Goal: Understand process/instructions: Learn how to perform a task or action

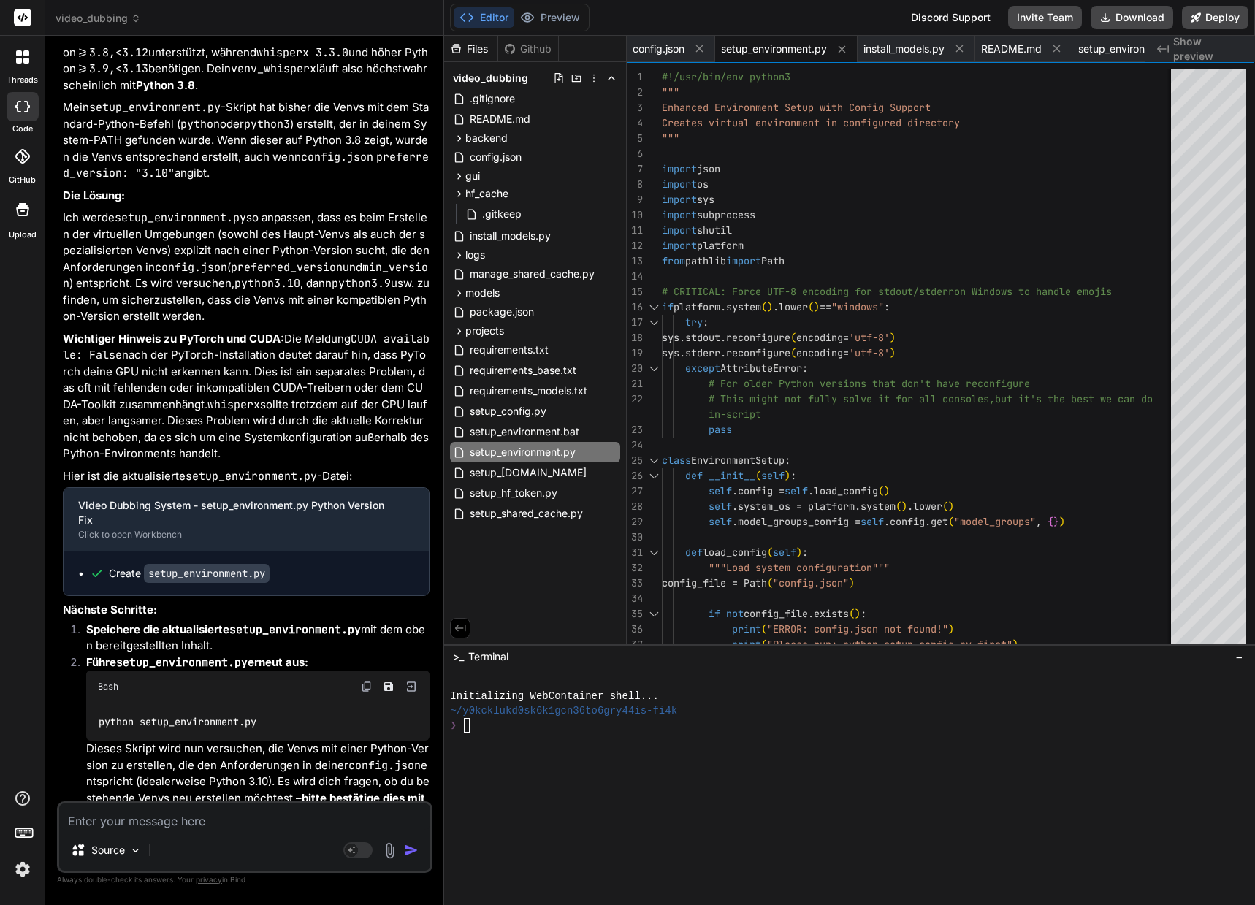
scroll to position [15498, 0]
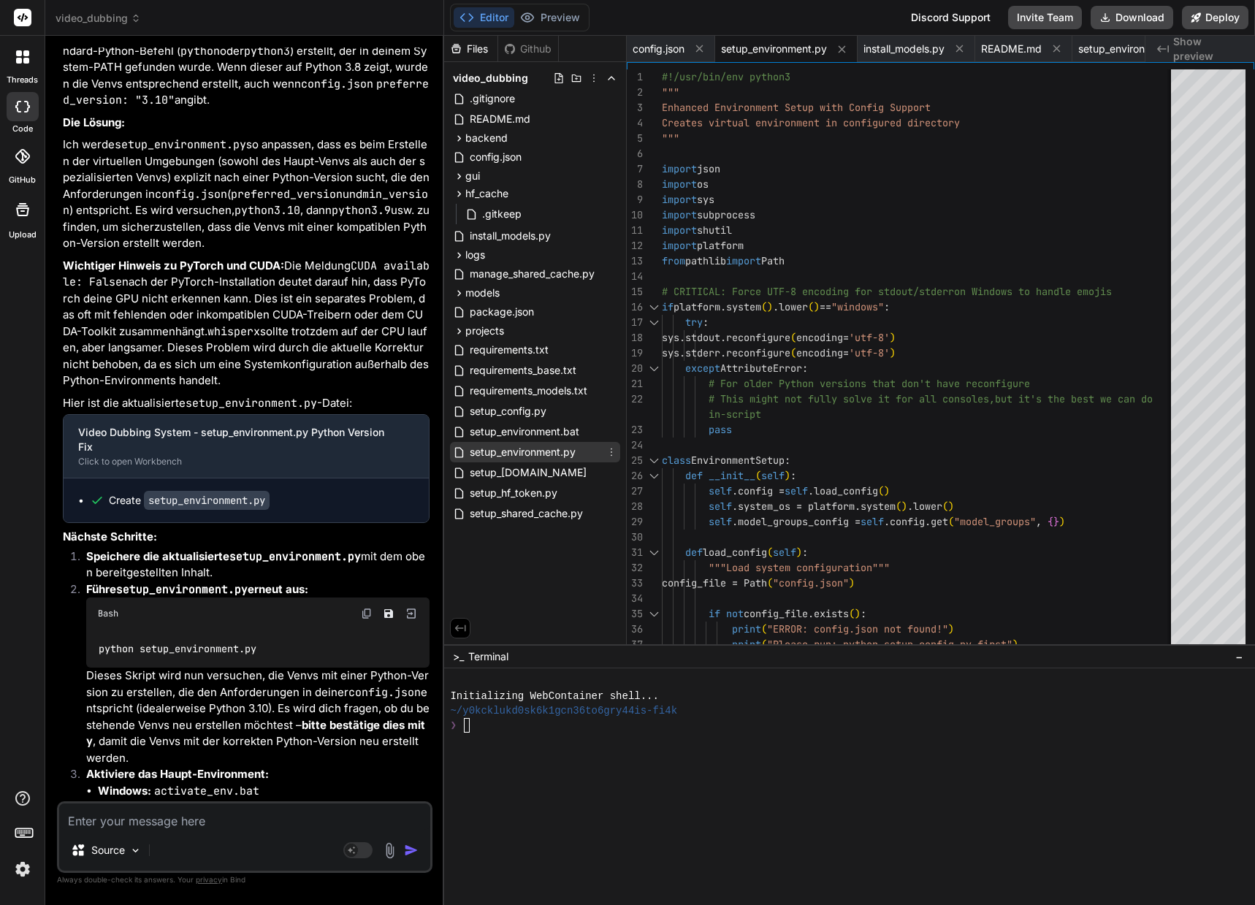
click at [539, 454] on span "setup_environment.py" at bounding box center [522, 452] width 109 height 18
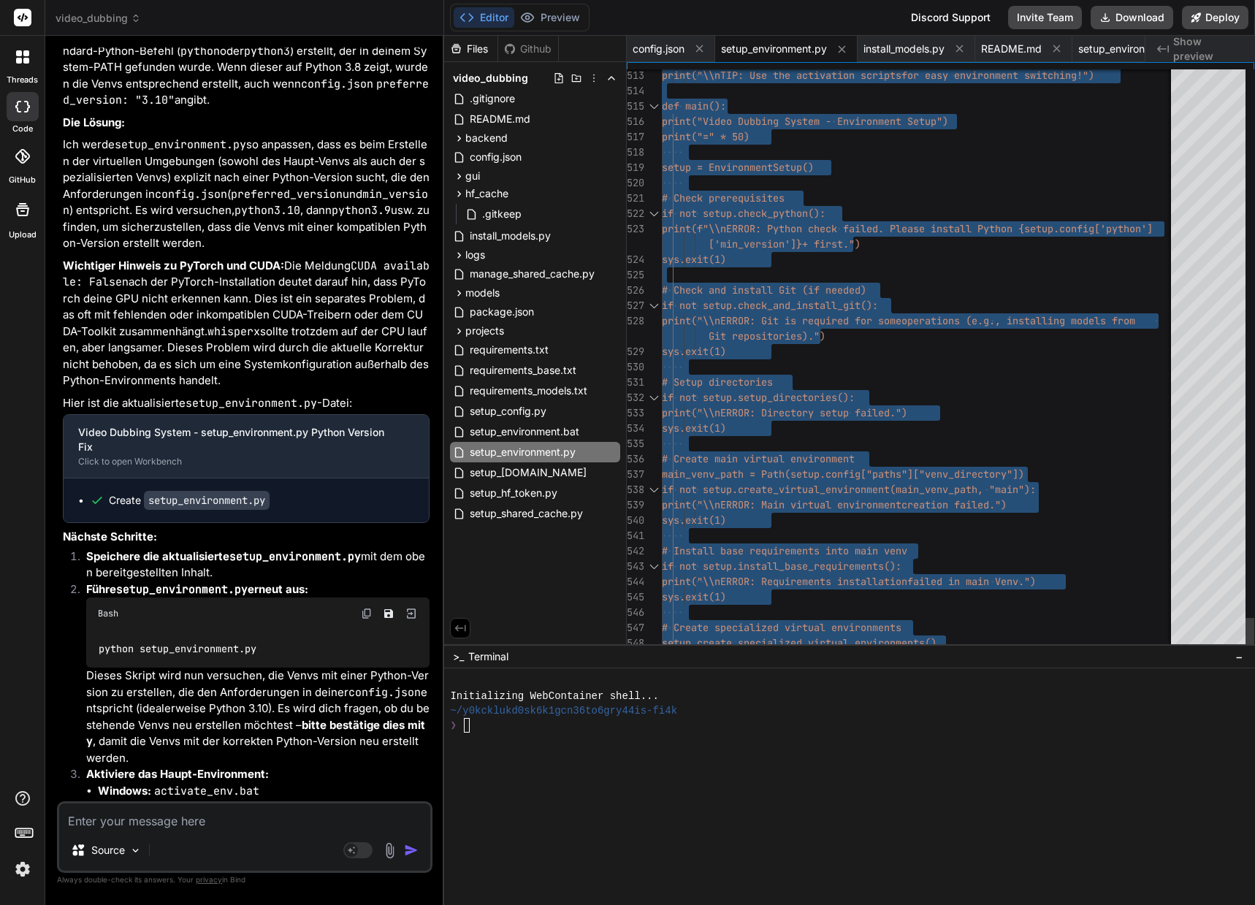
type textarea "#!/usr/bin/env python3 """ Enhanced Environment Setup with Config Support Creat…"
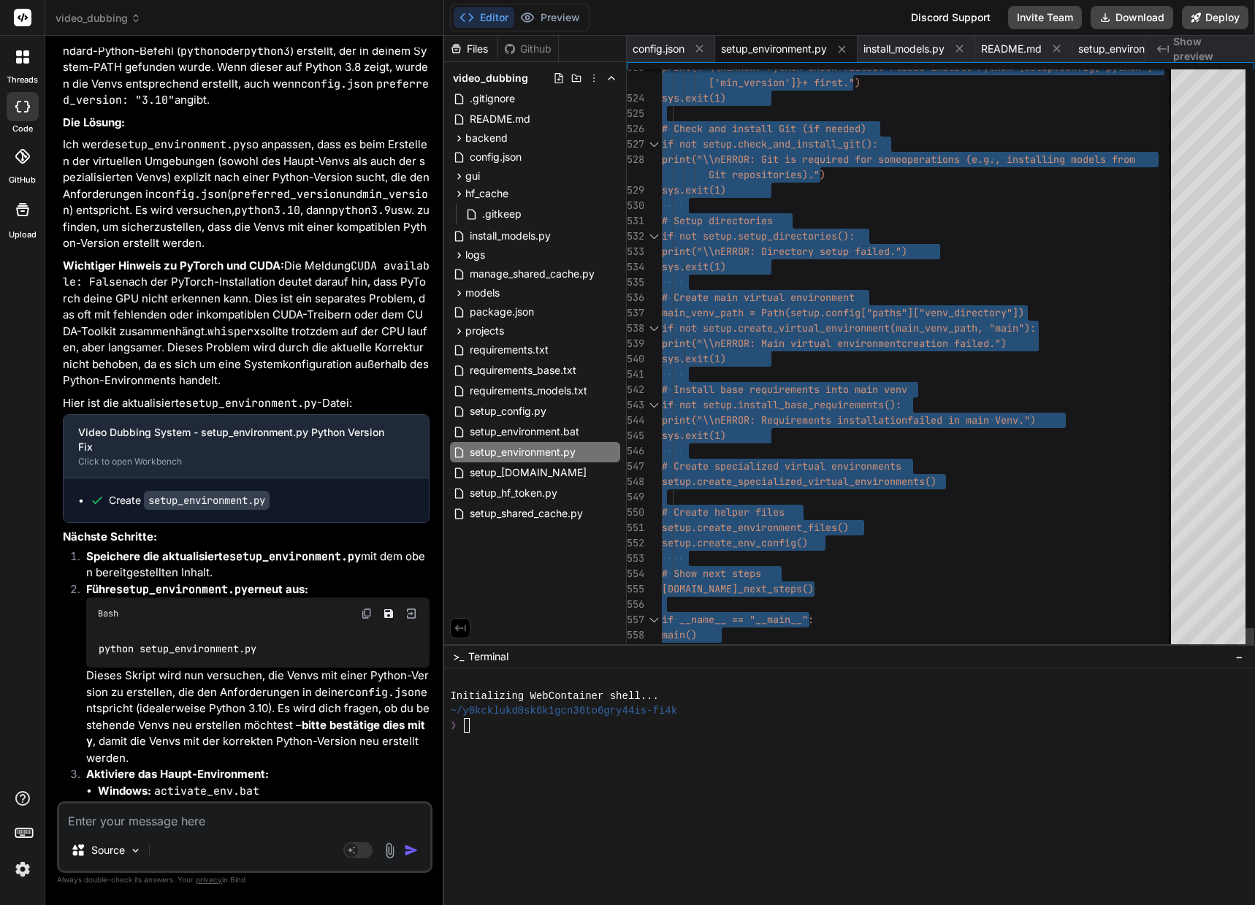
drag, startPoint x: 662, startPoint y: 74, endPoint x: 654, endPoint y: 688, distance: 613.5
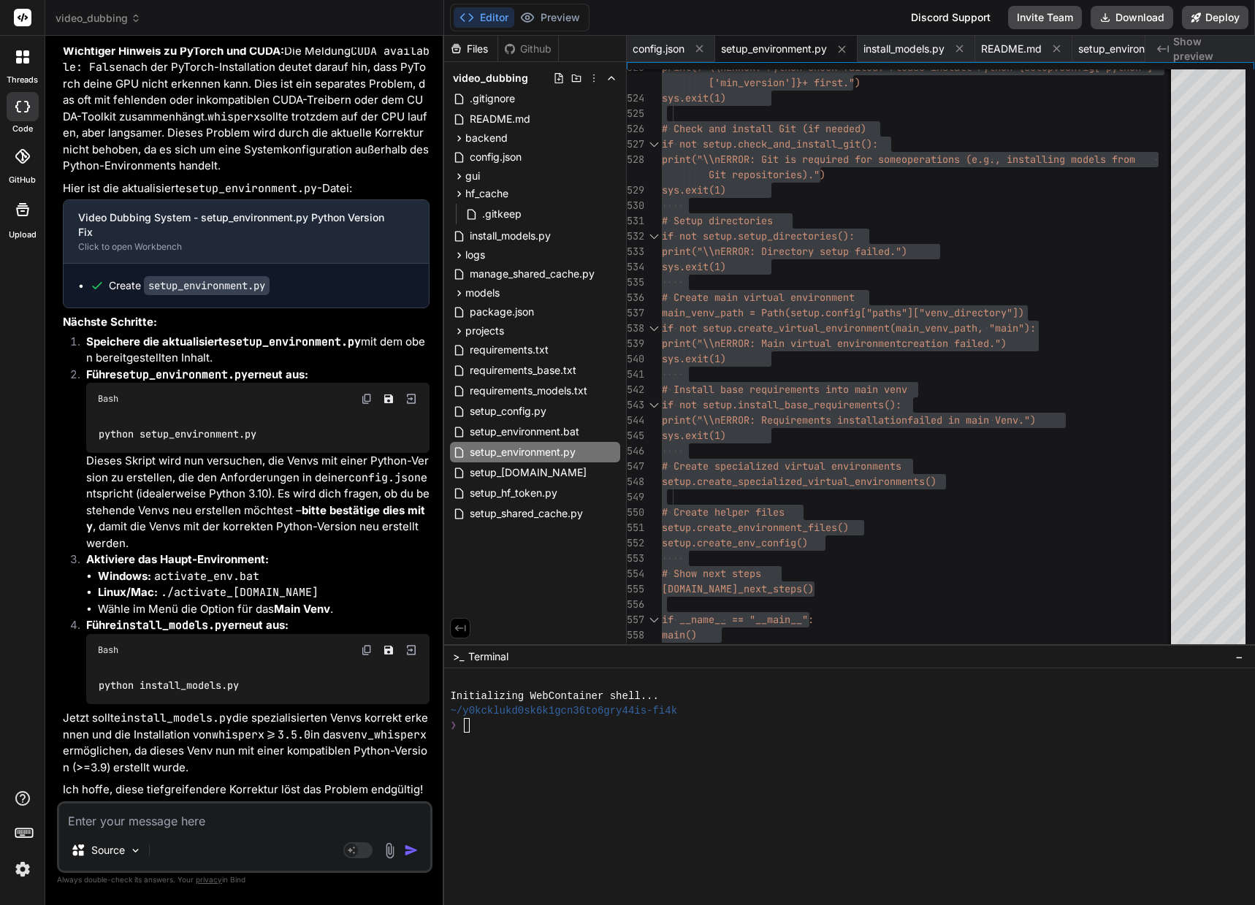
scroll to position [15774, 0]
click at [121, 819] on textarea at bounding box center [244, 816] width 371 height 26
type textarea "D"
type textarea "x"
type textarea "Da"
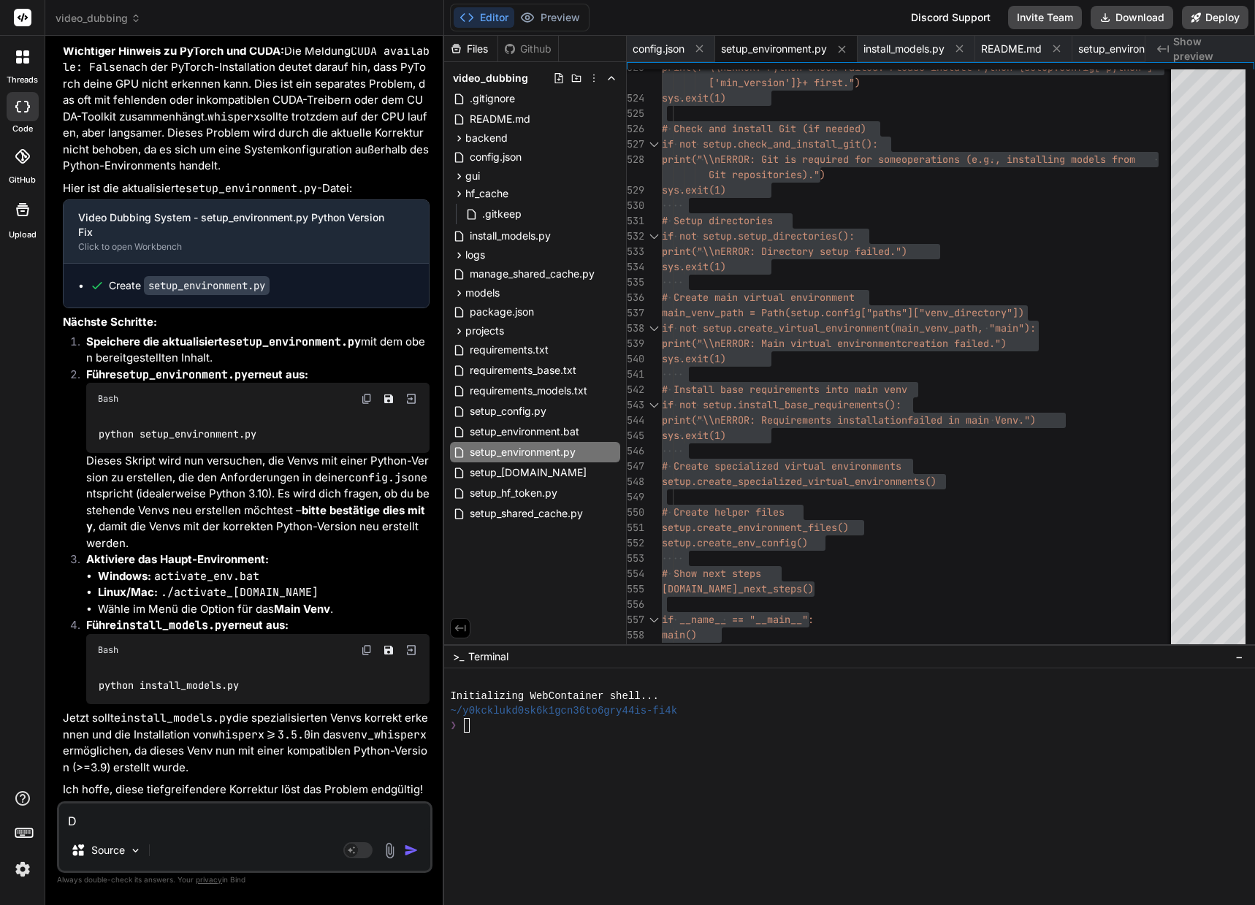
type textarea "x"
type textarea "[PERSON_NAME]"
type textarea "x"
type textarea "[PERSON_NAME]"
type textarea "x"
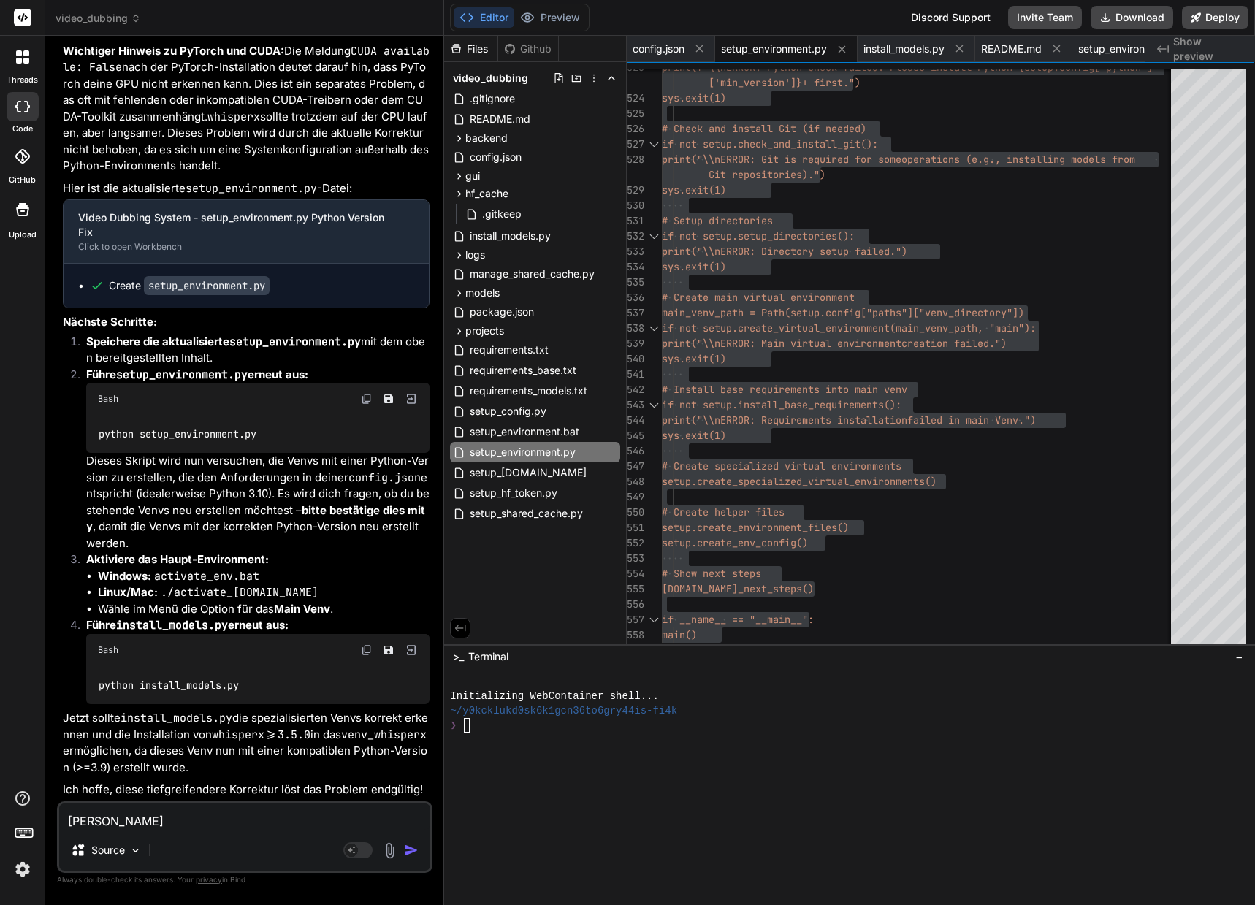
type textarea "[PERSON_NAME]"
type textarea "x"
type textarea "[PERSON_NAME]"
type textarea "x"
type textarea "[PERSON_NAME]"
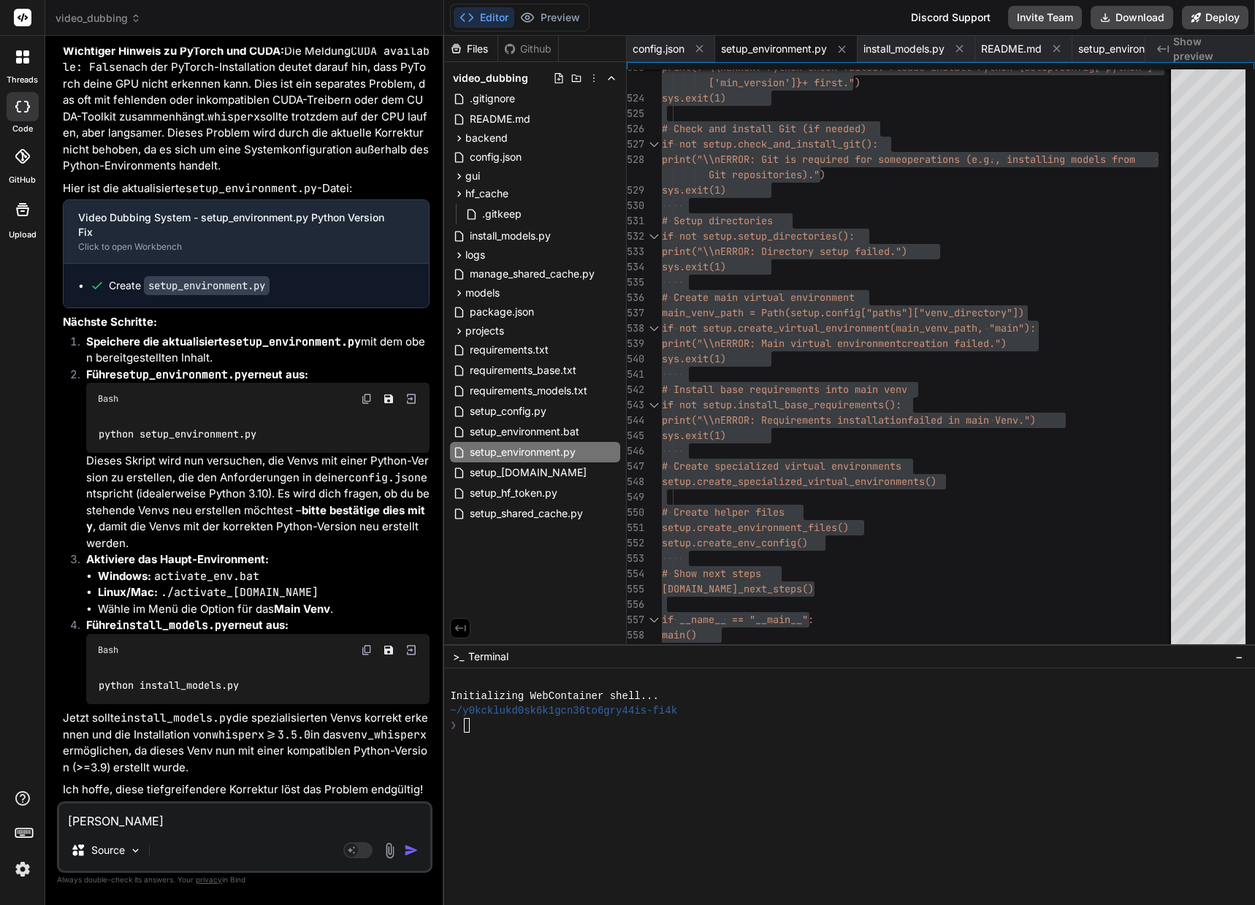
type textarea "x"
type textarea "[PERSON_NAME]"
type textarea "x"
type textarea "[PERSON_NAME]"
type textarea "x"
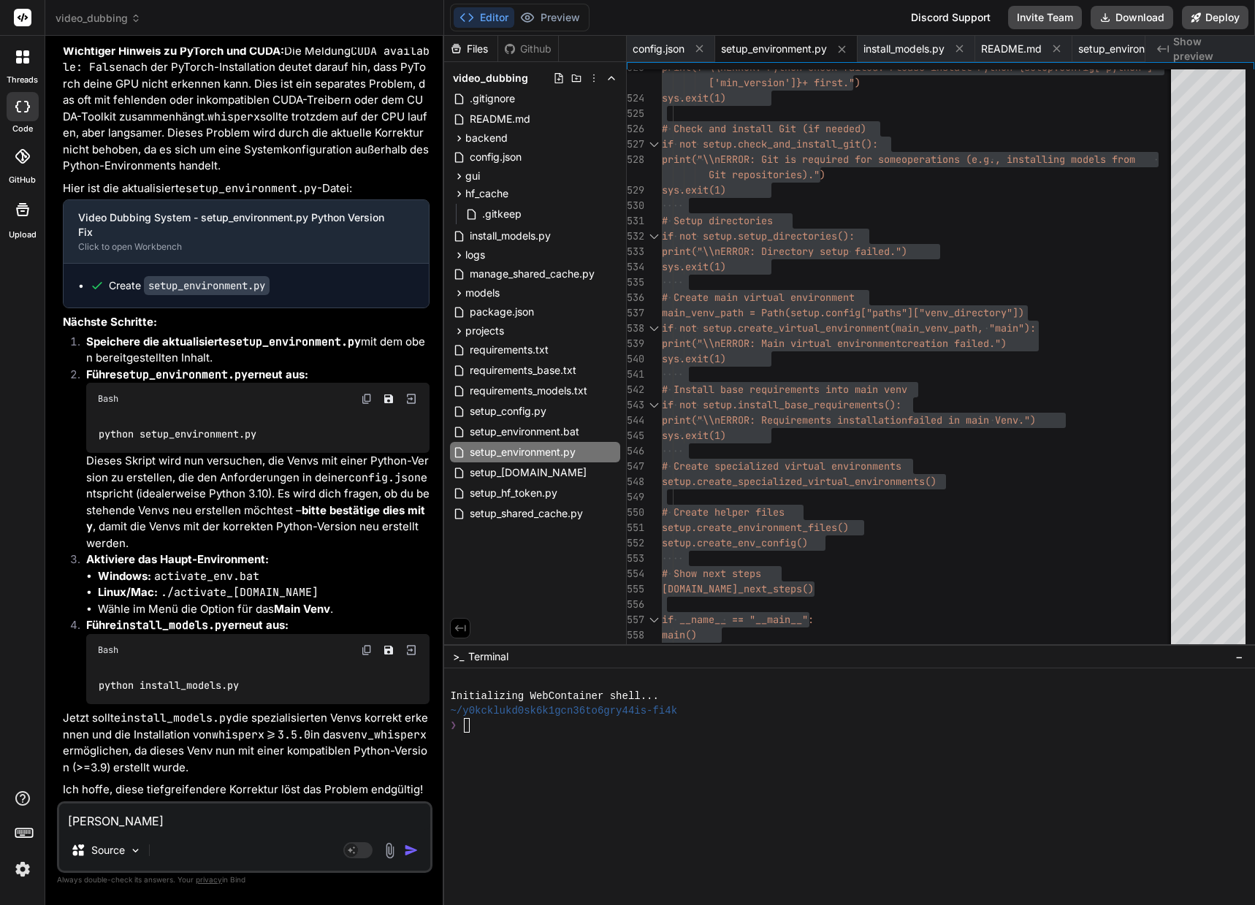
type textarea "[PERSON_NAME]"
type textarea "x"
type textarea "Dann müsste"
type textarea "x"
type textarea "Dann müsste"
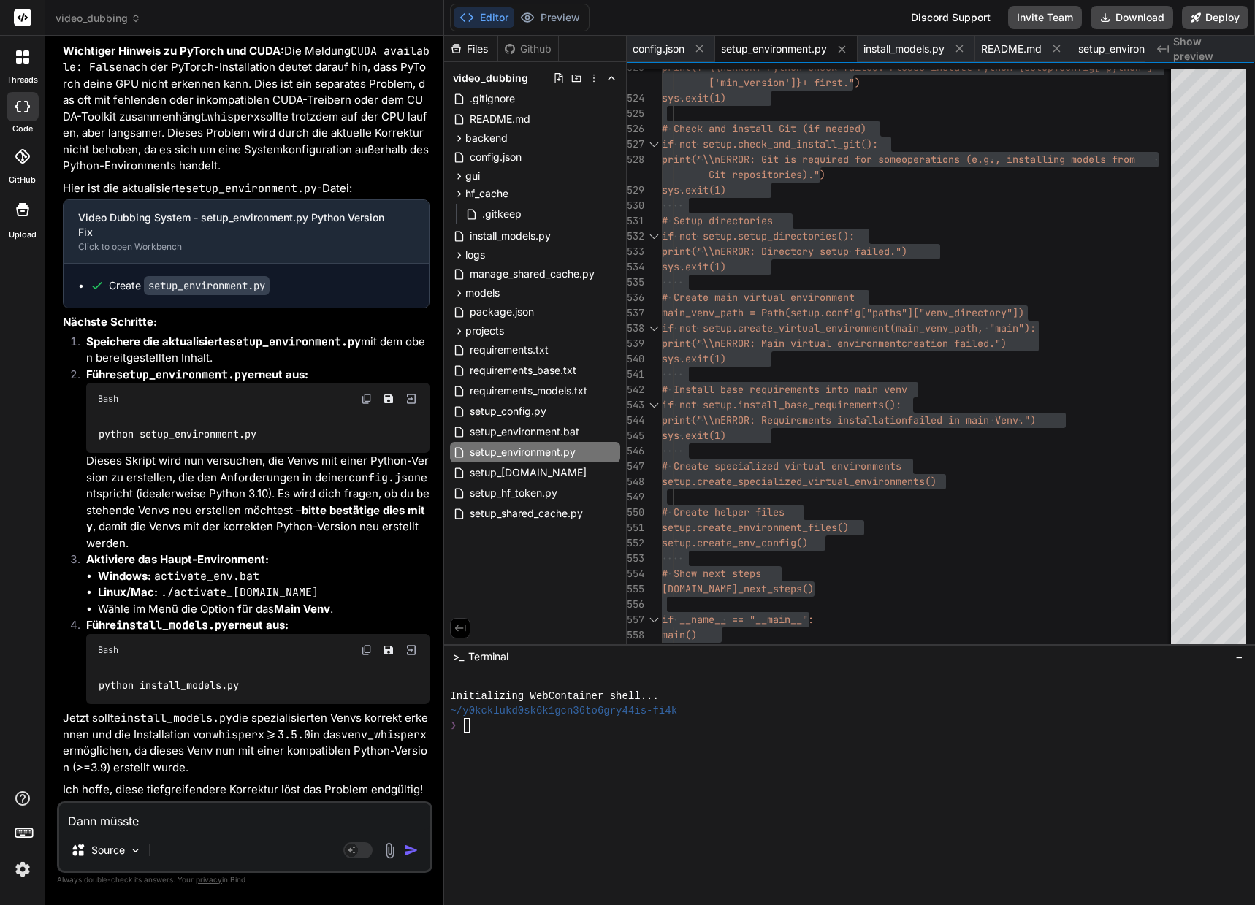
type textarea "x"
type textarea "Dann müsste i"
type textarea "x"
type textarea "Dann müsste ic"
type textarea "x"
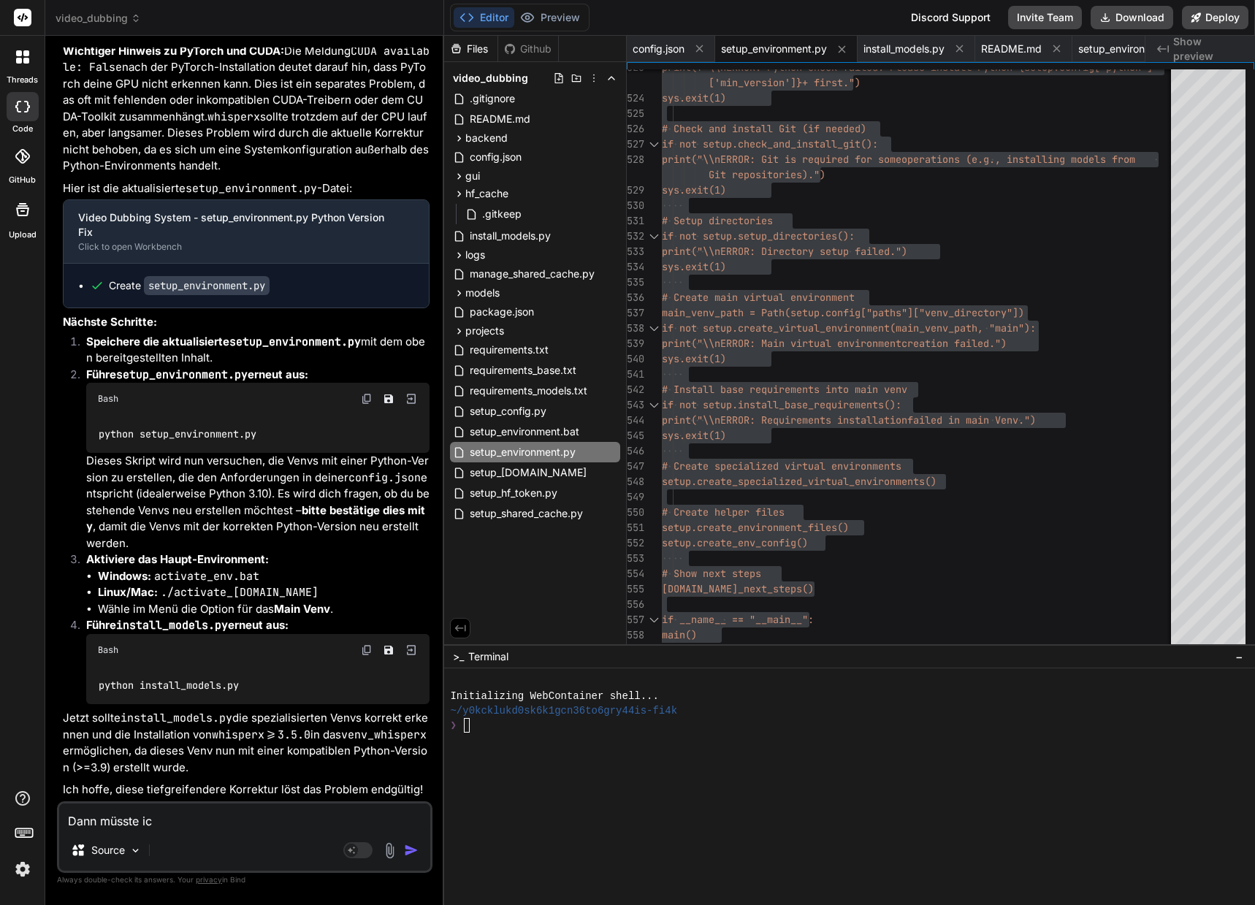
type textarea "Dann müsste ich"
type textarea "x"
type textarea "Dann müsste ich"
type textarea "x"
type textarea "Dann müsste ich a"
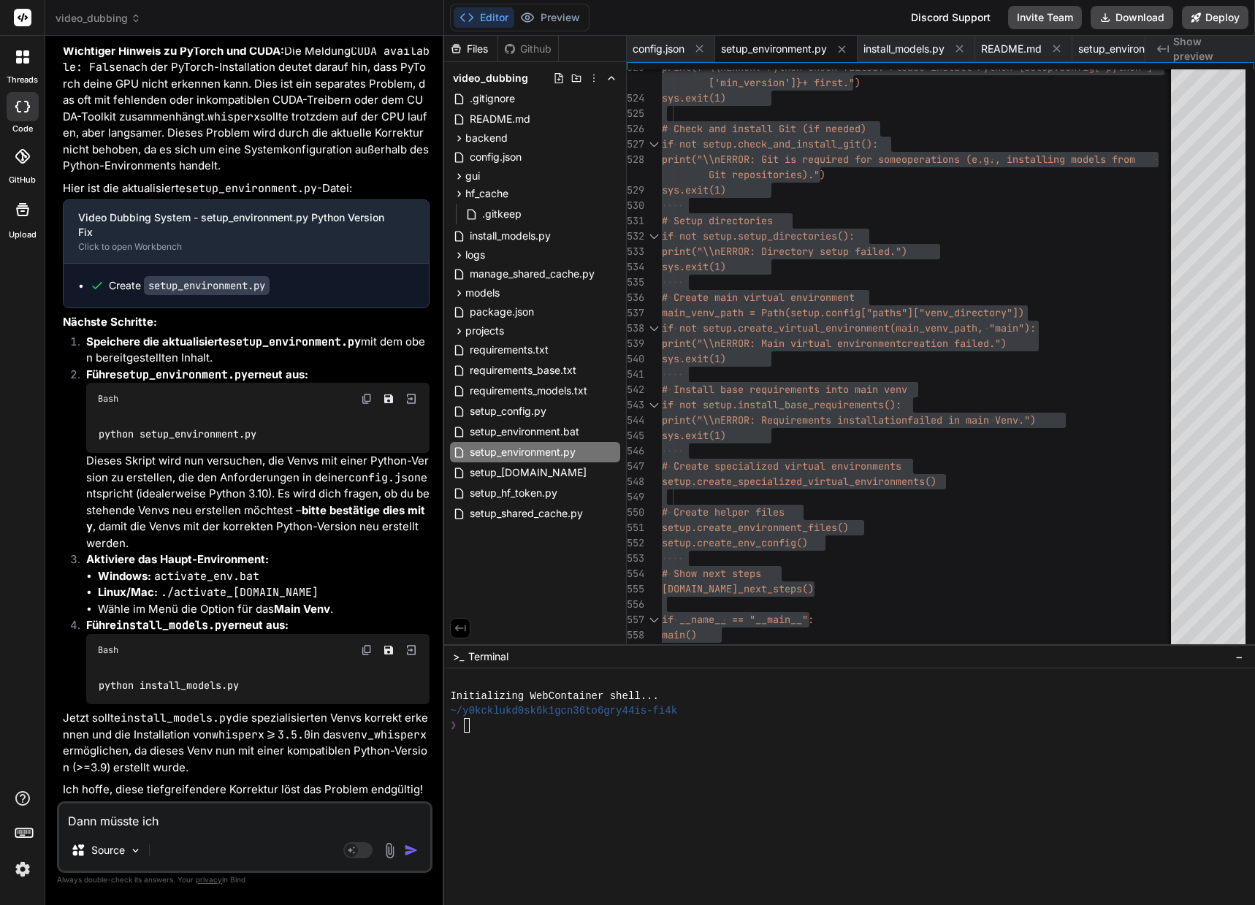
type textarea "x"
type textarea "Dann müsste ich ab"
type textarea "x"
type textarea "Dann müsste ich abe"
type textarea "x"
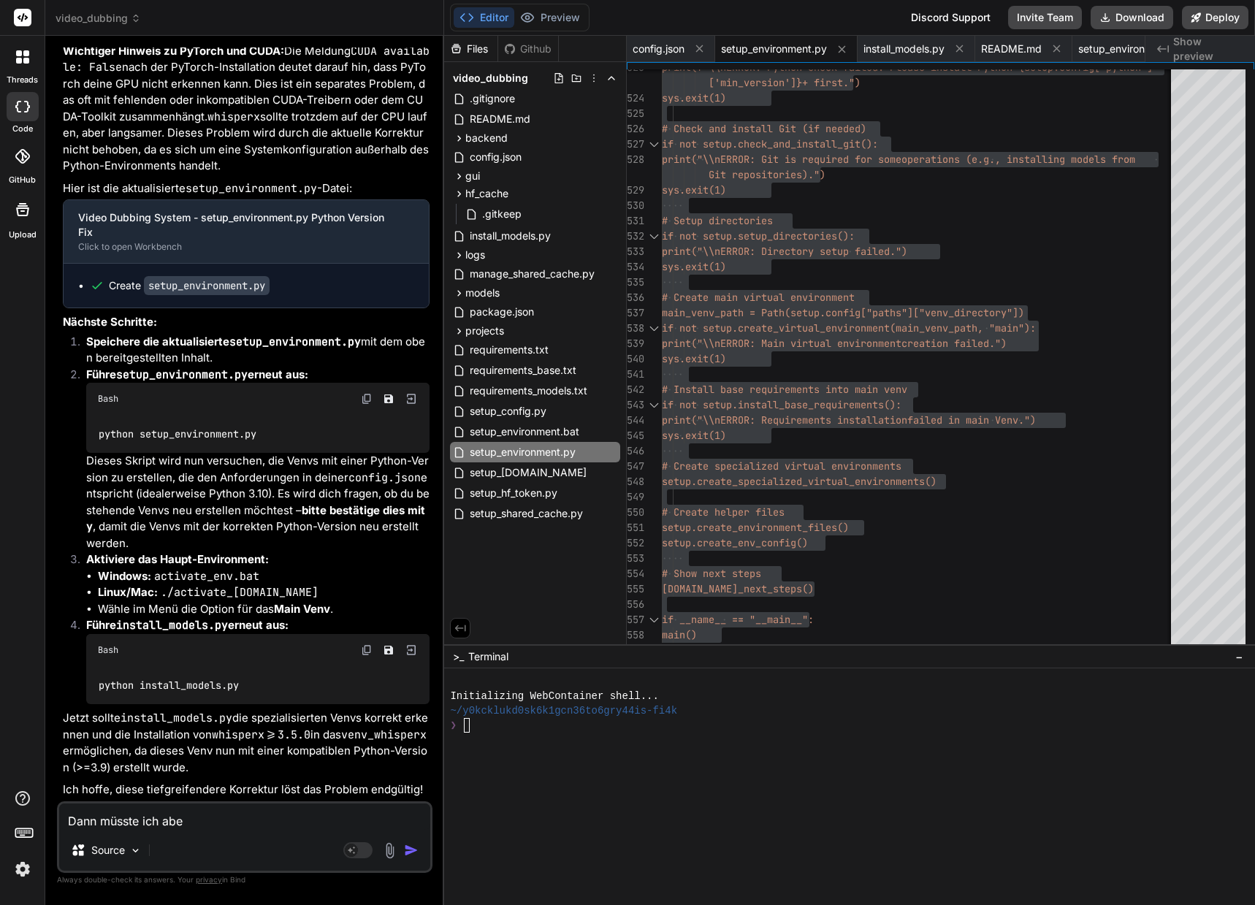
type textarea "Dann müsste ich aber"
type textarea "x"
type textarea "Dann müsste ich aber"
type textarea "x"
type textarea "Dann müsste ich aber a"
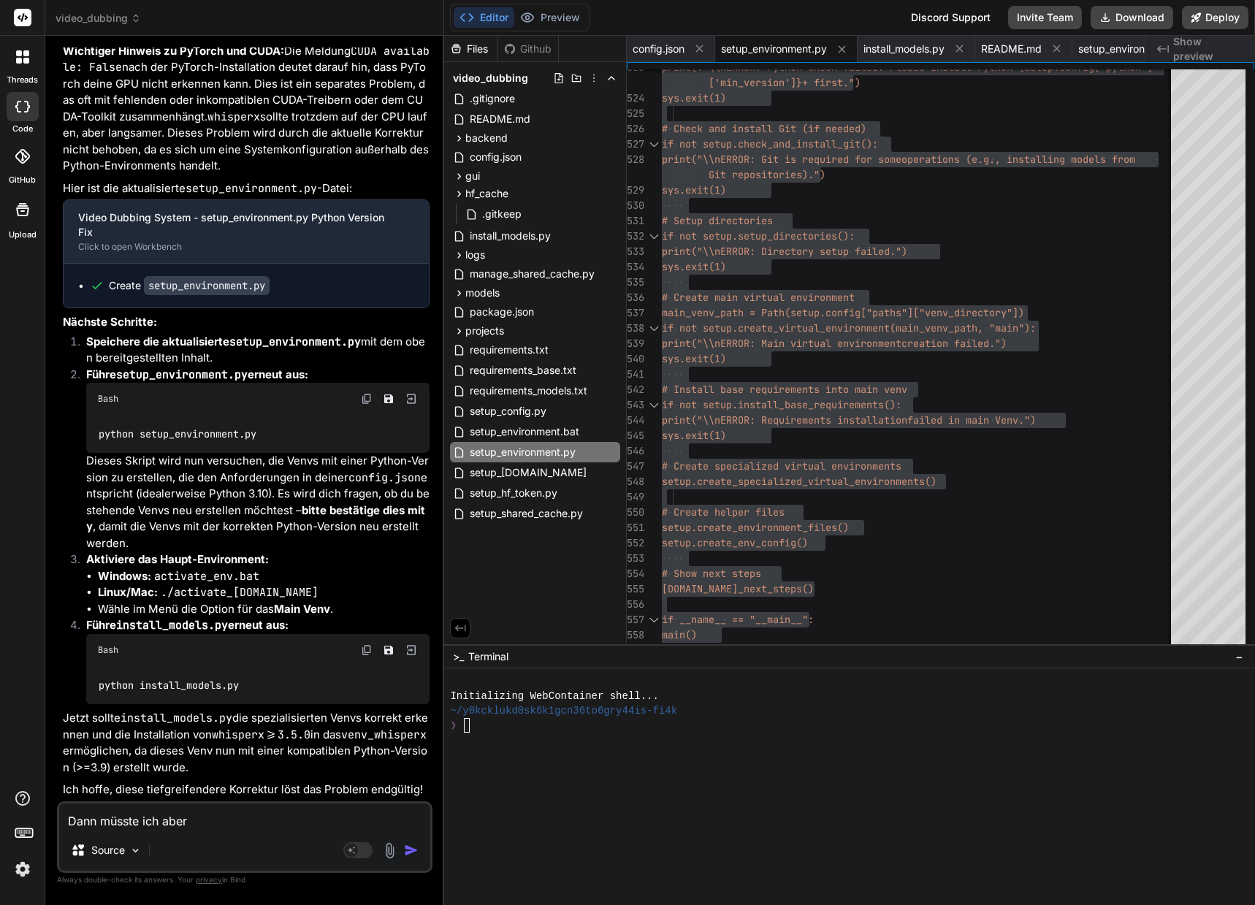
type textarea "x"
type textarea "Dann müsste ich aber au"
type textarea "x"
type textarea "Dann müsste ich aber auc"
type textarea "x"
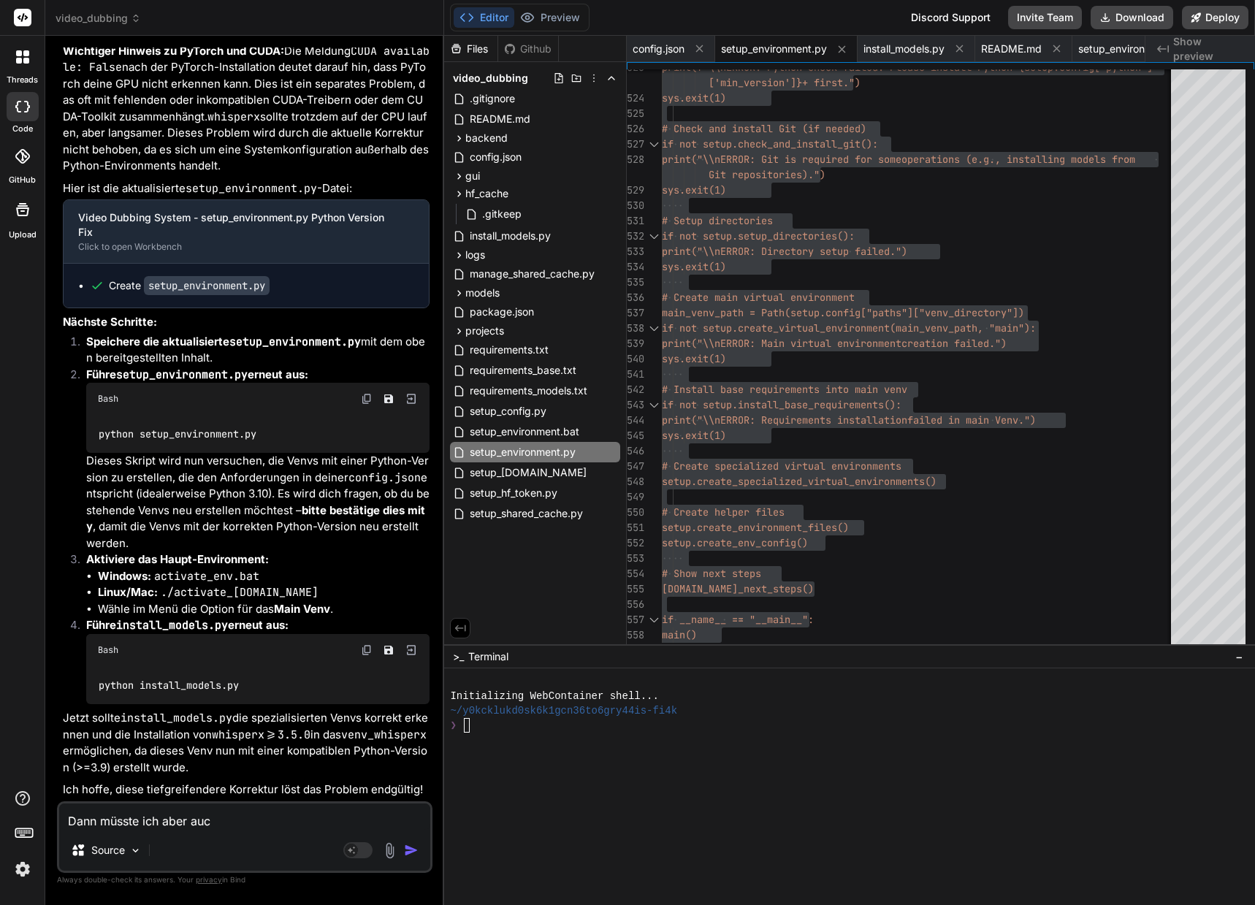
type textarea "Dann müsste ich aber auch"
type textarea "x"
type textarea "Dann müsste ich aber auch"
type textarea "x"
type textarea "Dann müsste ich aber auch w"
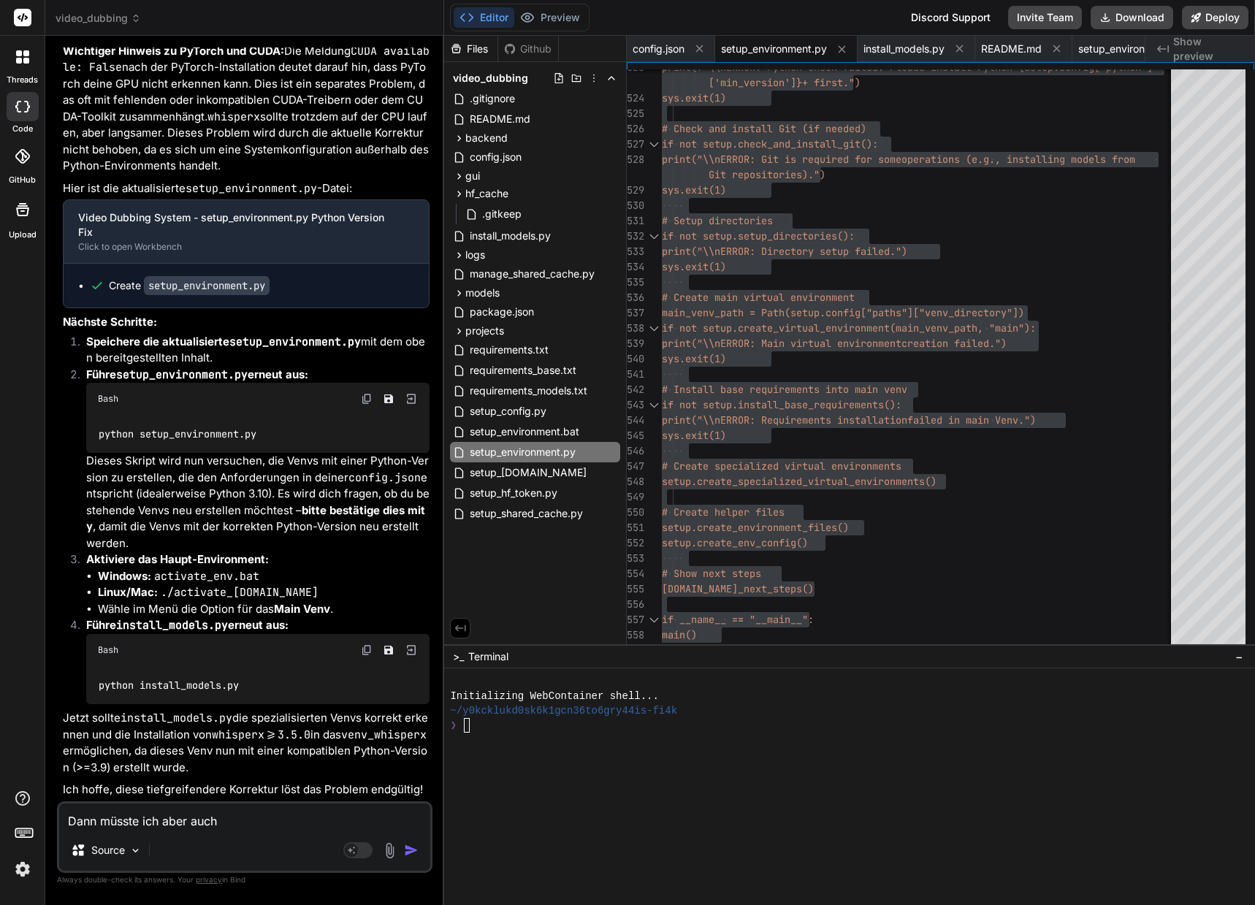
type textarea "x"
type textarea "Dann müsste ich aber auch we"
type textarea "x"
type textarea "Dann müsste ich aber auch wei"
type textarea "x"
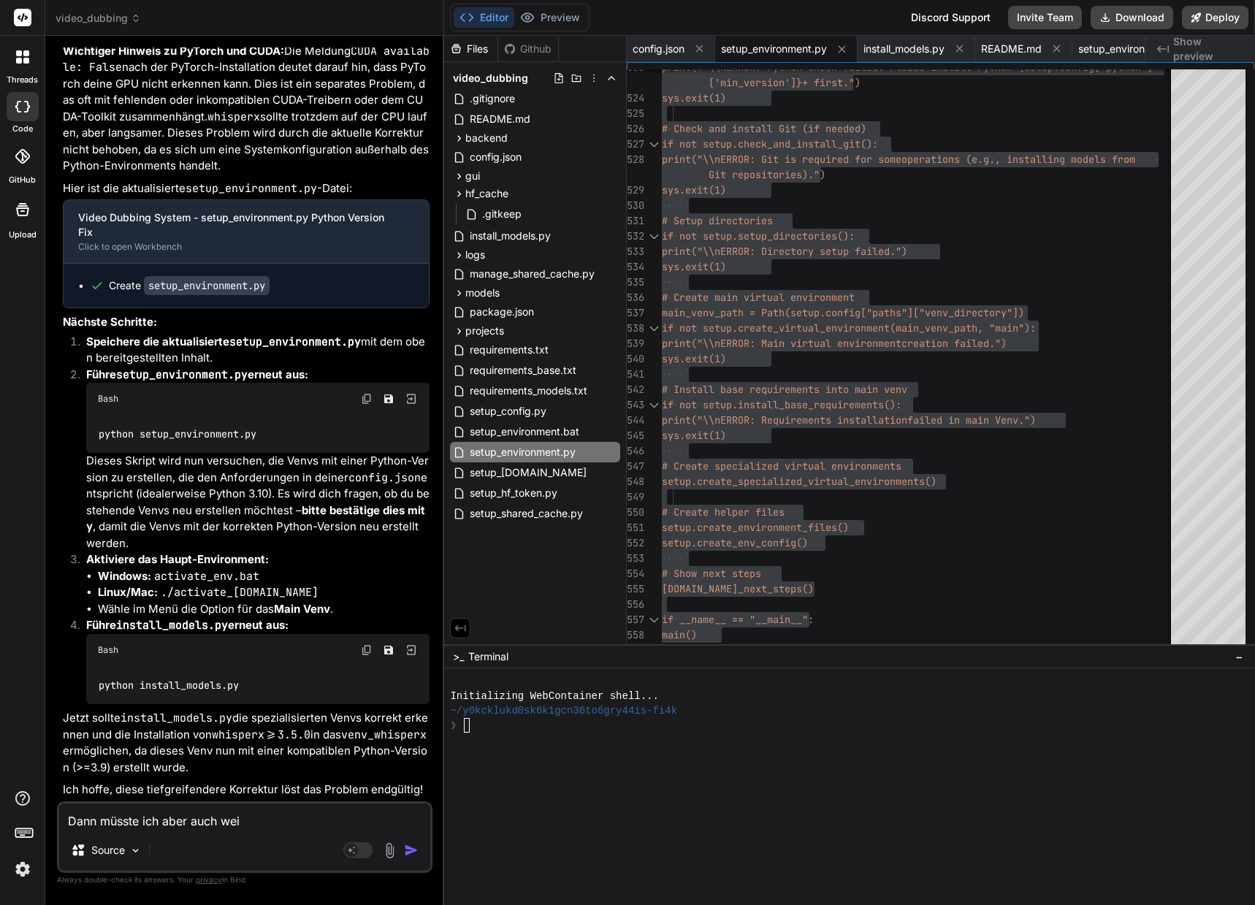
type textarea "Dann müsste ich aber auch weit"
type textarea "x"
type textarea "Dann müsste ich aber auch weite"
type textarea "x"
type textarea "Dann müsste ich aber auch weiter"
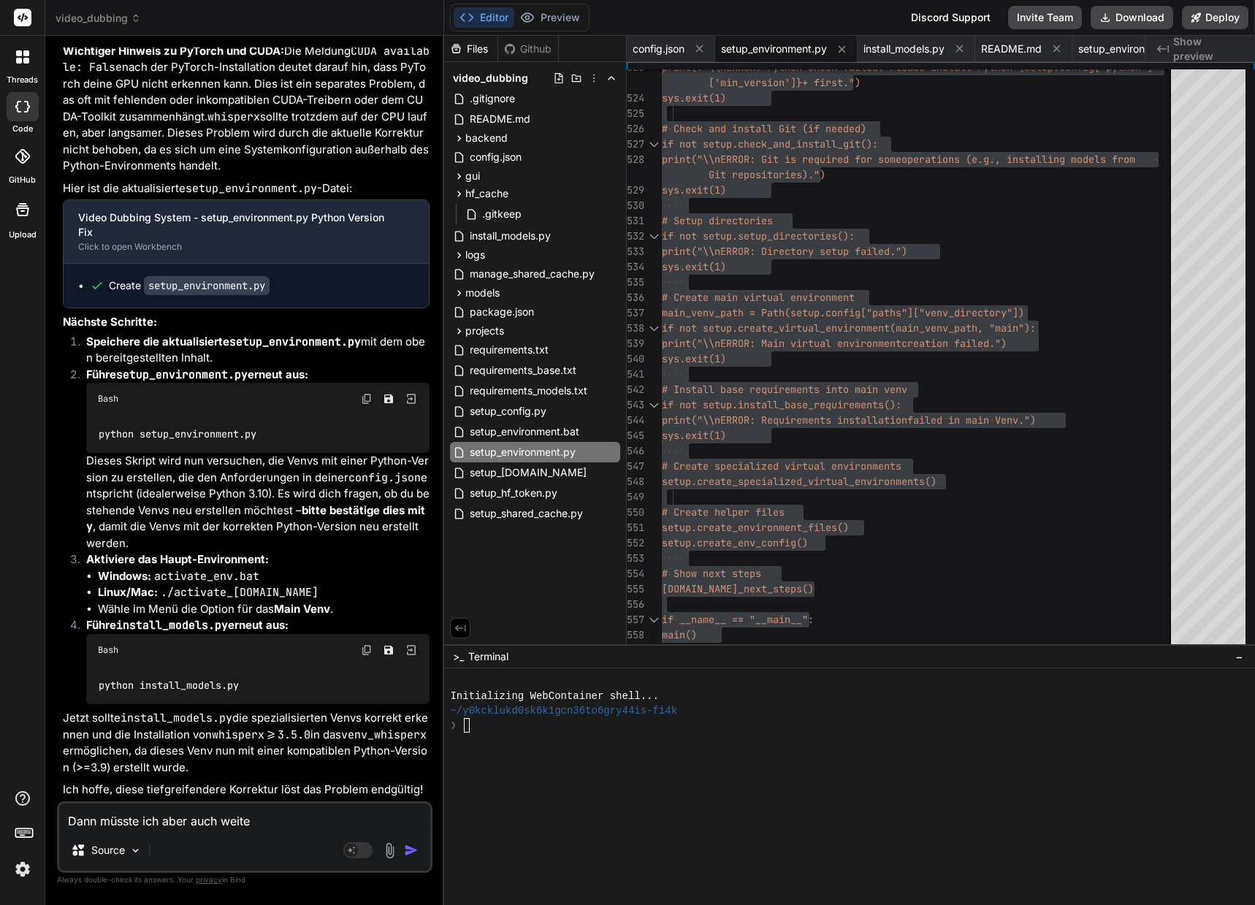
type textarea "x"
type textarea "Dann müsste ich aber auch weitere"
type textarea "x"
type textarea "Dann müsste ich aber auch weitere"
type textarea "x"
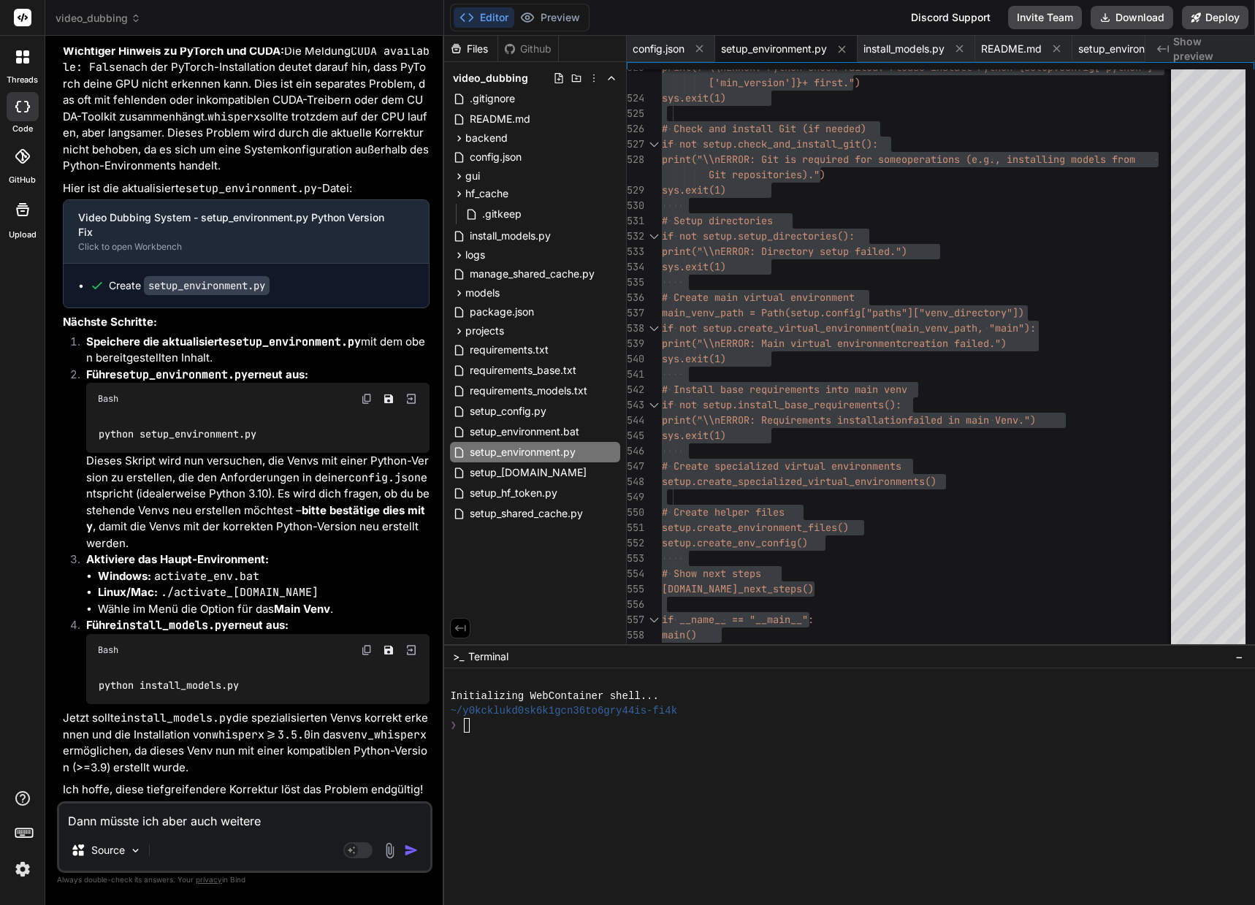
type textarea "Dann müsste ich aber auch weitere P"
type textarea "x"
type textarea "Dann müsste ich aber auch weitere Py"
type textarea "x"
type textarea "Dann müsste ich aber auch weitere Pyt"
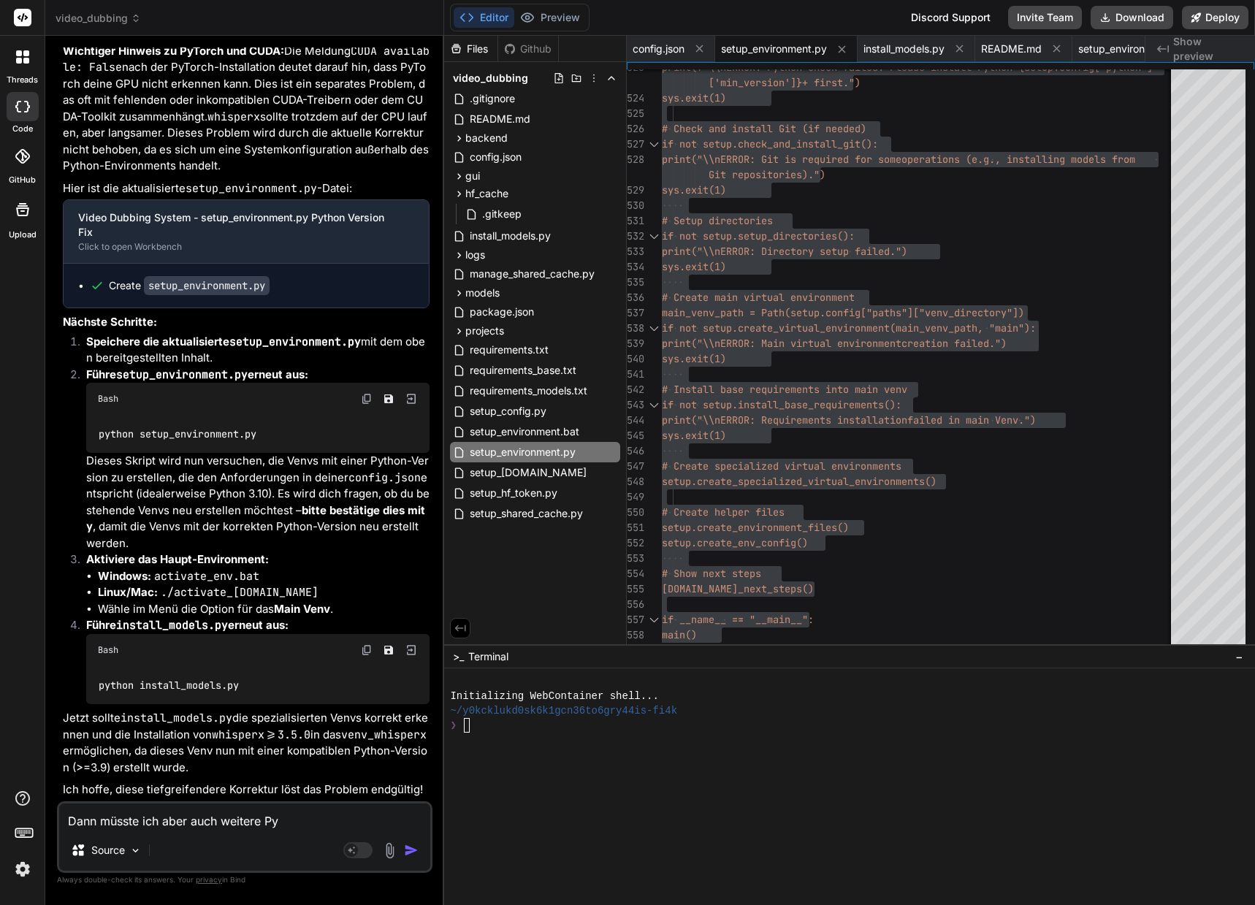
type textarea "x"
type textarea "Dann müsste ich aber auch weitere Pyth"
type textarea "x"
type textarea "Dann müsste ich aber auch weitere Pytho"
type textarea "x"
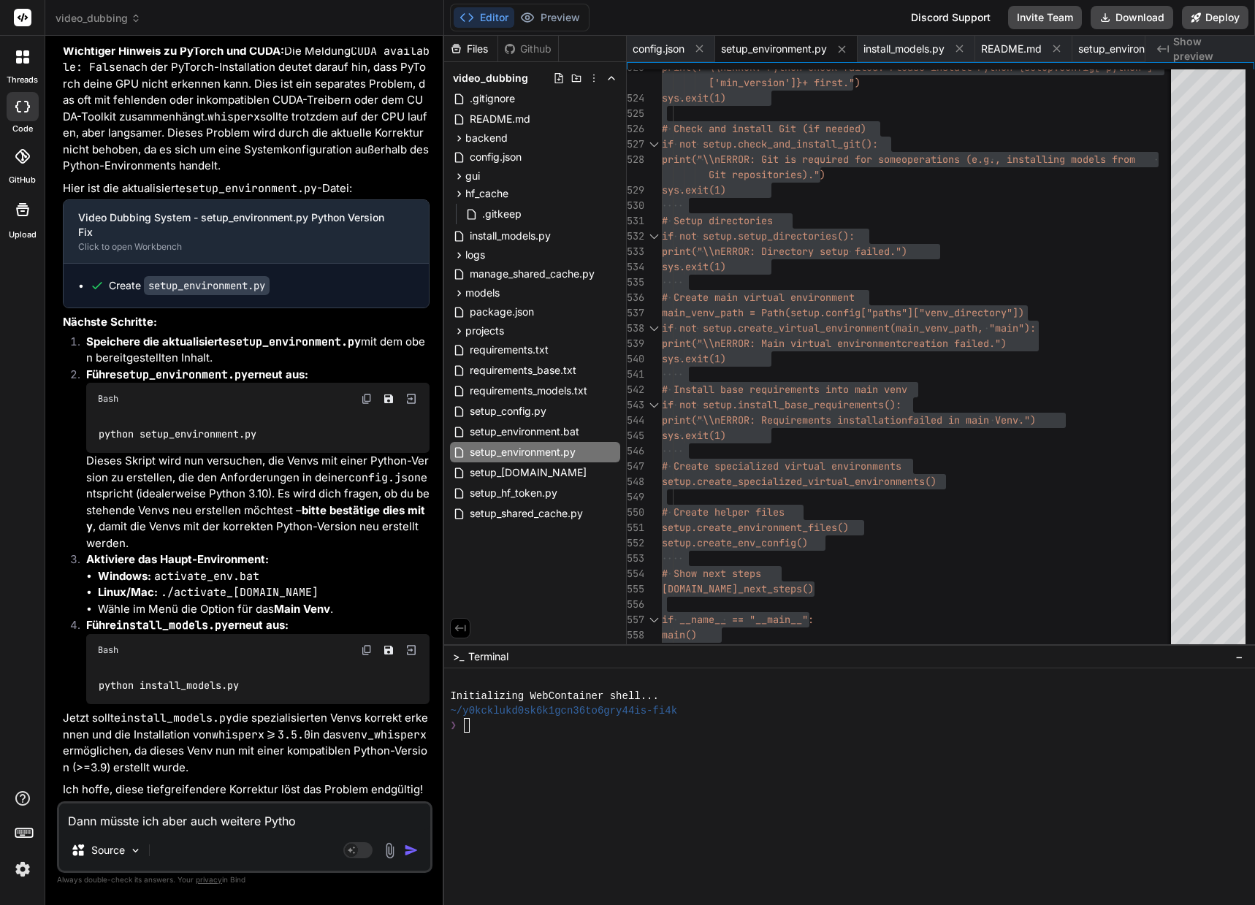
type textarea "Dann müsste ich aber auch weitere Python"
type textarea "x"
type textarea "Dann müsste ich aber auch weitere Python"
type textarea "x"
type textarea "Dann müsste ich aber auch weitere Python V"
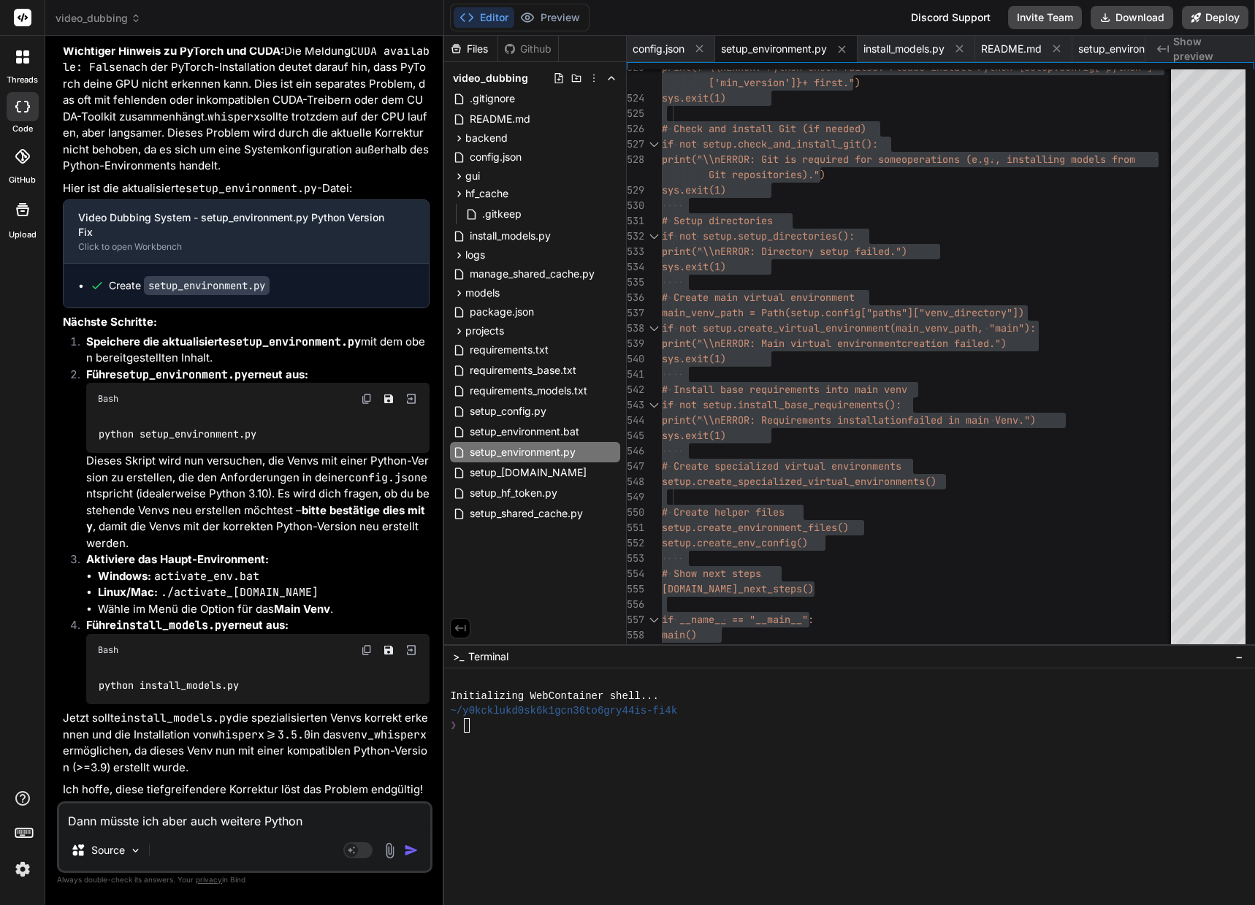
type textarea "x"
type textarea "Dann müsste ich aber auch weitere Python Ve"
type textarea "x"
type textarea "Dann müsste ich aber auch weitere Python Ver"
type textarea "x"
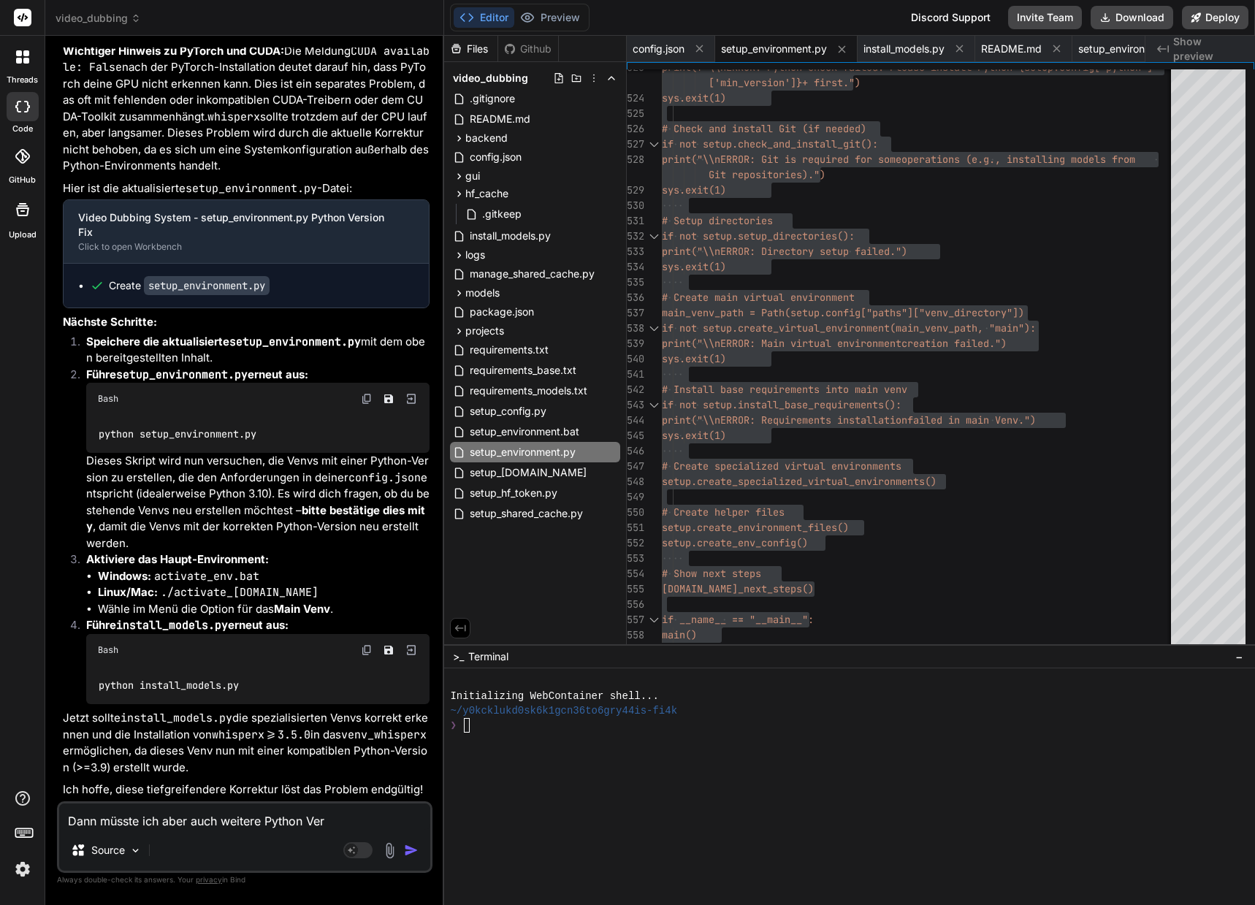
type textarea "Dann müsste ich aber auch weitere Python Vers"
type textarea "x"
type textarea "Dann müsste ich aber auch weitere Python Versi"
type textarea "x"
type textarea "Dann müsste ich aber auch weitere Python Versio"
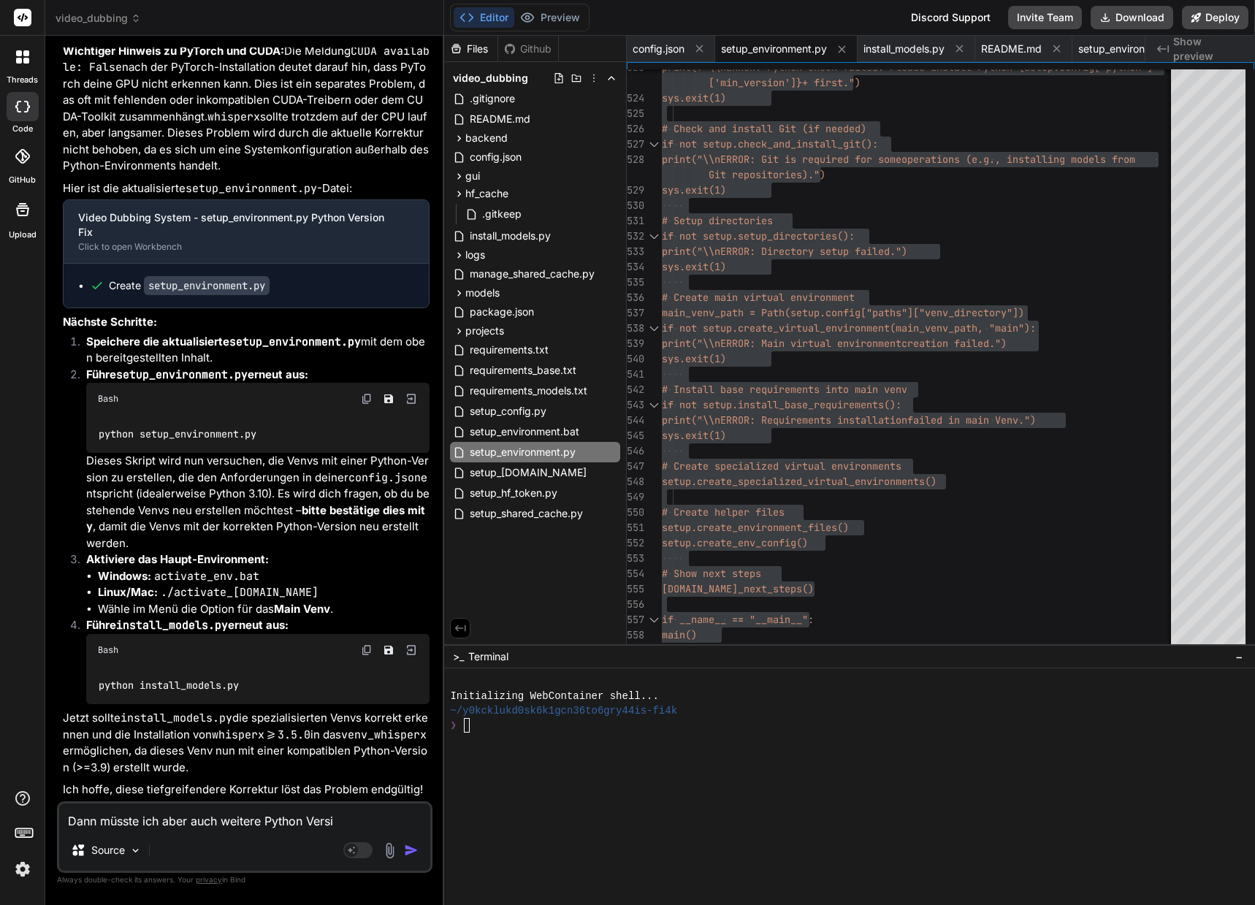
type textarea "x"
type textarea "Dann müsste ich aber auch weitere Python Version"
type textarea "x"
type textarea "Dann müsste ich aber auch weitere Python Version"
type textarea "x"
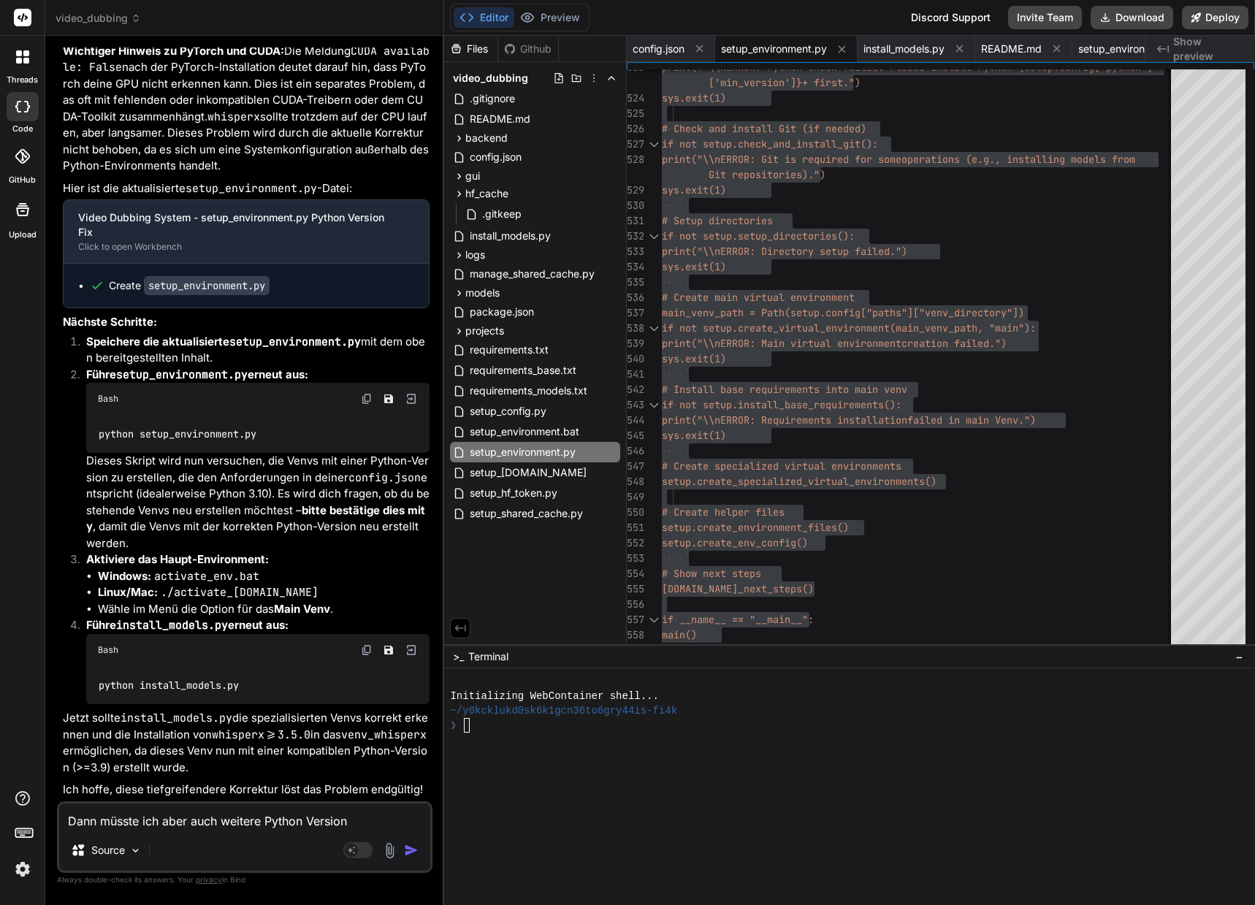
type textarea "Dann müsste ich aber auch weitere Python Version"
type textarea "x"
type textarea "Dann müsste ich aber auch weitere Python Versione"
type textarea "x"
type textarea "Dann müsste ich aber auch weitere Python Versionen"
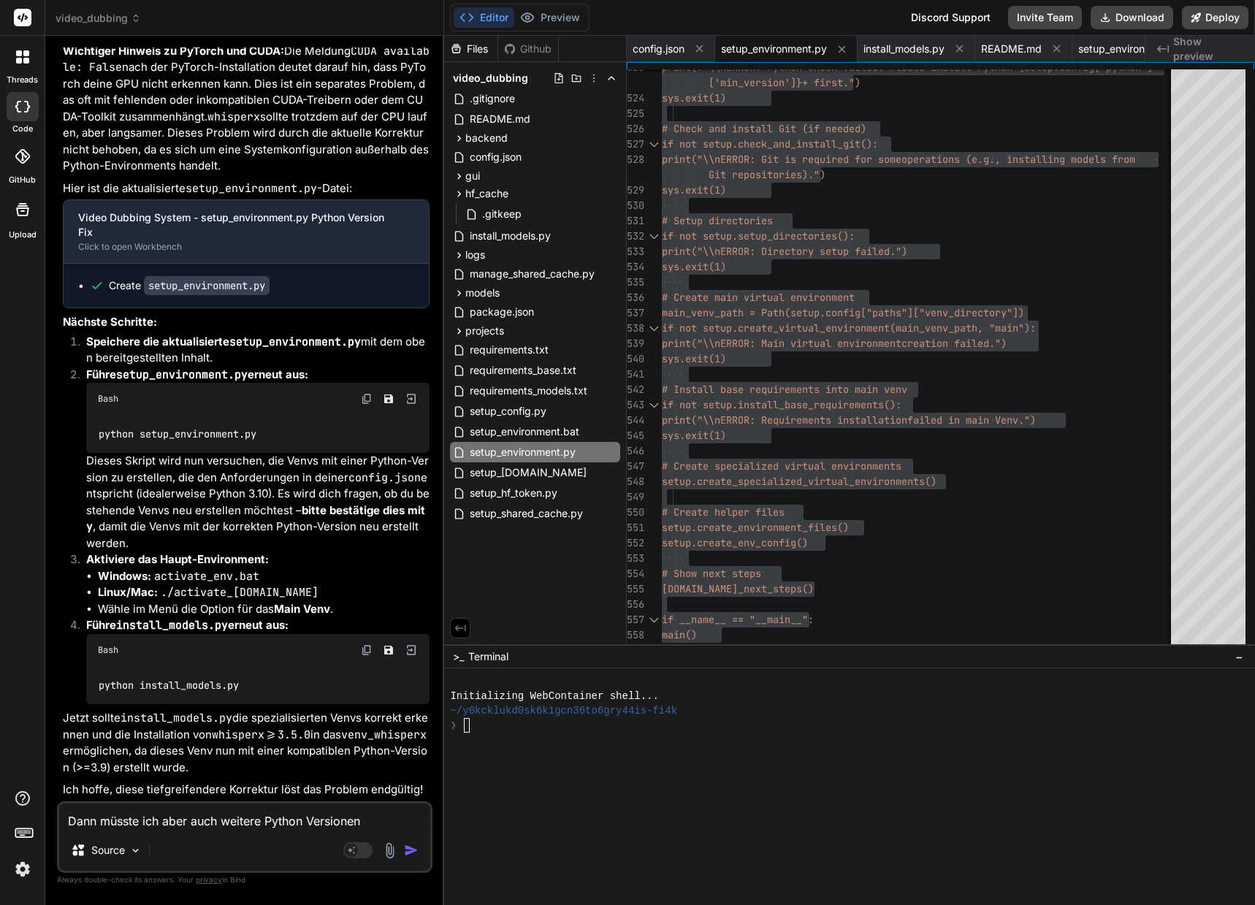
type textarea "x"
type textarea "Dann müsste ich aber auch weitere Python Versionen"
type textarea "x"
type textarea "Dann müsste ich aber auch weitere Python Versionen i"
type textarea "x"
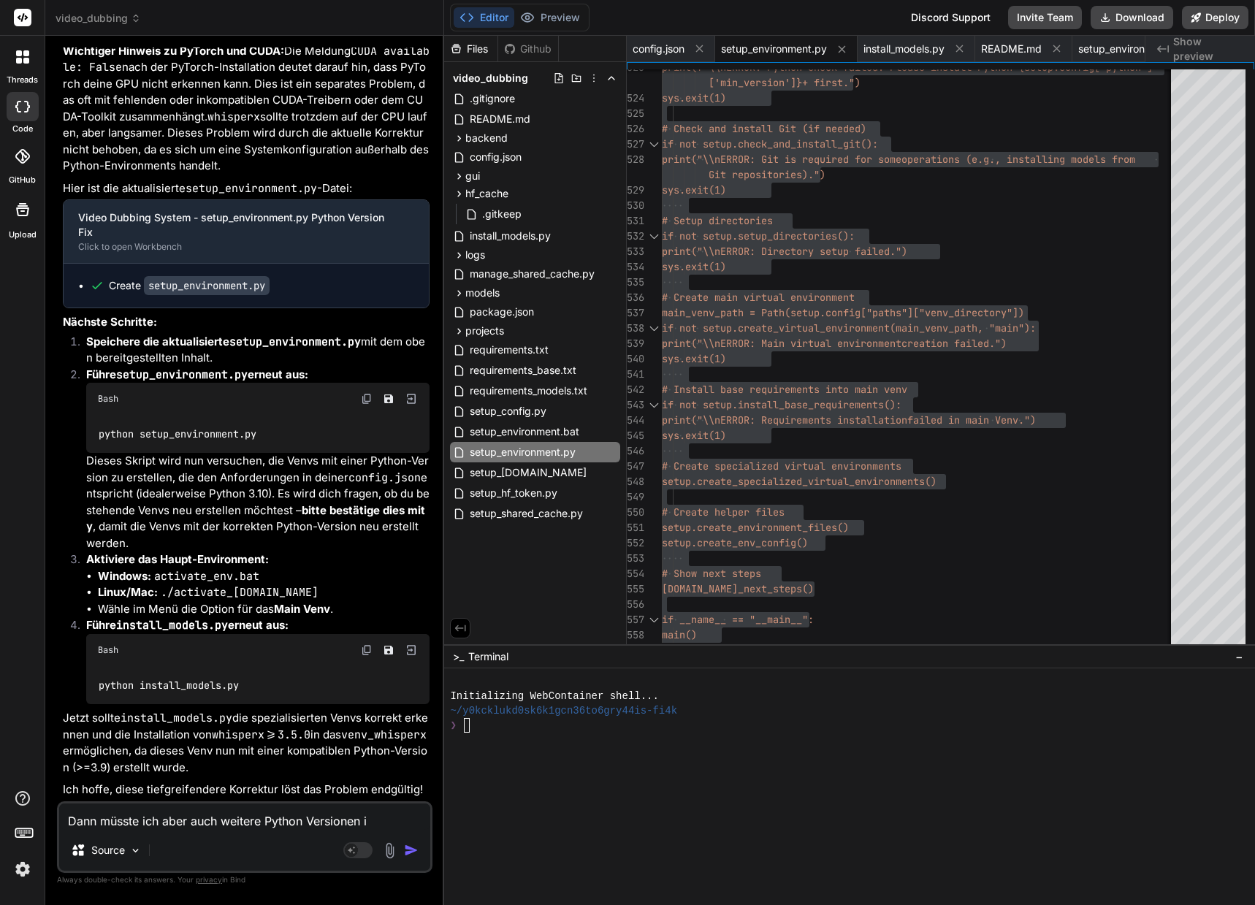
type textarea "Dann müsste ich aber auch weitere Python Versionen in"
type textarea "x"
type textarea "Dann müsste ich aber auch weitere Python Versionen ins"
type textarea "x"
type textarea "Dann müsste ich aber auch weitere Python Versionen inst"
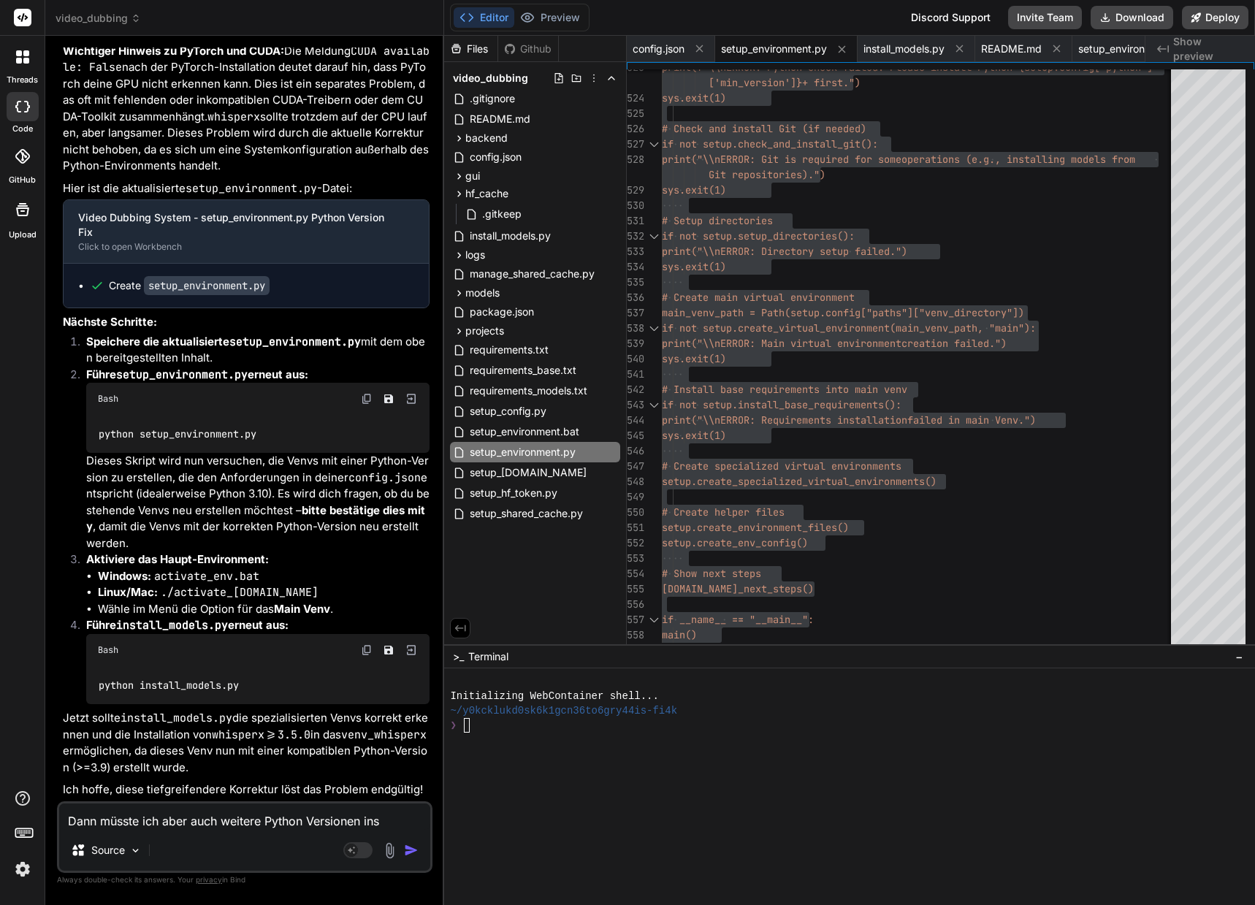
type textarea "x"
type textarea "Dann müsste ich aber auch weitere Python Versionen insta"
type textarea "x"
type textarea "Dann müsste ich aber auch weitere Python Versionen instal"
type textarea "x"
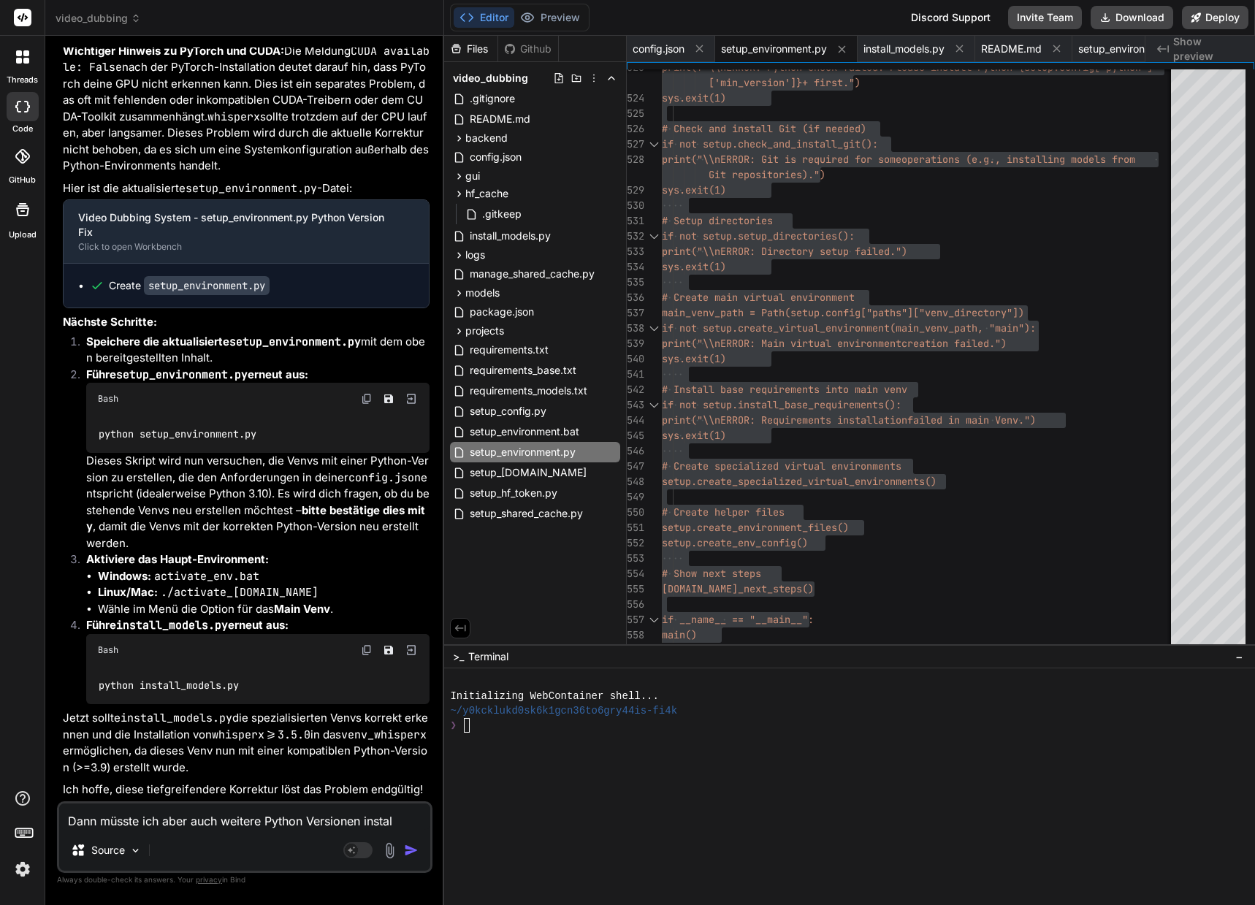
type textarea "Dann müsste ich aber auch weitere Python Versionen install"
type textarea "x"
type textarea "Dann müsste ich aber auch weitere Python Versionen installi"
type textarea "x"
type textarea "Dann müsste ich aber auch weitere Python Versionen installie"
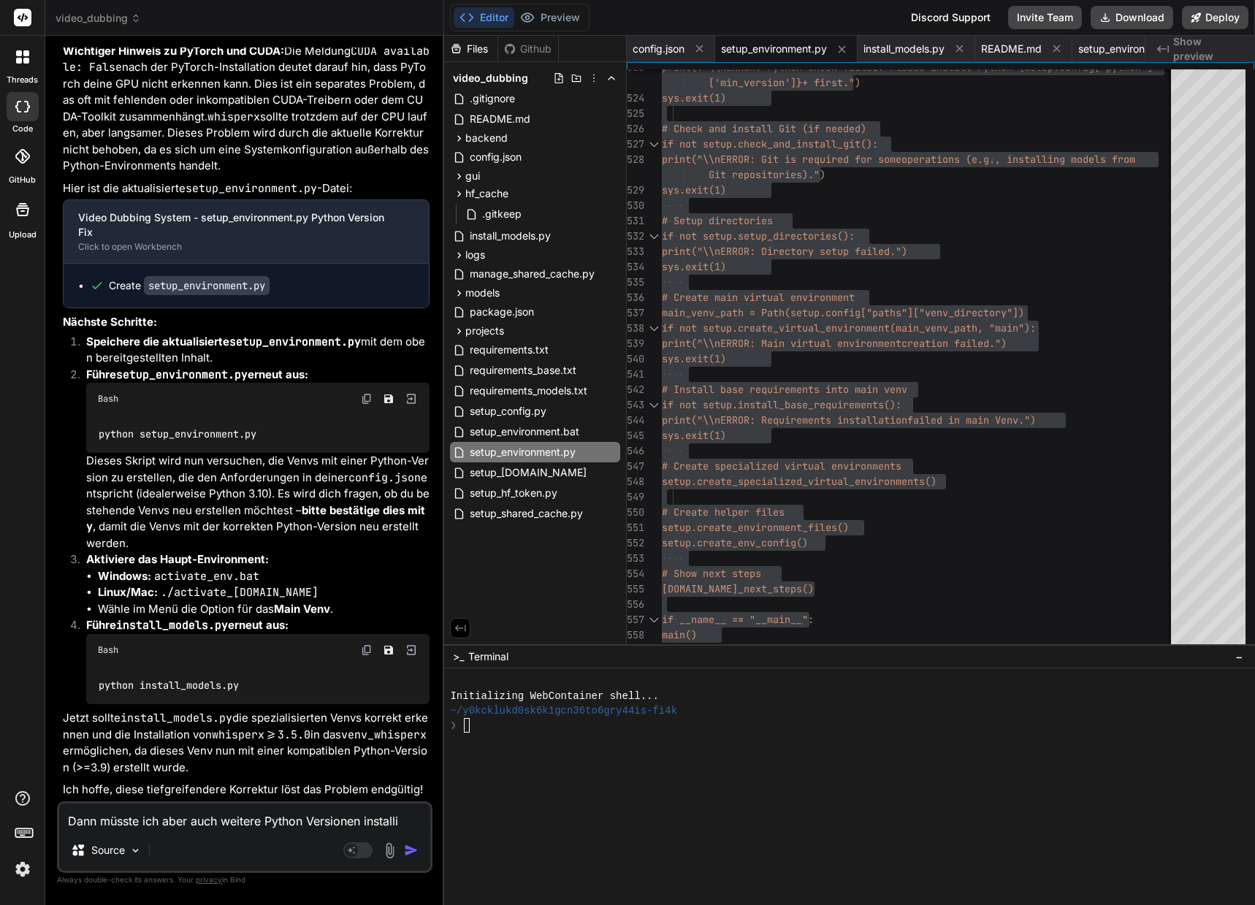
type textarea "x"
type textarea "Dann müsste ich aber auch weitere Python Versionen installier"
type textarea "x"
type textarea "Dann müsste ich aber auch weitere Python Versionen installiere"
type textarea "x"
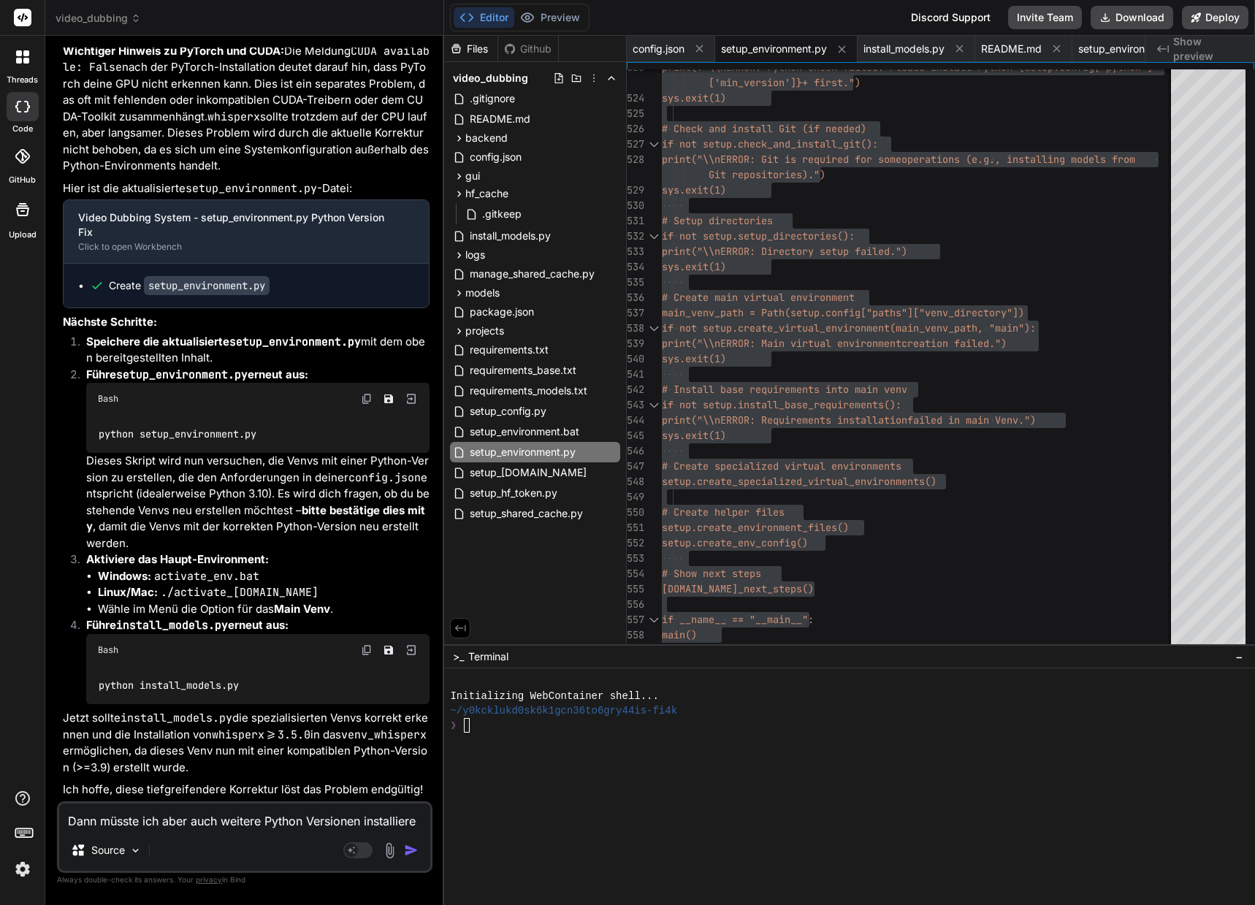
type textarea "Dann müsste ich aber auch weitere Python Versionen installieren"
type textarea "x"
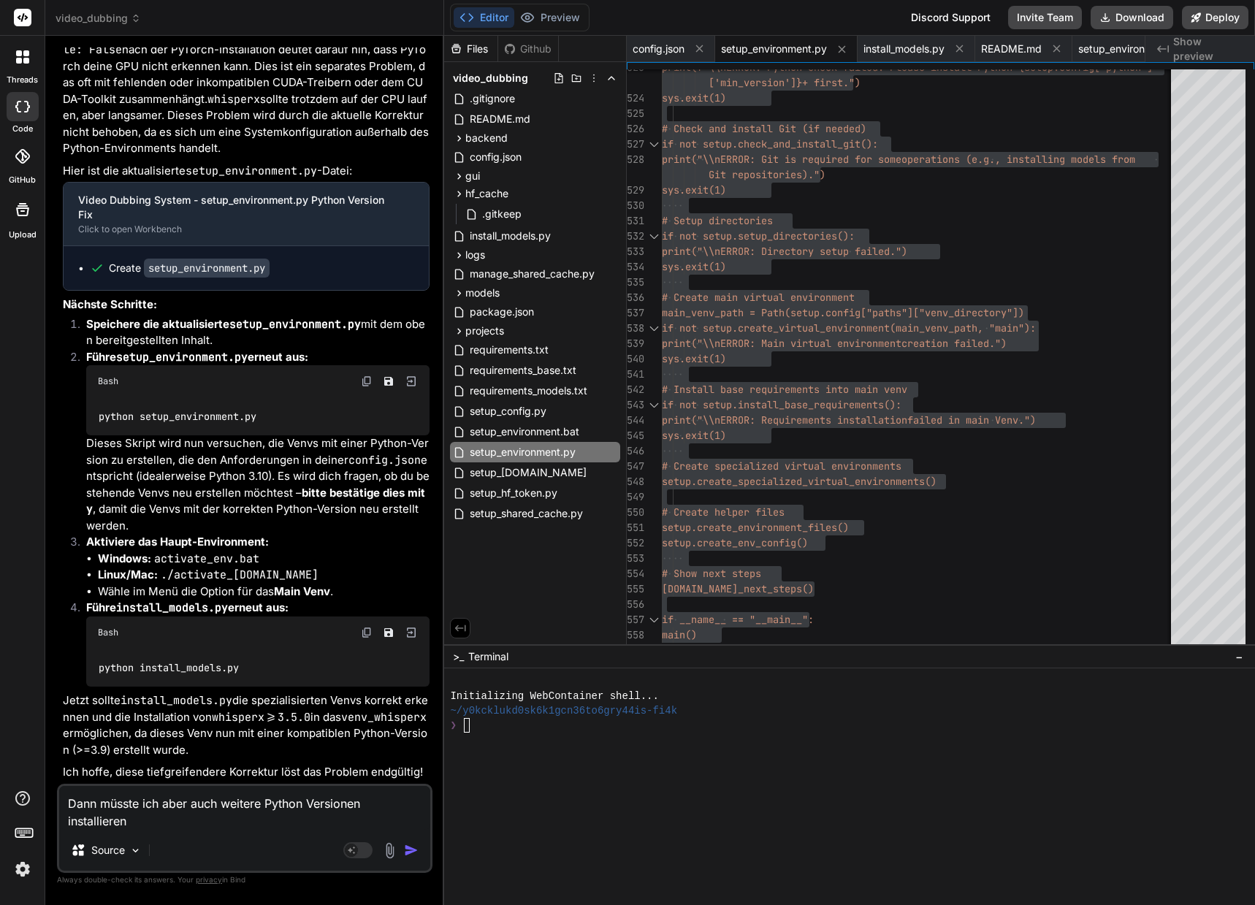
type textarea "Dann müsste ich aber auch weitere Python Versionen installieren?"
type textarea "x"
type textarea "Dann müsste ich aber zauch weitere Python Versionen installieren?"
type textarea "x"
type textarea "Dann müsste ich aber zuauch weitere Python Versionen installieren?"
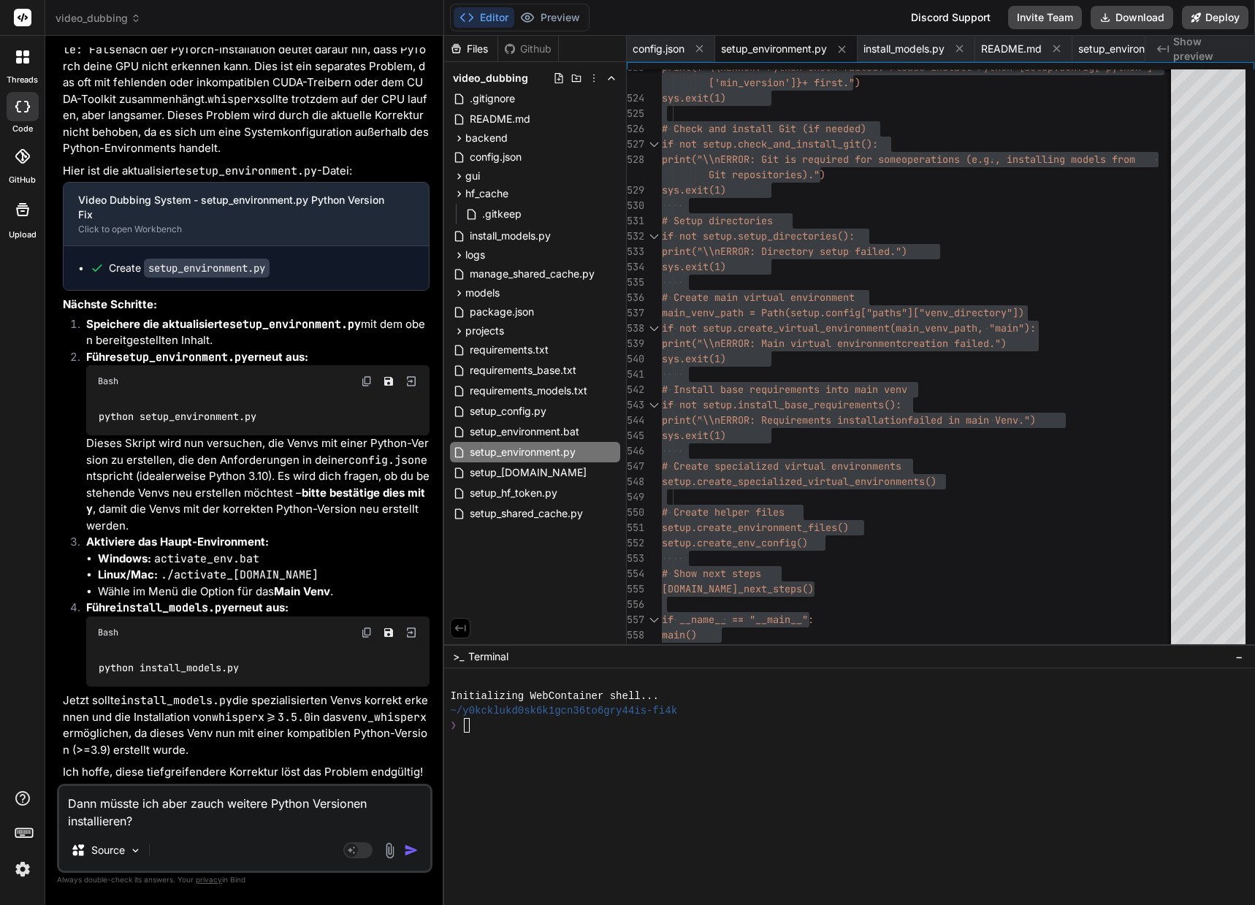
type textarea "x"
type textarea "Dann müsste ich aber zueauch weitere Python Versionen installieren?"
type textarea "x"
type textarea "Dann müsste ich aber zuerauch weitere Python Versionen installieren?"
type textarea "x"
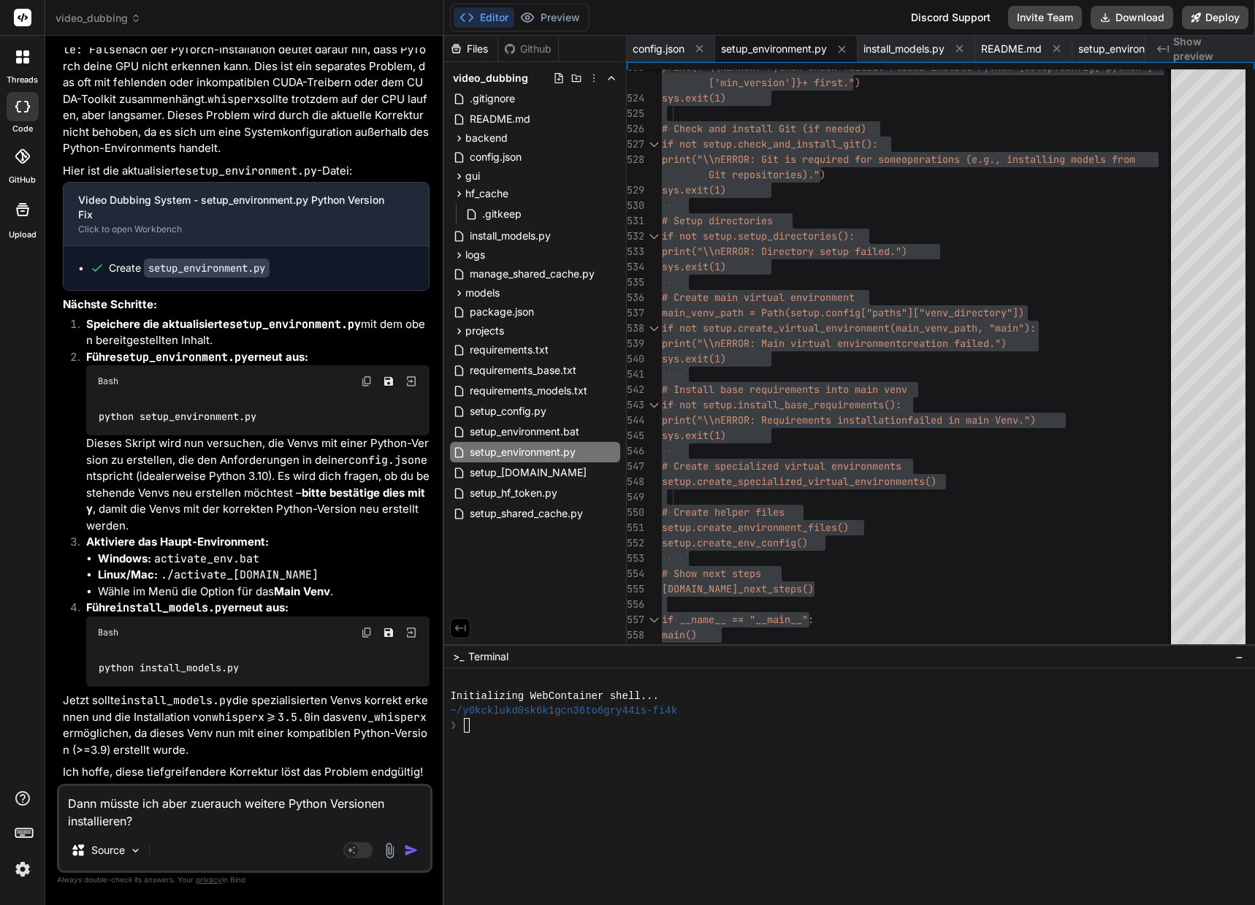
type textarea "Dann müsste ich aber zuersauch weitere Python Versionen installieren?"
type textarea "x"
type textarea "Dann müsste ich aber zuerstauch weitere Python Versionen installieren?"
type textarea "x"
type textarea "Dann müsste ich aber zuerst auch weitere Python Versionen installieren?"
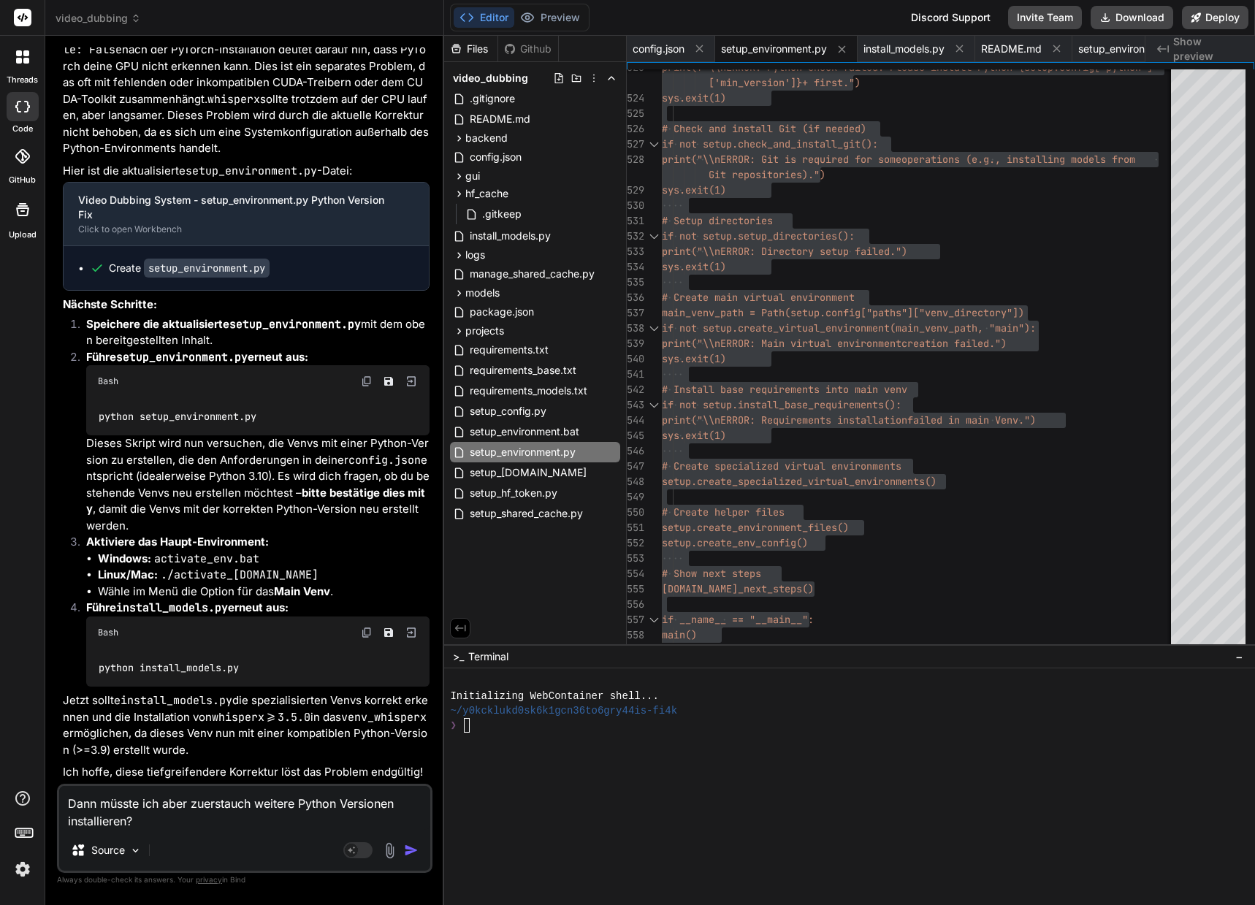
type textarea "x"
type textarea "Dann müsste ich aber zuerst auch weitere Python Versionen installieren?"
type textarea "x"
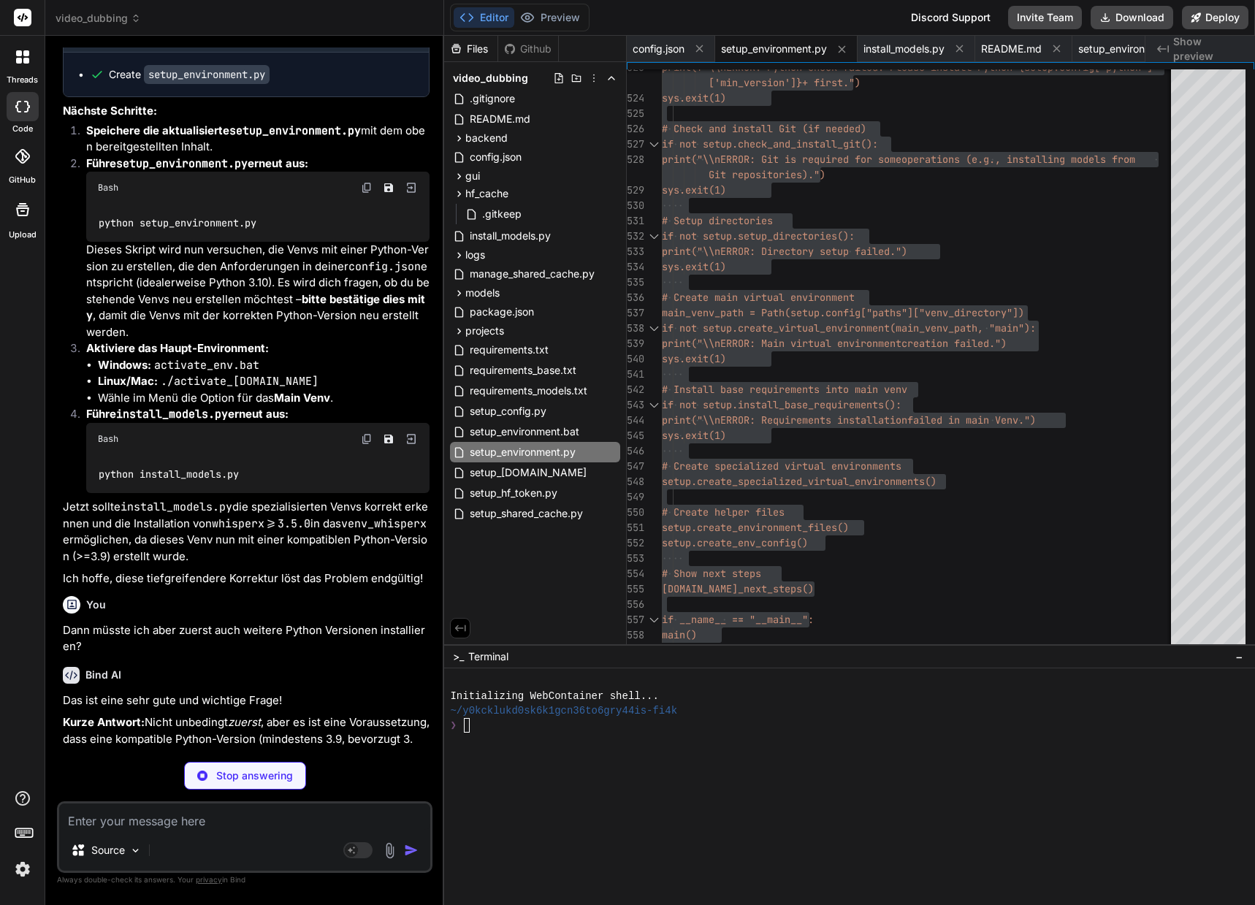
scroll to position [15942, 0]
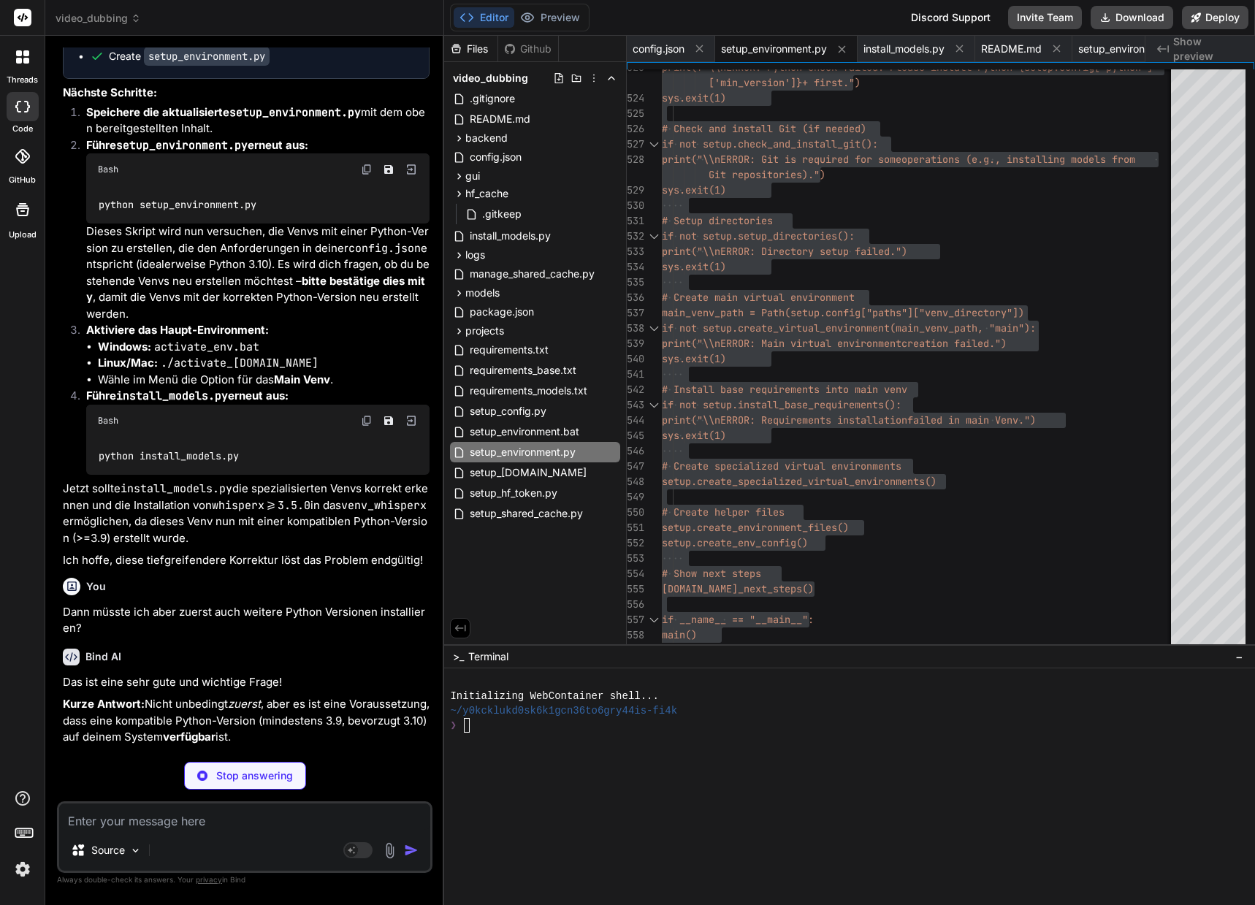
type textarea "x"
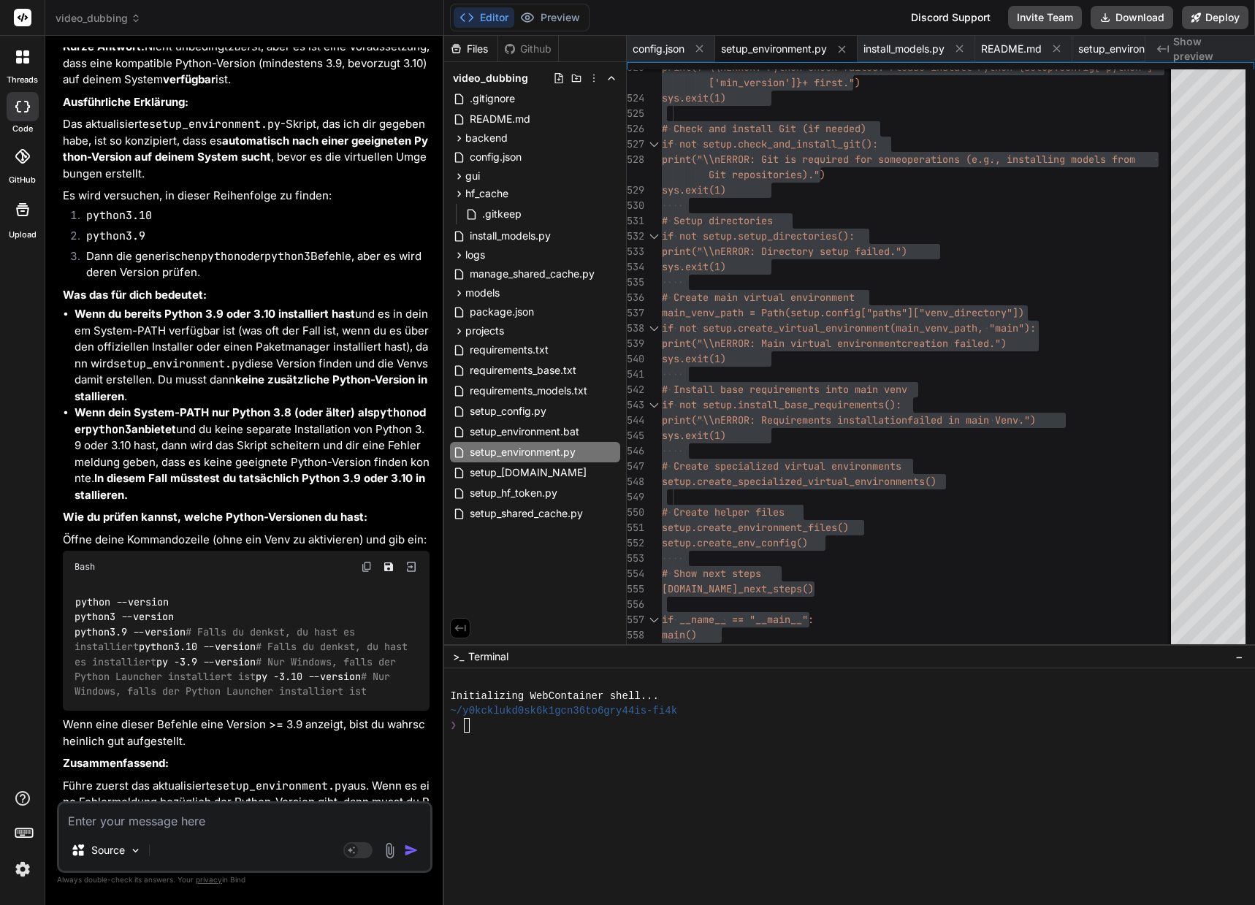
scroll to position [16746, 0]
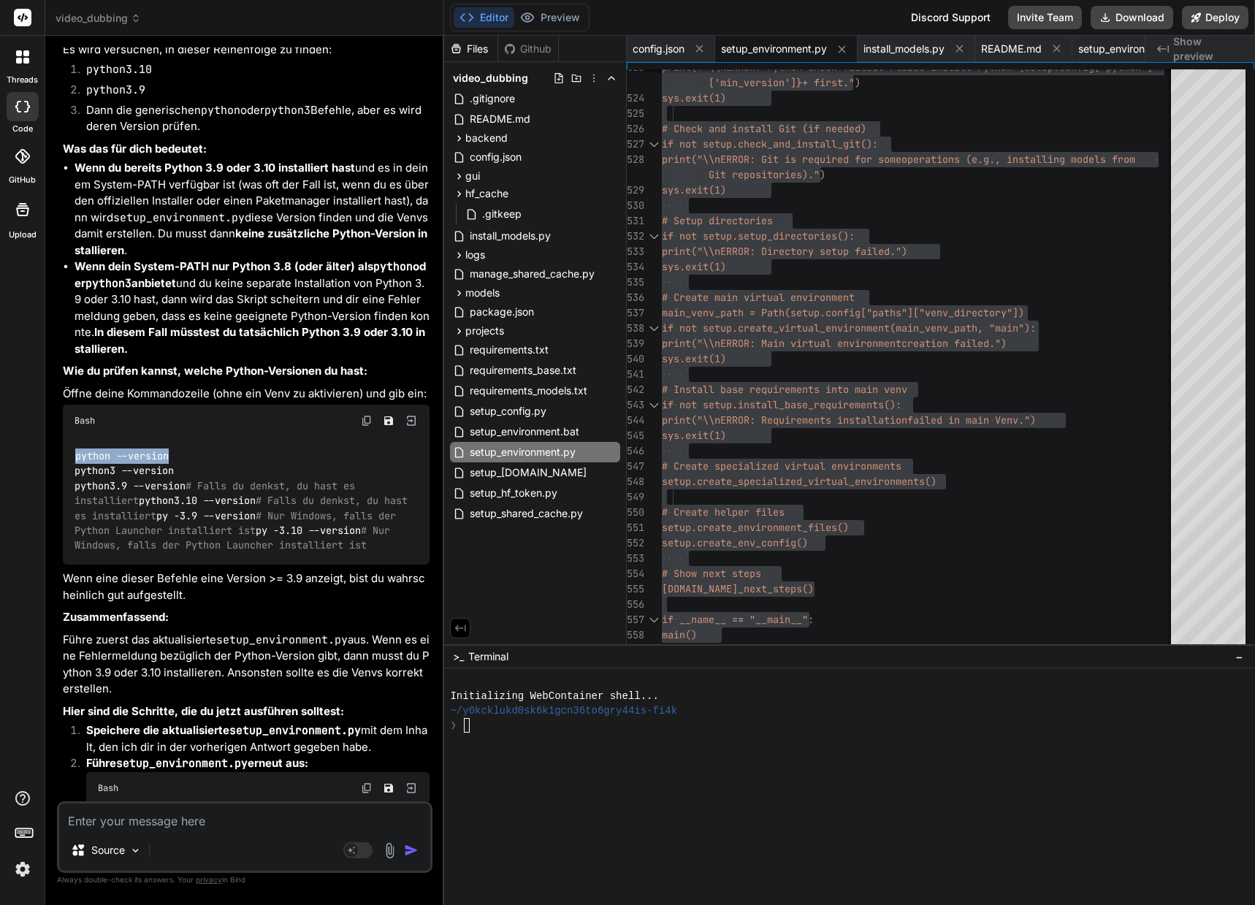
drag, startPoint x: 175, startPoint y: 514, endPoint x: 70, endPoint y: 510, distance: 104.5
click at [70, 510] on div "python --version python3 --version python3.9 --version # Falls du denkst, du ha…" at bounding box center [246, 501] width 367 height 128
copy code "python --version"
drag, startPoint x: 74, startPoint y: 533, endPoint x: 180, endPoint y: 535, distance: 105.2
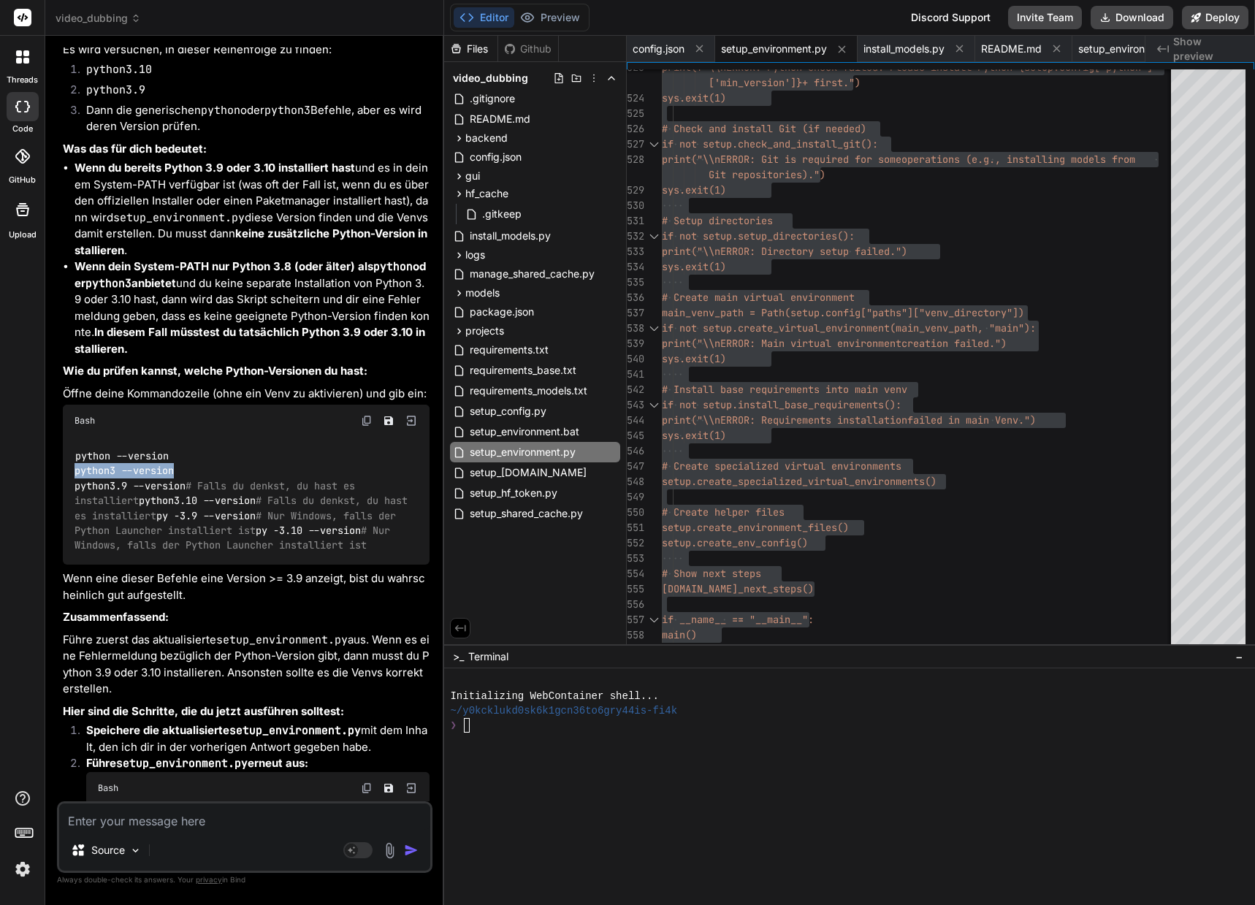
click at [180, 535] on div "python --version python3 --version python3.9 --version # Falls du denkst, du ha…" at bounding box center [246, 501] width 367 height 128
copy code "python3 --version"
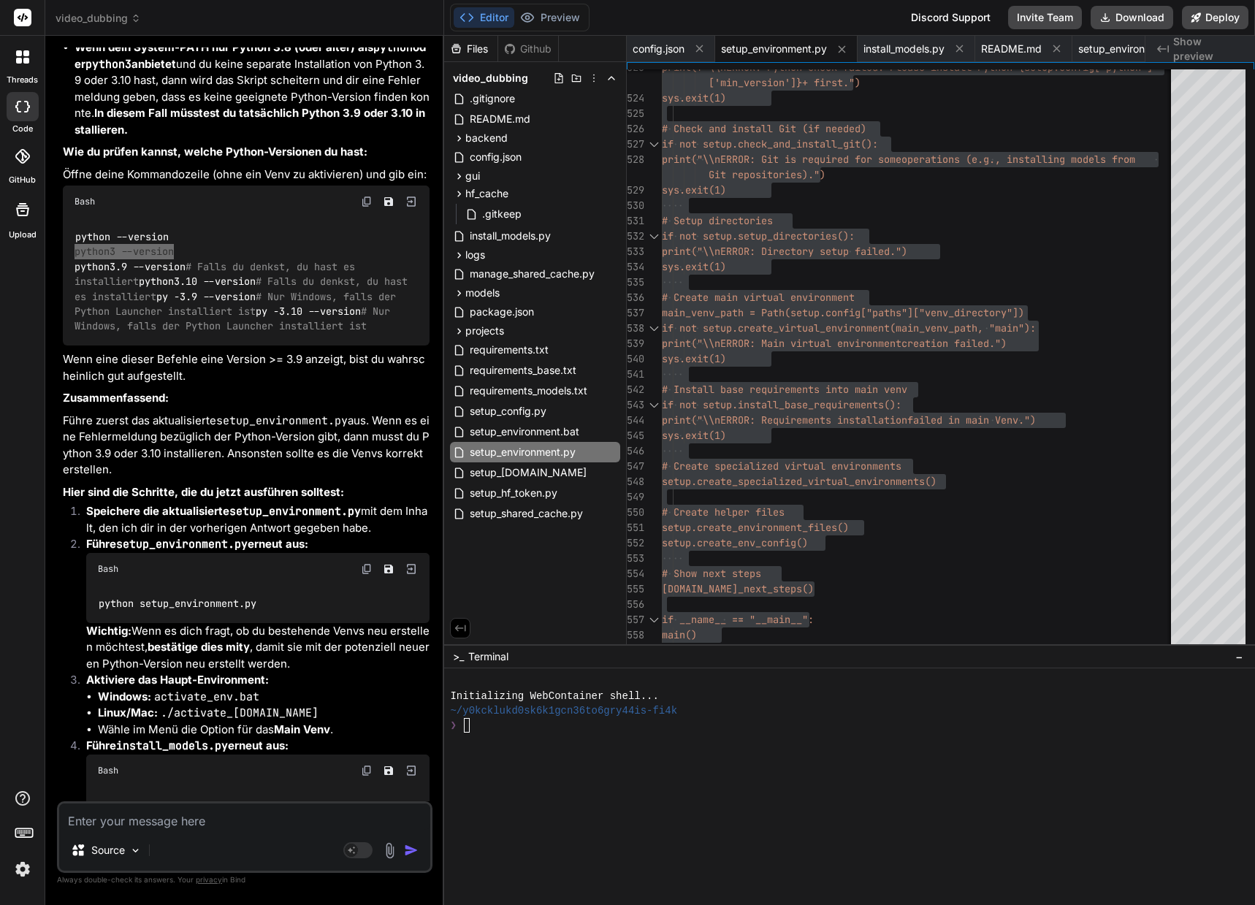
scroll to position [17038, 0]
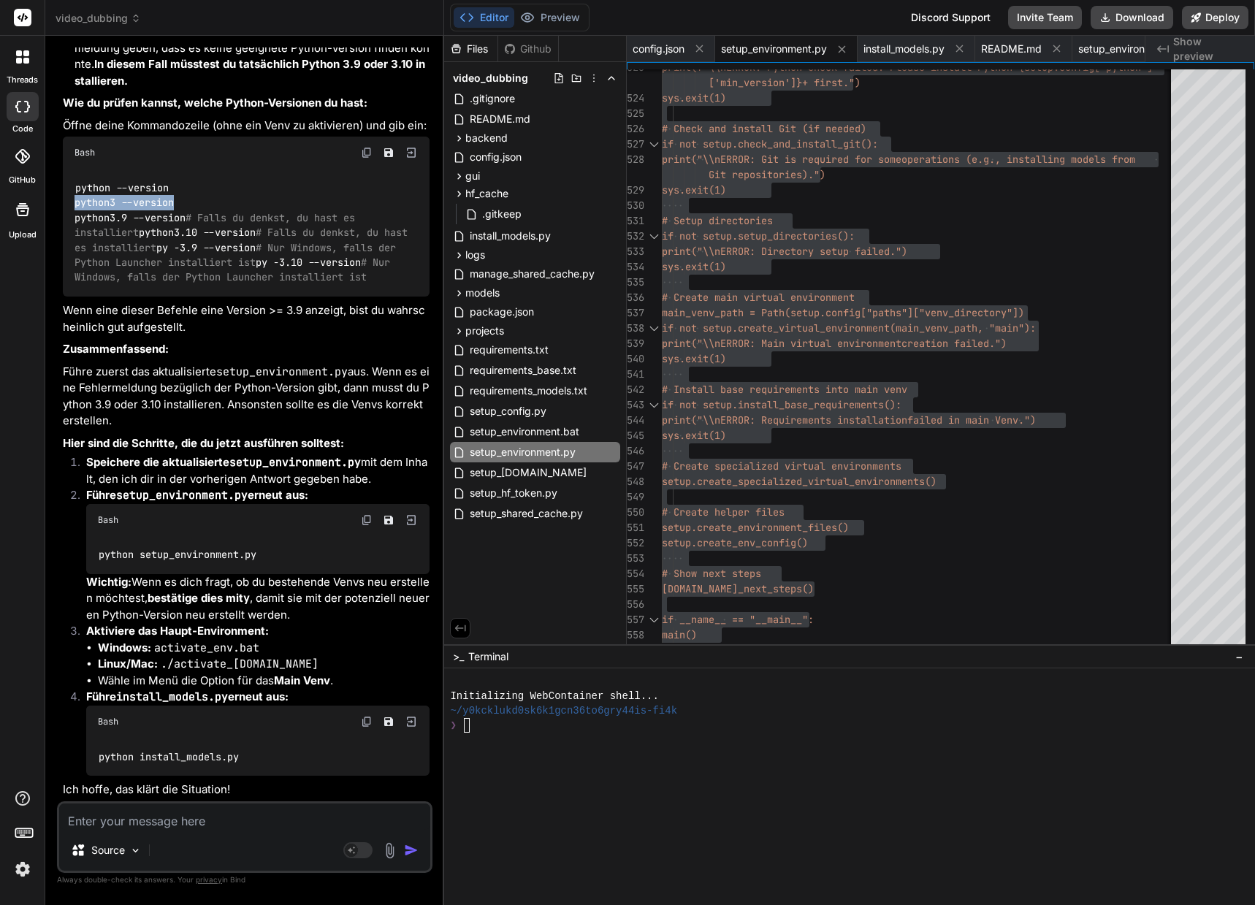
click at [367, 526] on img at bounding box center [367, 520] width 12 height 12
click at [365, 526] on img at bounding box center [367, 520] width 12 height 12
click at [118, 818] on textarea at bounding box center [244, 816] width 371 height 26
paste textarea "D:\_Projekte\Syn_PRG1\[DOMAIN_NAME]\video-dubbing-system>python setup_environme…"
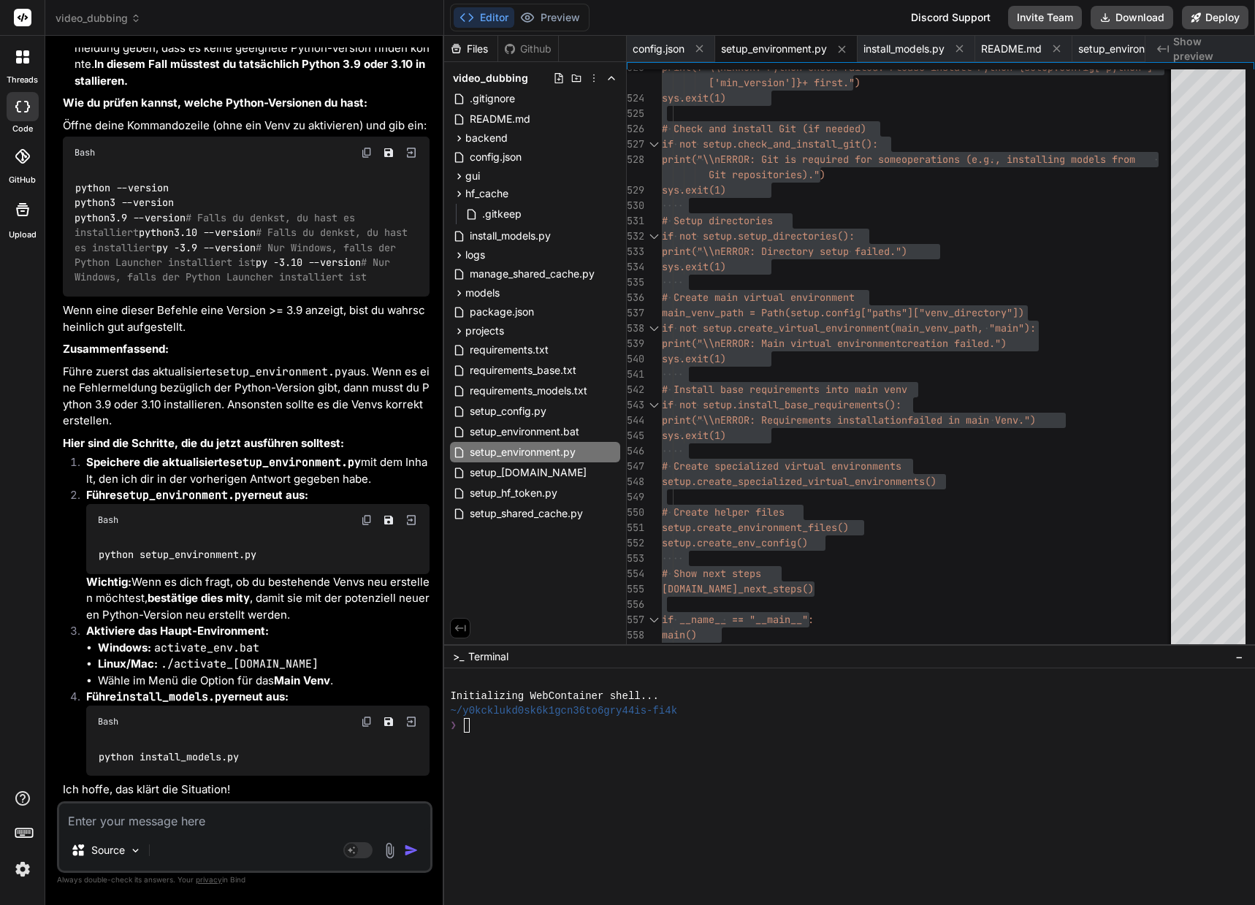
type textarea "D:\_Projekte\Syn_PRG1\[DOMAIN_NAME]\video-dubbing-system>python setup_environme…"
type textarea "x"
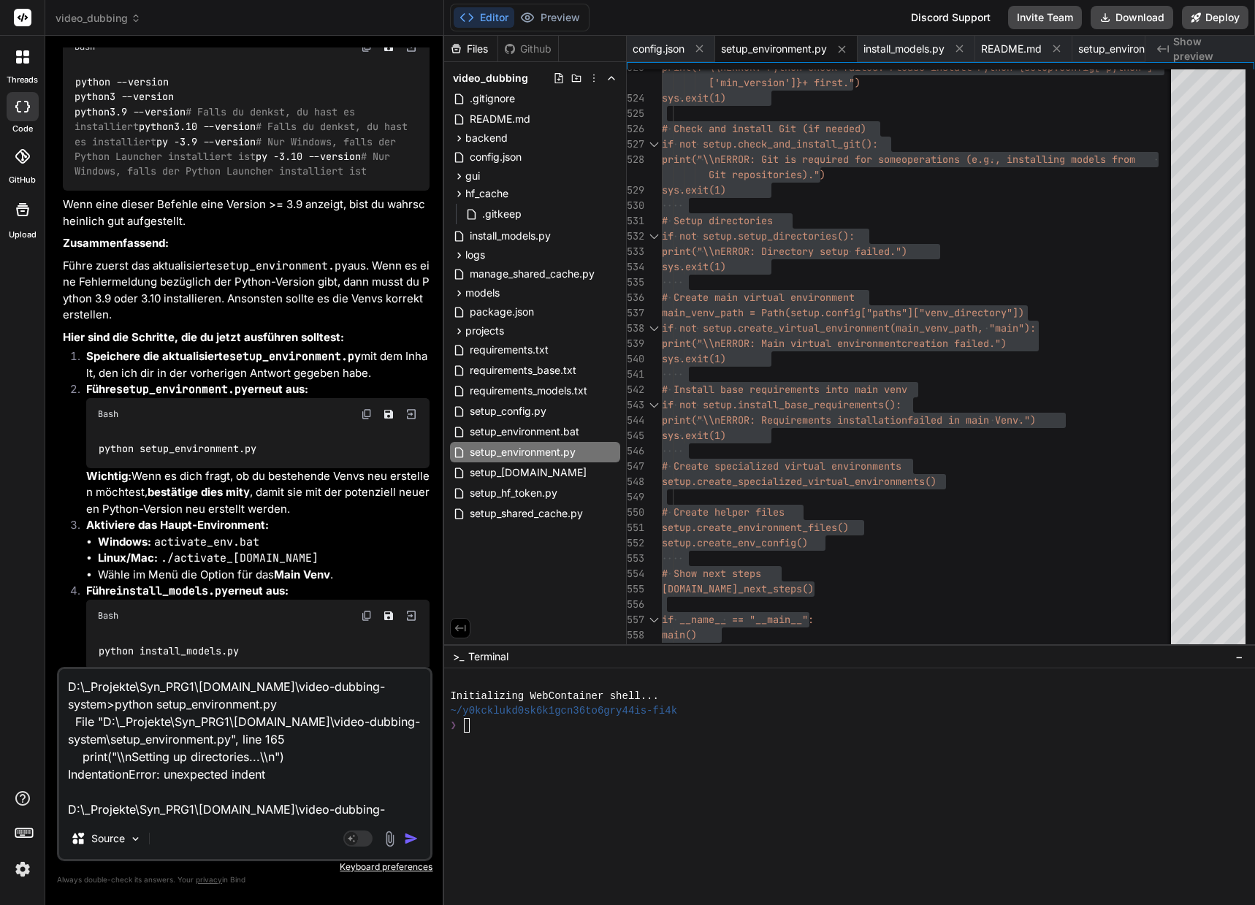
type textarea "D:\_Projekte\Syn_PRG1\[DOMAIN_NAME]\video-dubbing-system>python setup_environme…"
click at [411, 836] on img "button" at bounding box center [411, 838] width 15 height 15
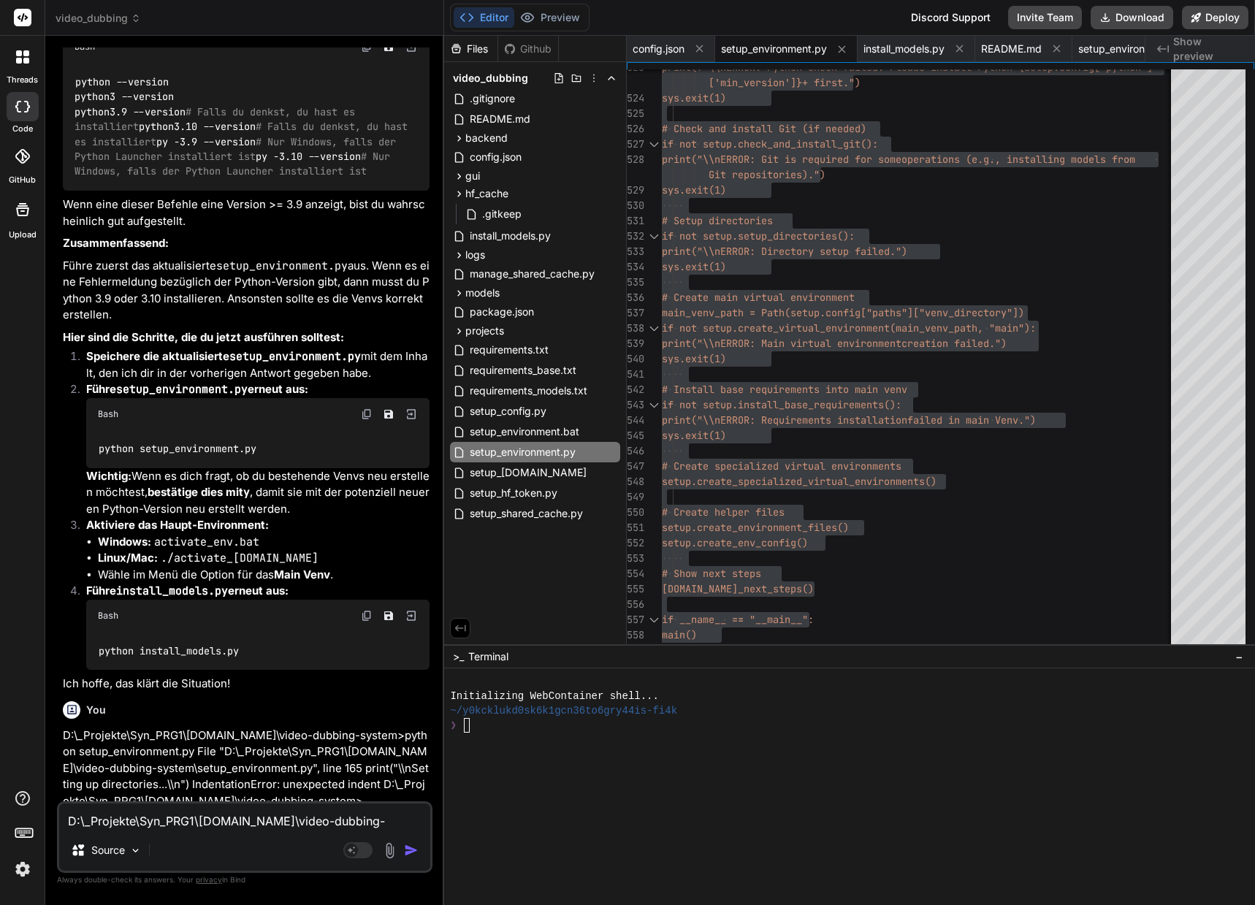
scroll to position [17336, 0]
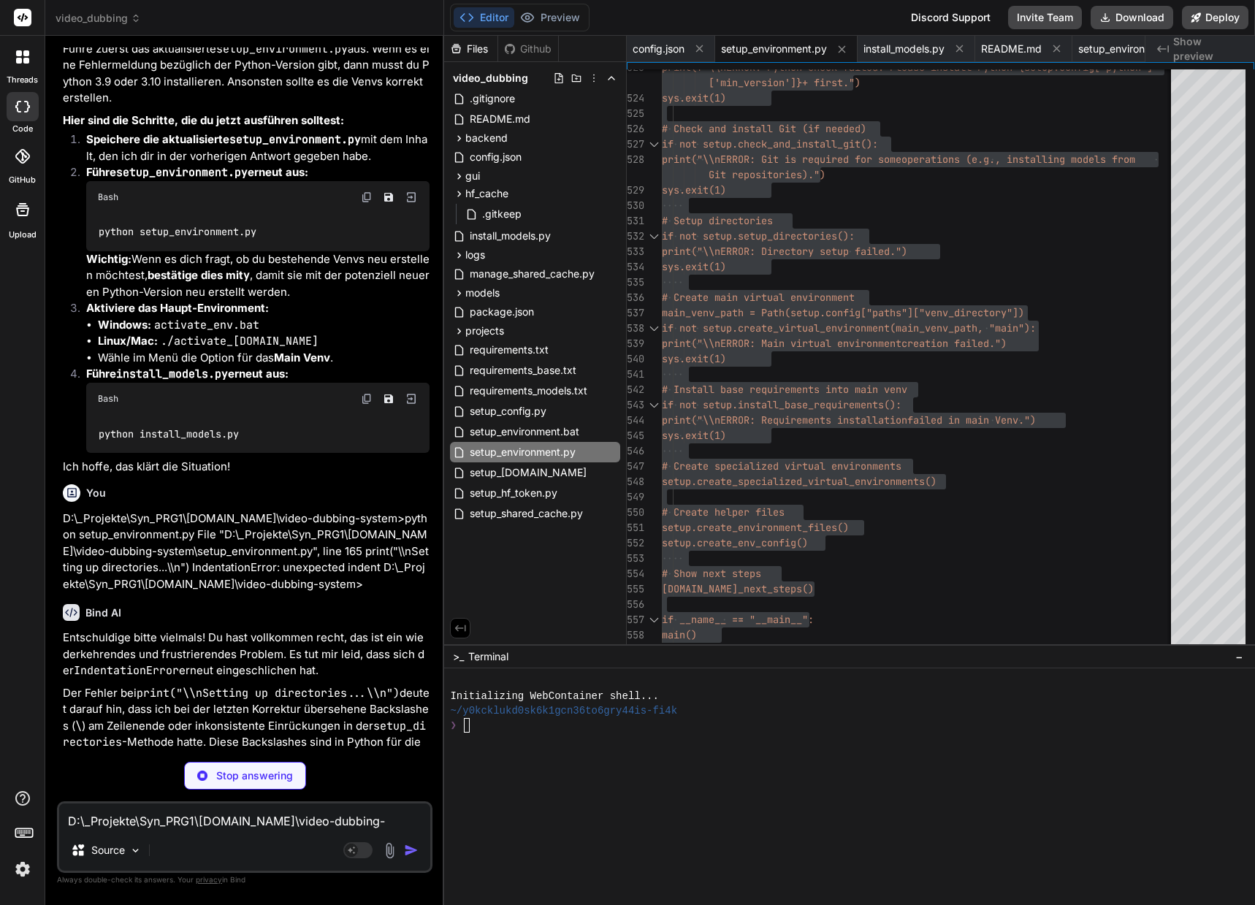
type textarea "x"
type textarea "# Create helper files setup.create_environment_files() setup.create_env_config(…"
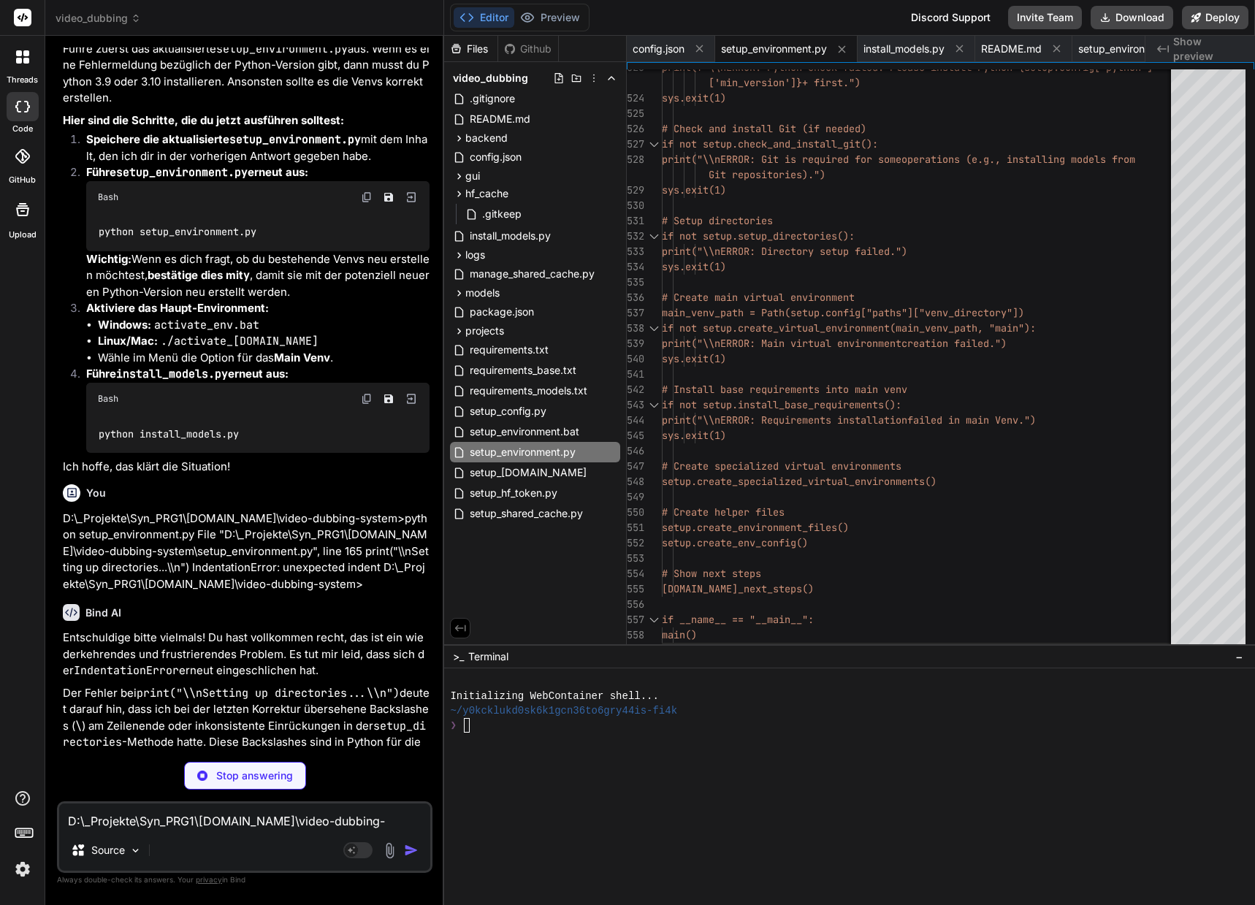
type textarea "x"
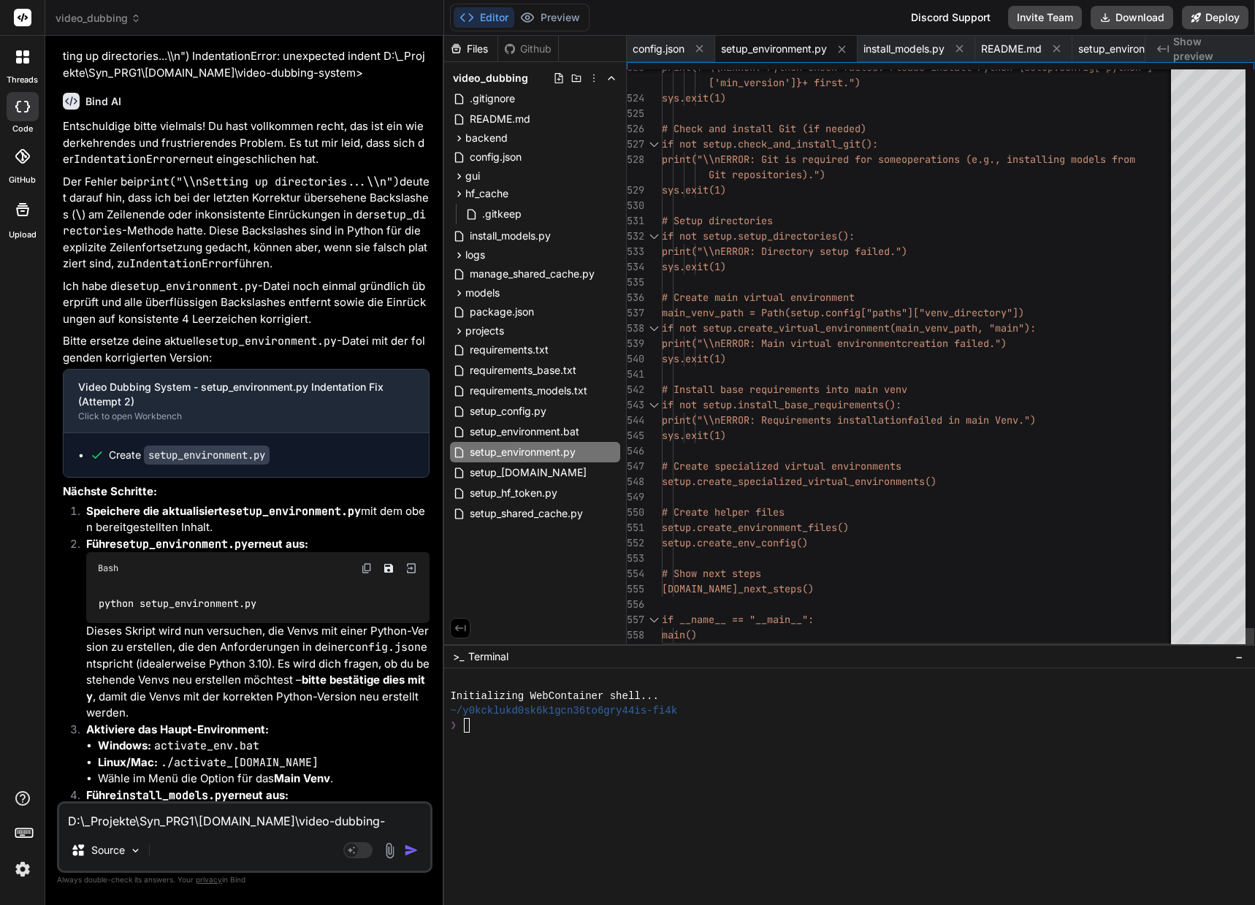
scroll to position [15, 0]
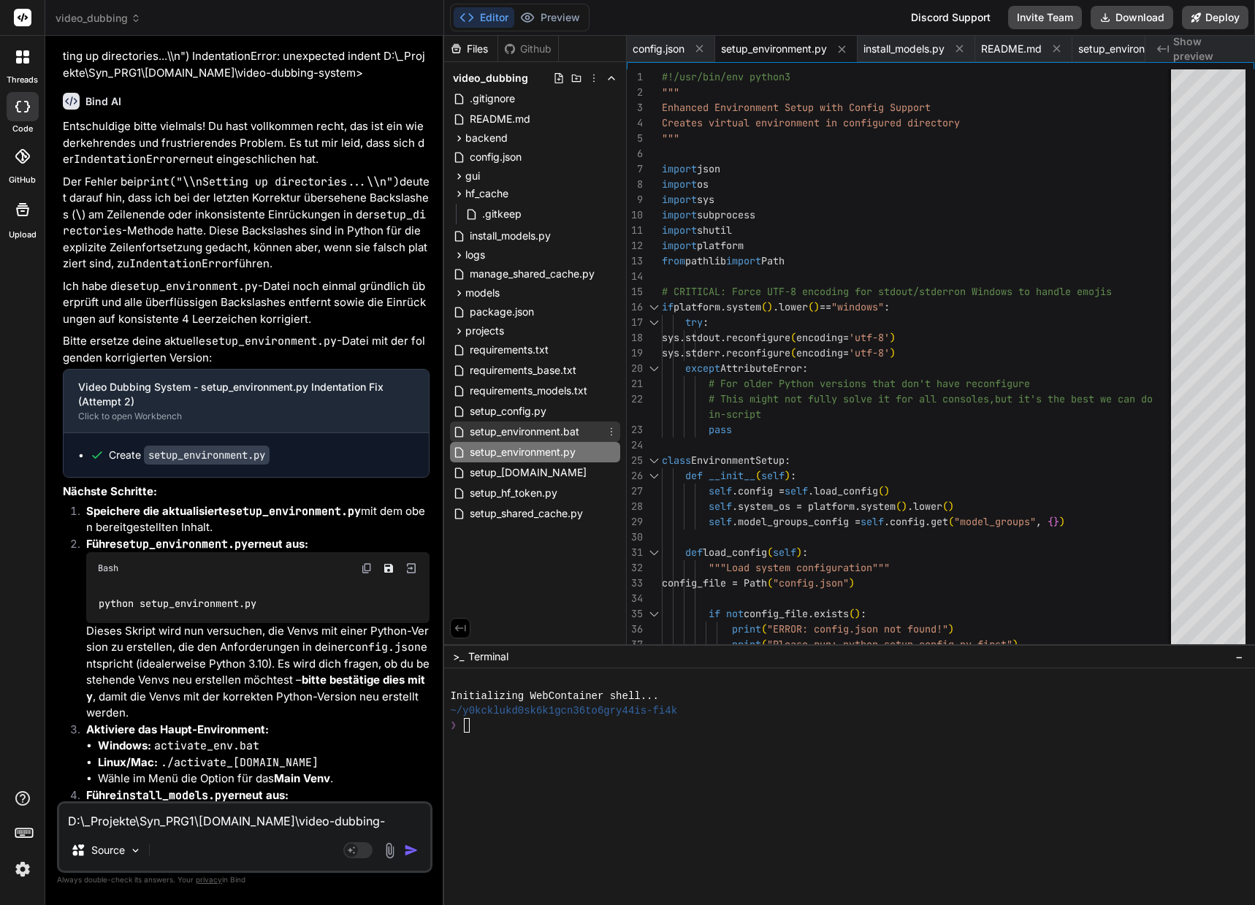
click at [545, 432] on span "setup_environment.bat" at bounding box center [524, 432] width 112 height 18
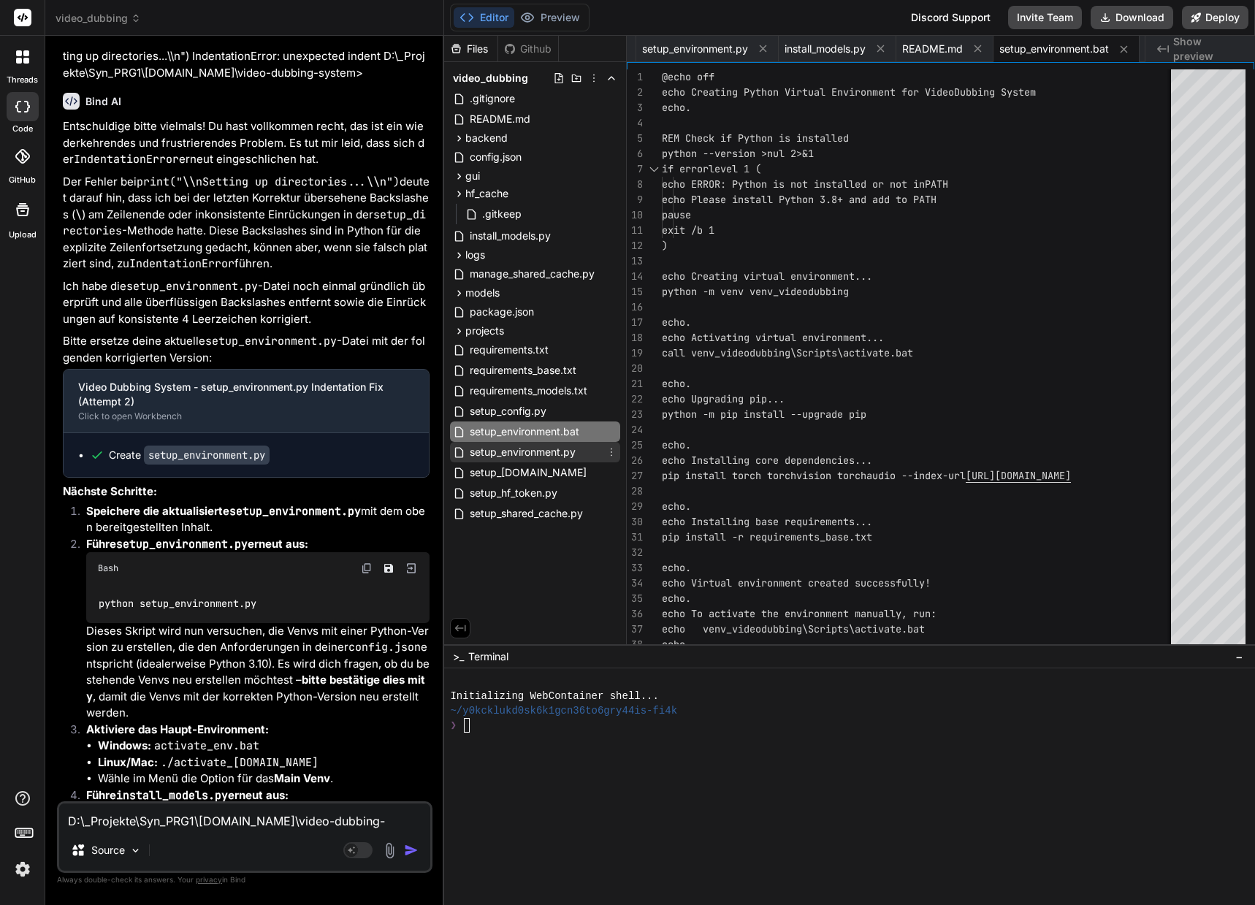
click at [544, 447] on span "setup_environment.py" at bounding box center [522, 452] width 109 height 18
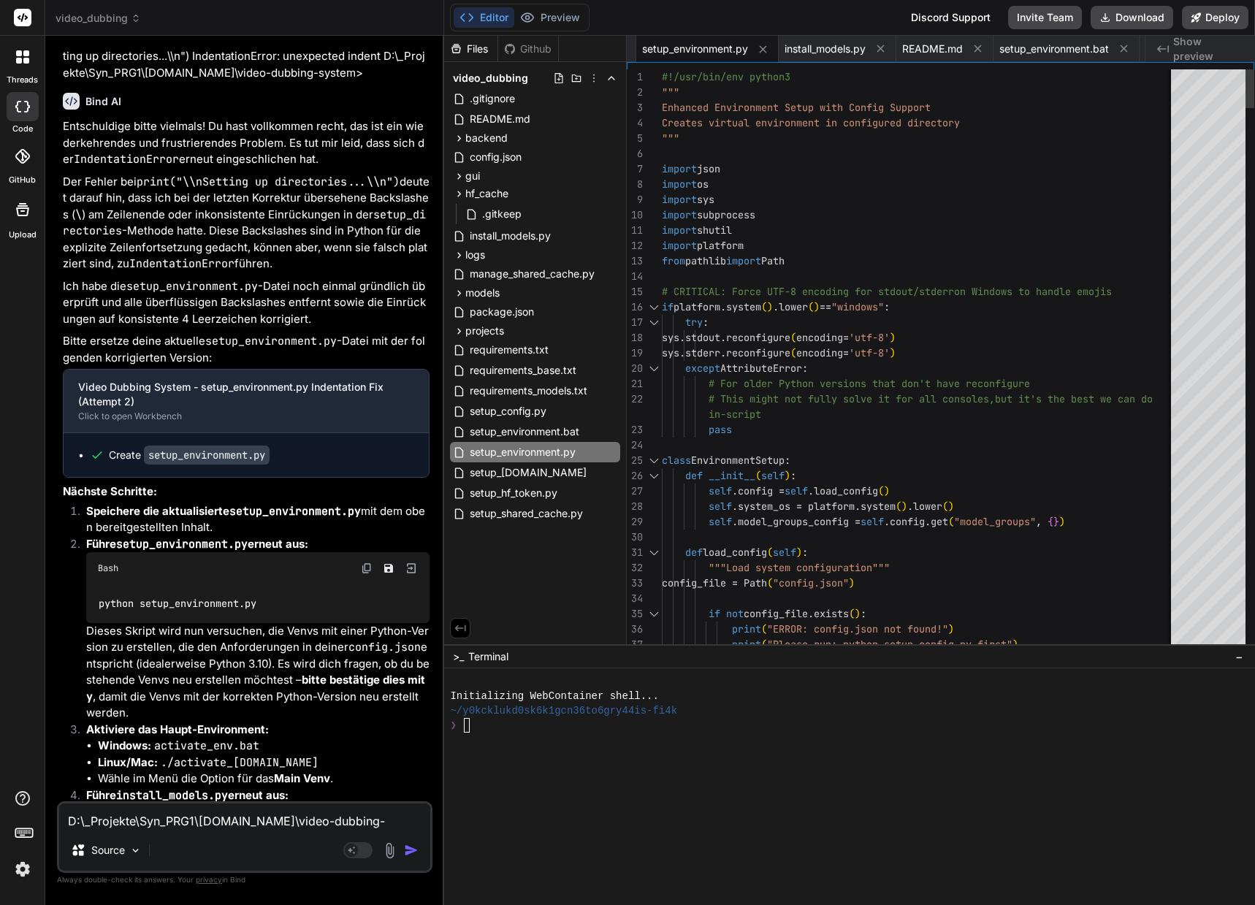
drag, startPoint x: 662, startPoint y: 76, endPoint x: 681, endPoint y: 94, distance: 26.9
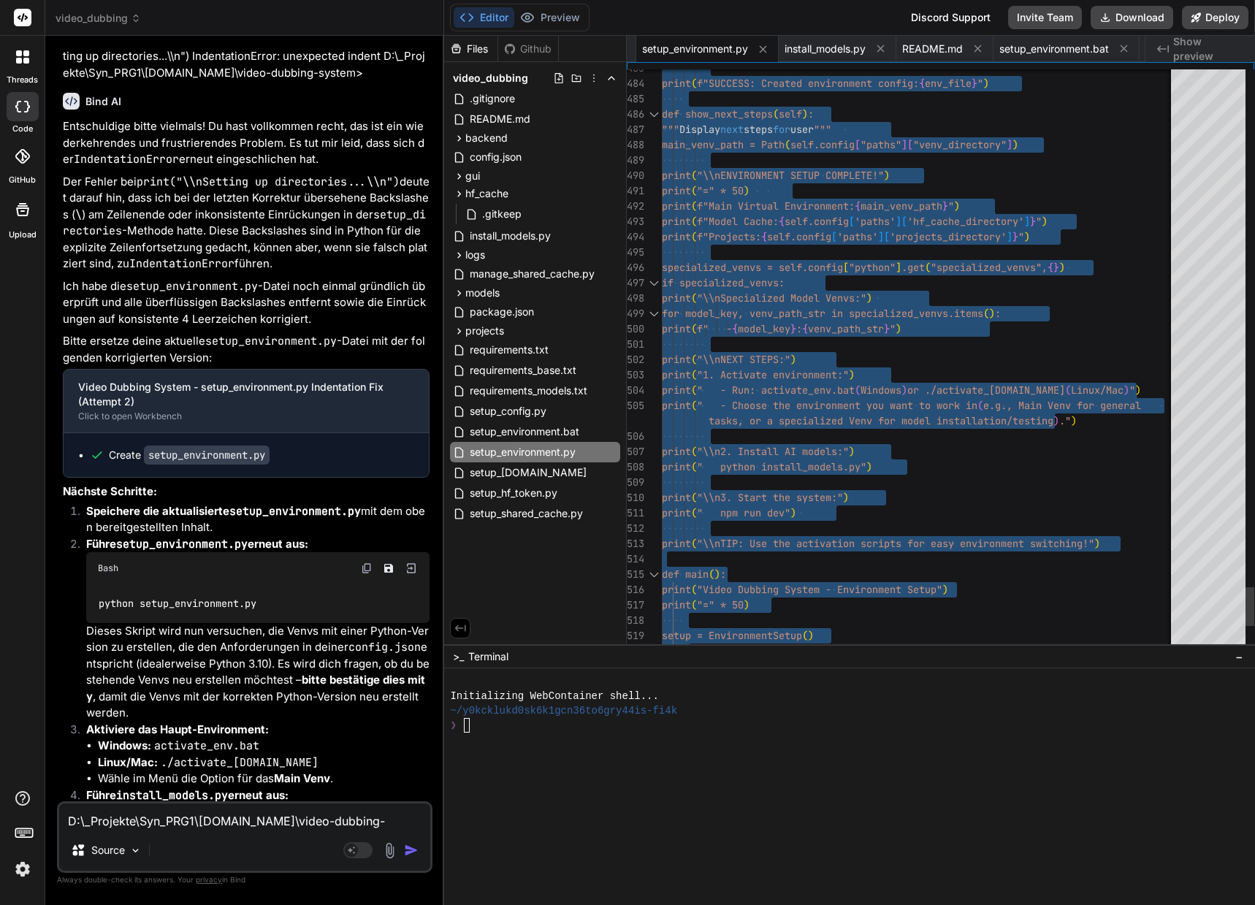
type textarea "#!/usr/bin/env python3 """ Enhanced Environment Setup with Config Support Creat…"
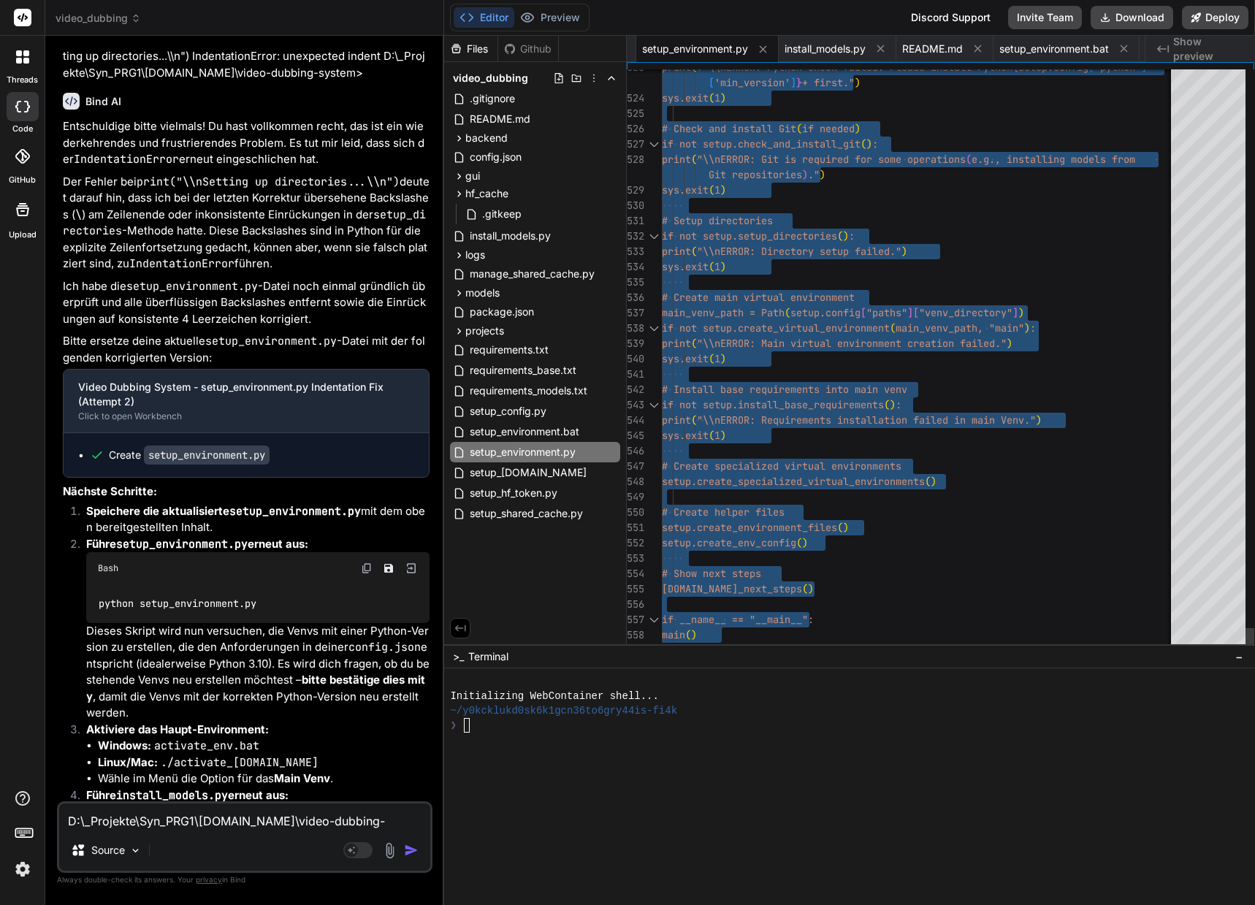
drag, startPoint x: 662, startPoint y: 77, endPoint x: 684, endPoint y: 704, distance: 627.7
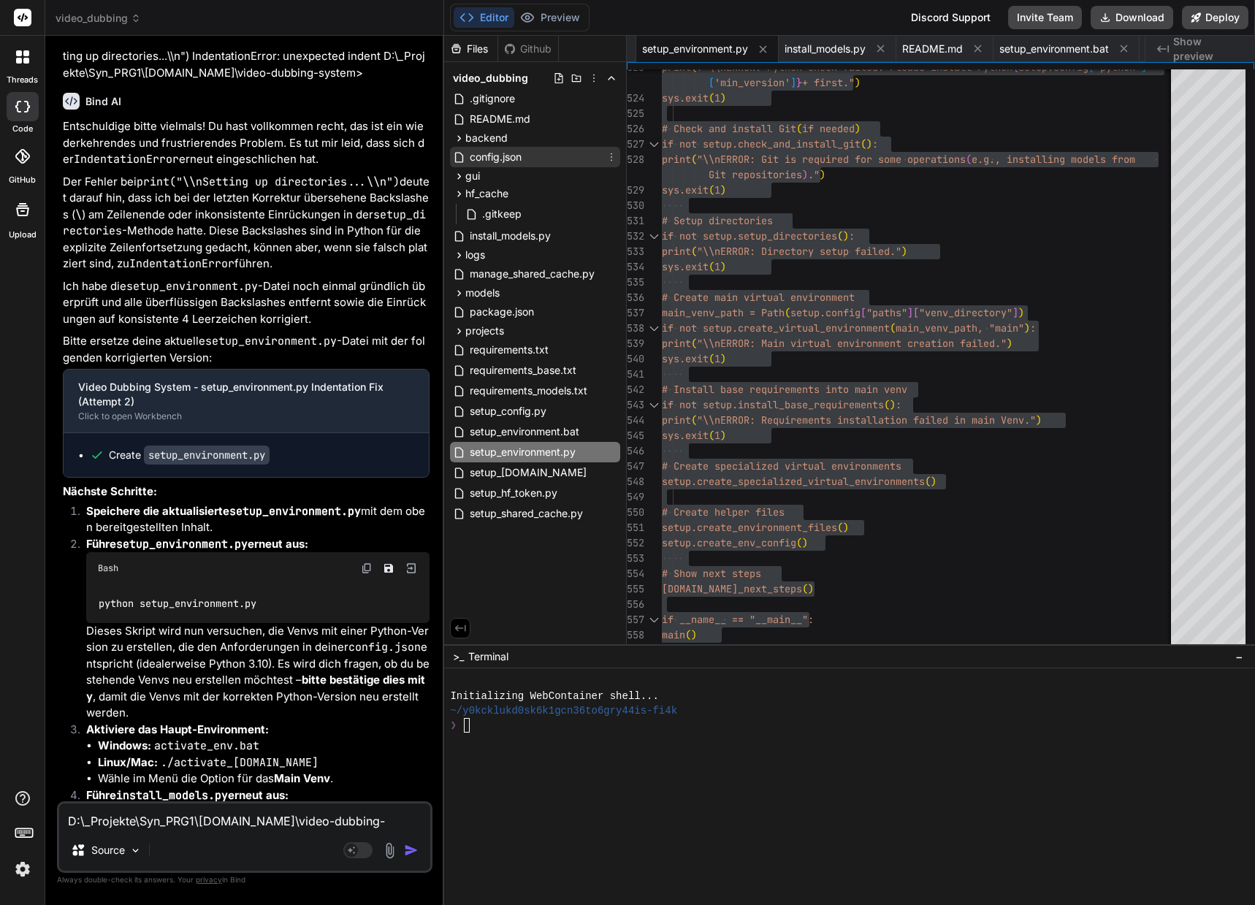
click at [513, 160] on span "config.json" at bounding box center [495, 157] width 55 height 18
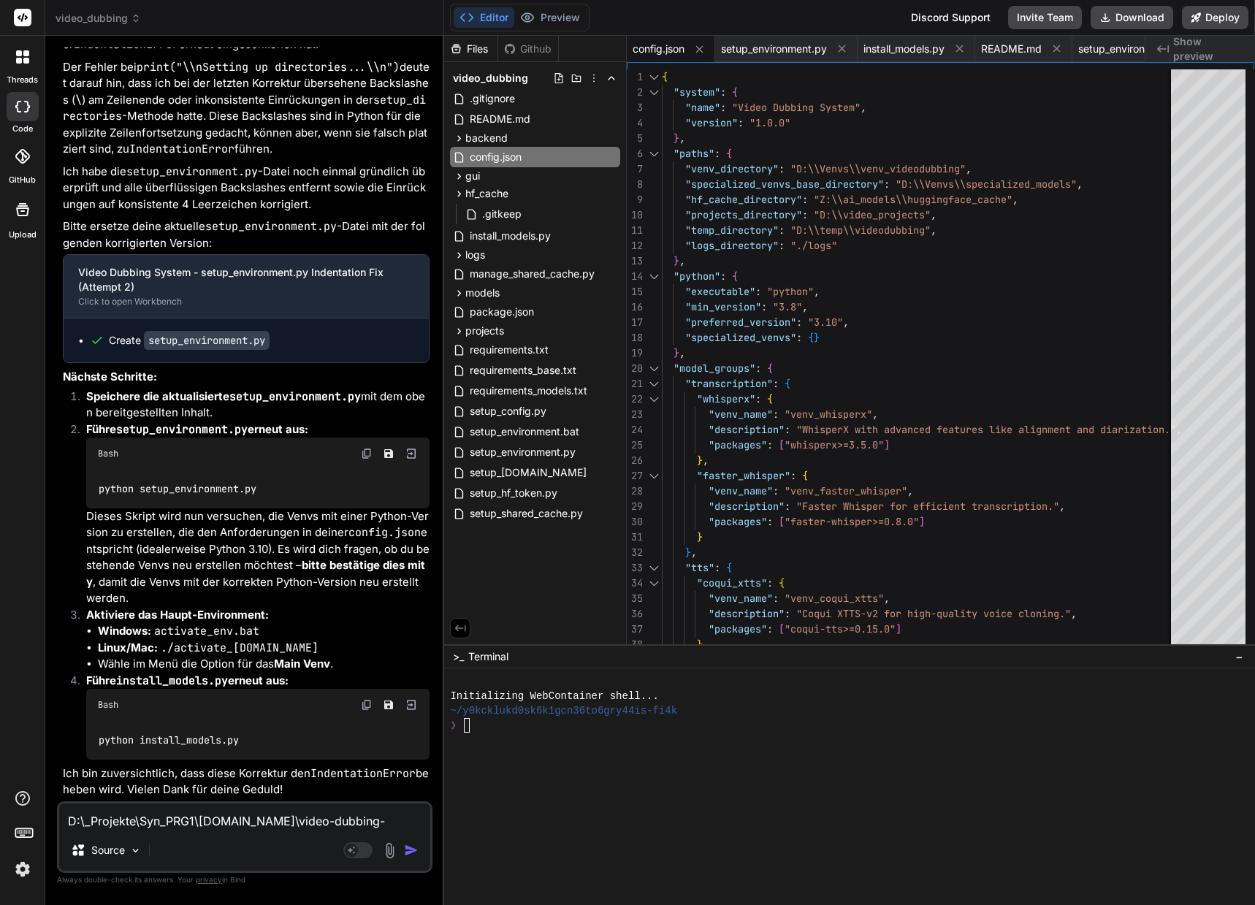
scroll to position [18067, 0]
click at [194, 812] on textarea "D:\_Projekte\Syn_PRG1\[DOMAIN_NAME]\video-dubbing-system>python setup_environme…" at bounding box center [244, 816] width 371 height 26
type textarea "W"
type textarea "x"
type textarea "Wh"
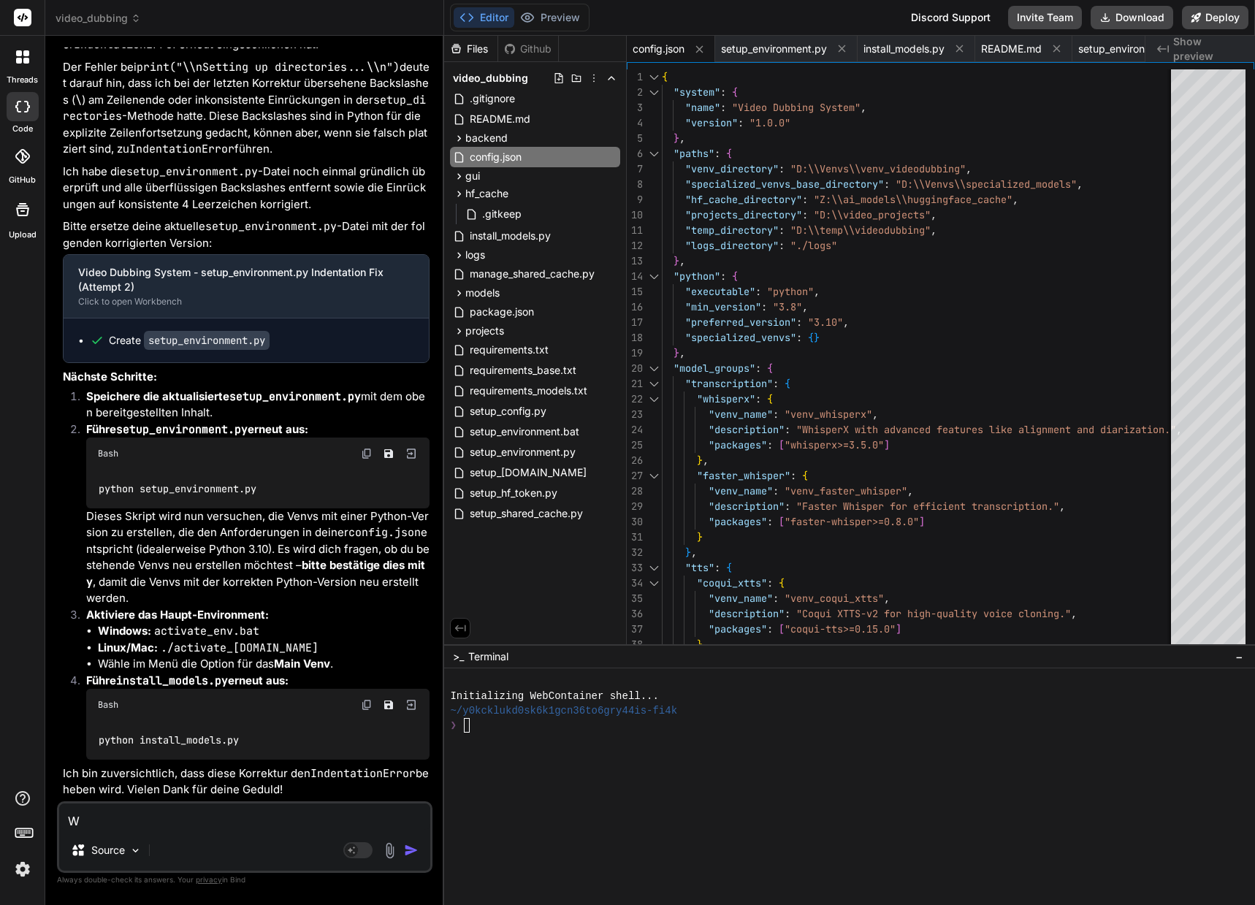
type textarea "x"
type textarea "Whi"
type textarea "x"
type textarea "Whic"
type textarea "x"
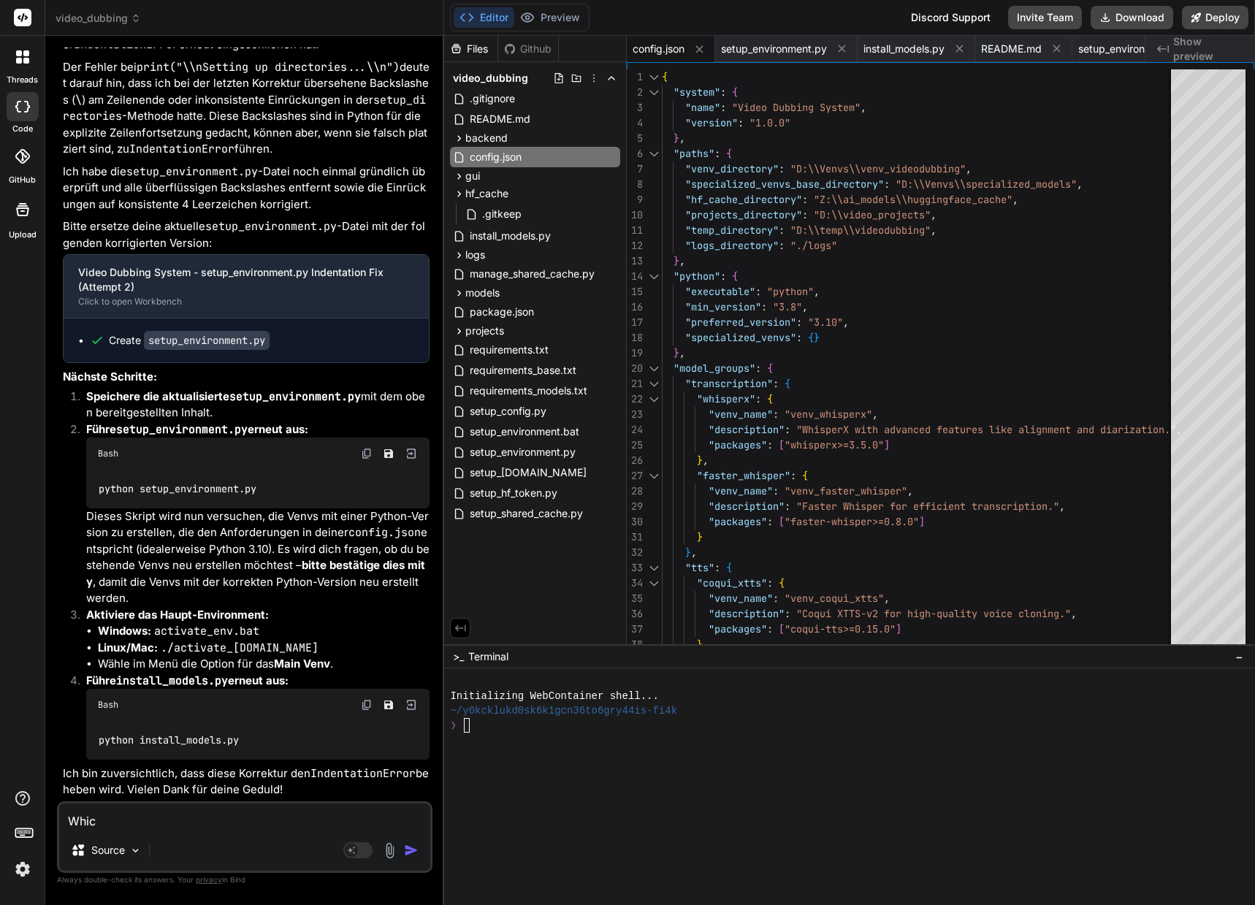
type textarea "Which"
type textarea "x"
type textarea "Which"
type textarea "x"
type textarea "Which P"
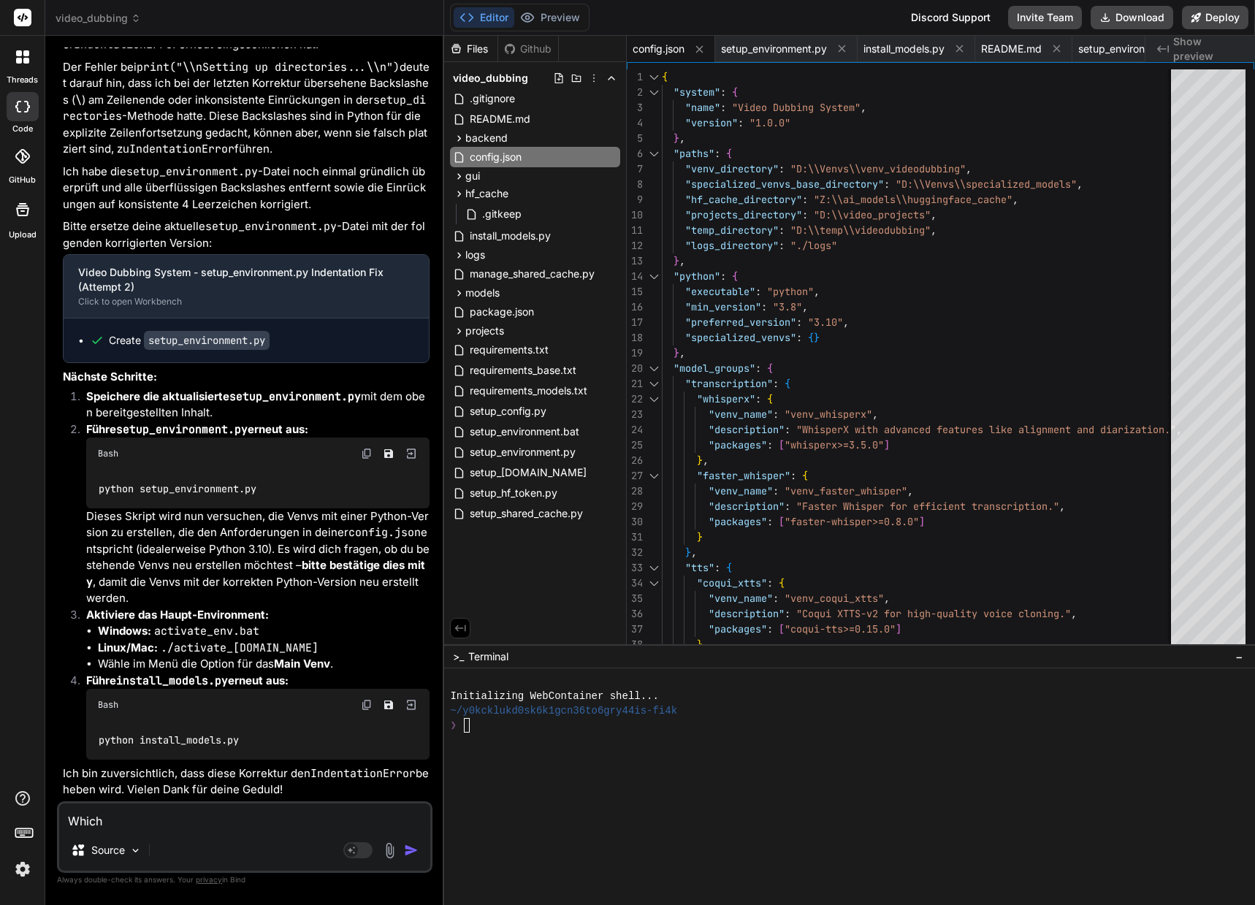
type textarea "x"
type textarea "Which Py"
type textarea "x"
type textarea "Which P"
type textarea "x"
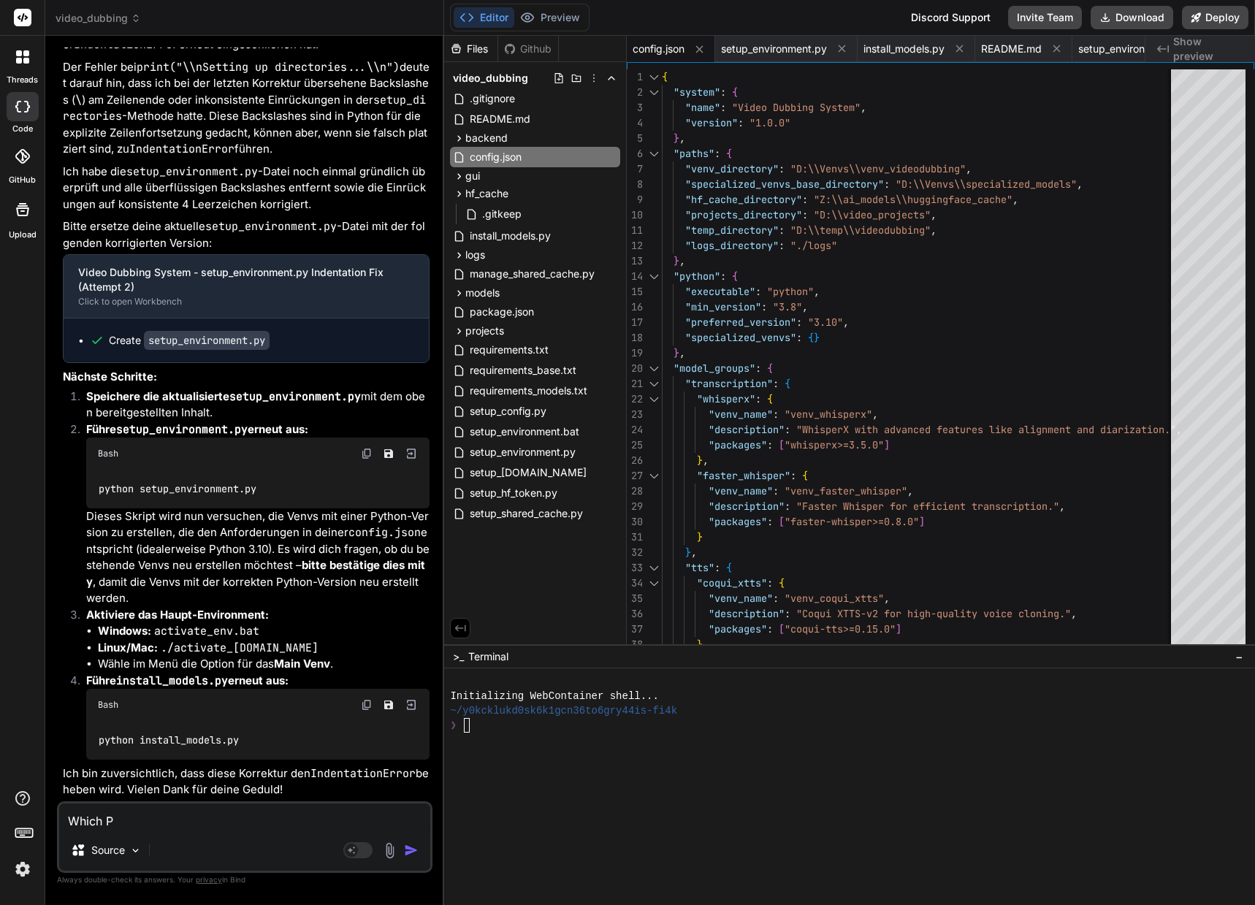
type textarea "Which"
type textarea "x"
type textarea "Which"
type textarea "x"
type textarea "Whic"
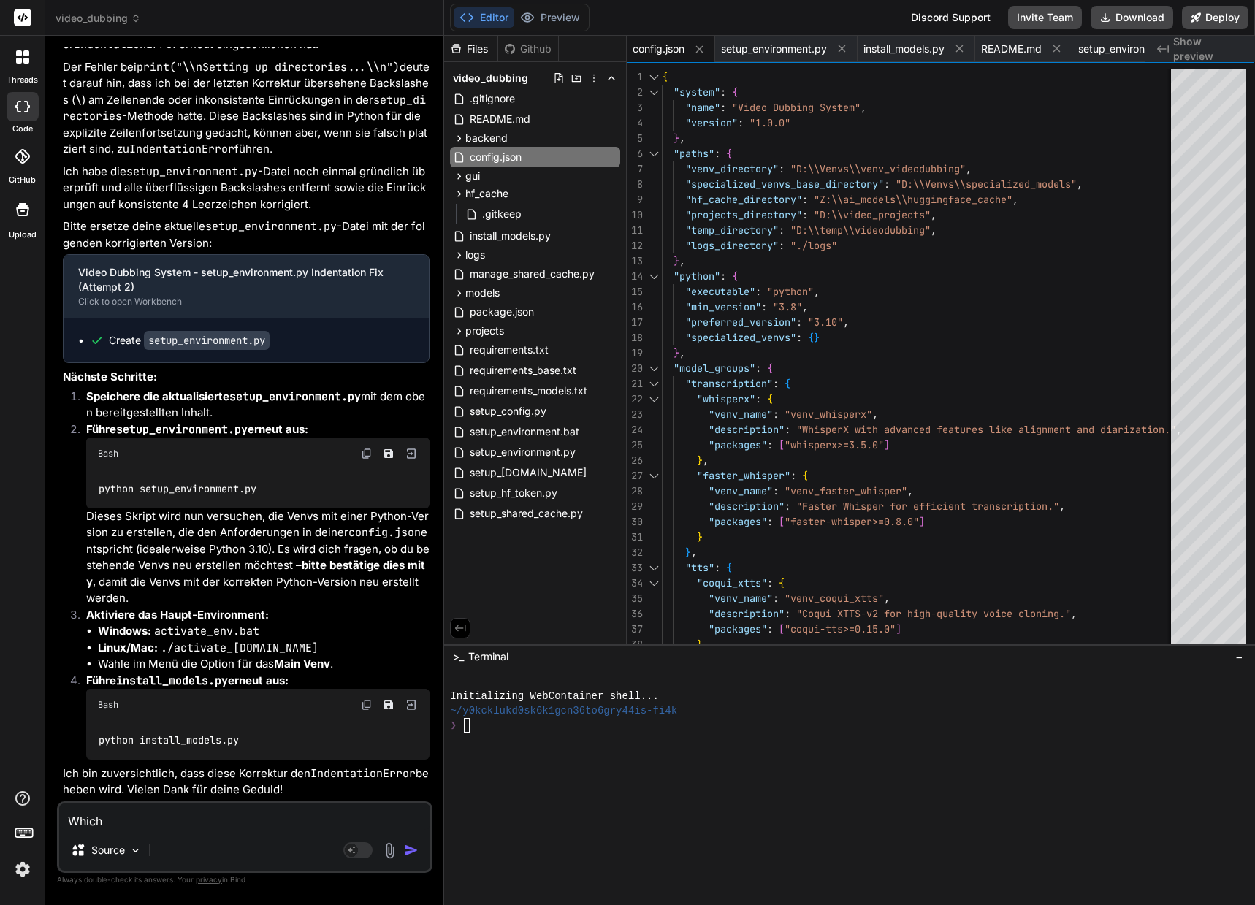
type textarea "x"
type textarea "Whi"
type textarea "x"
type textarea "Wh"
type textarea "x"
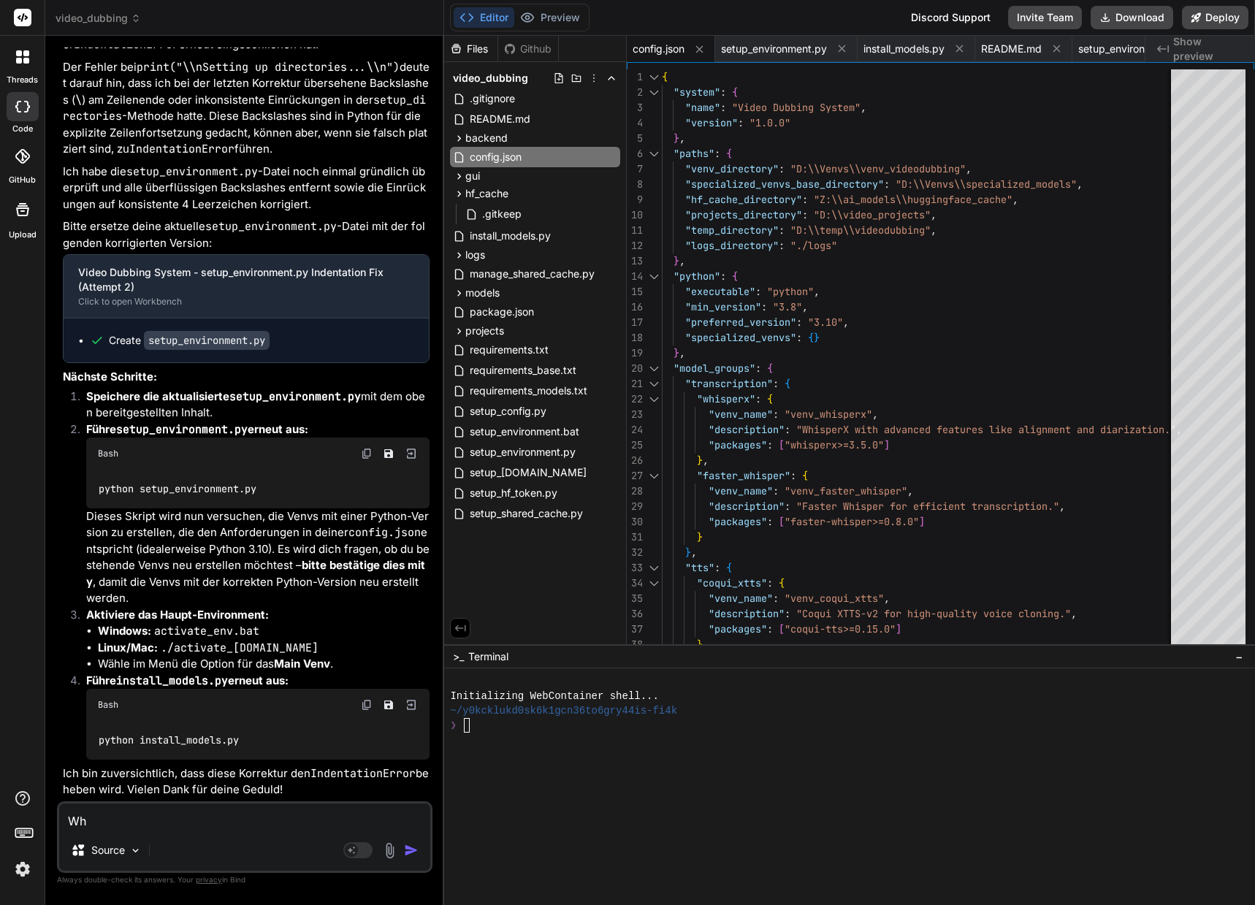
type textarea "W"
type textarea "x"
type textarea "W"
type textarea "x"
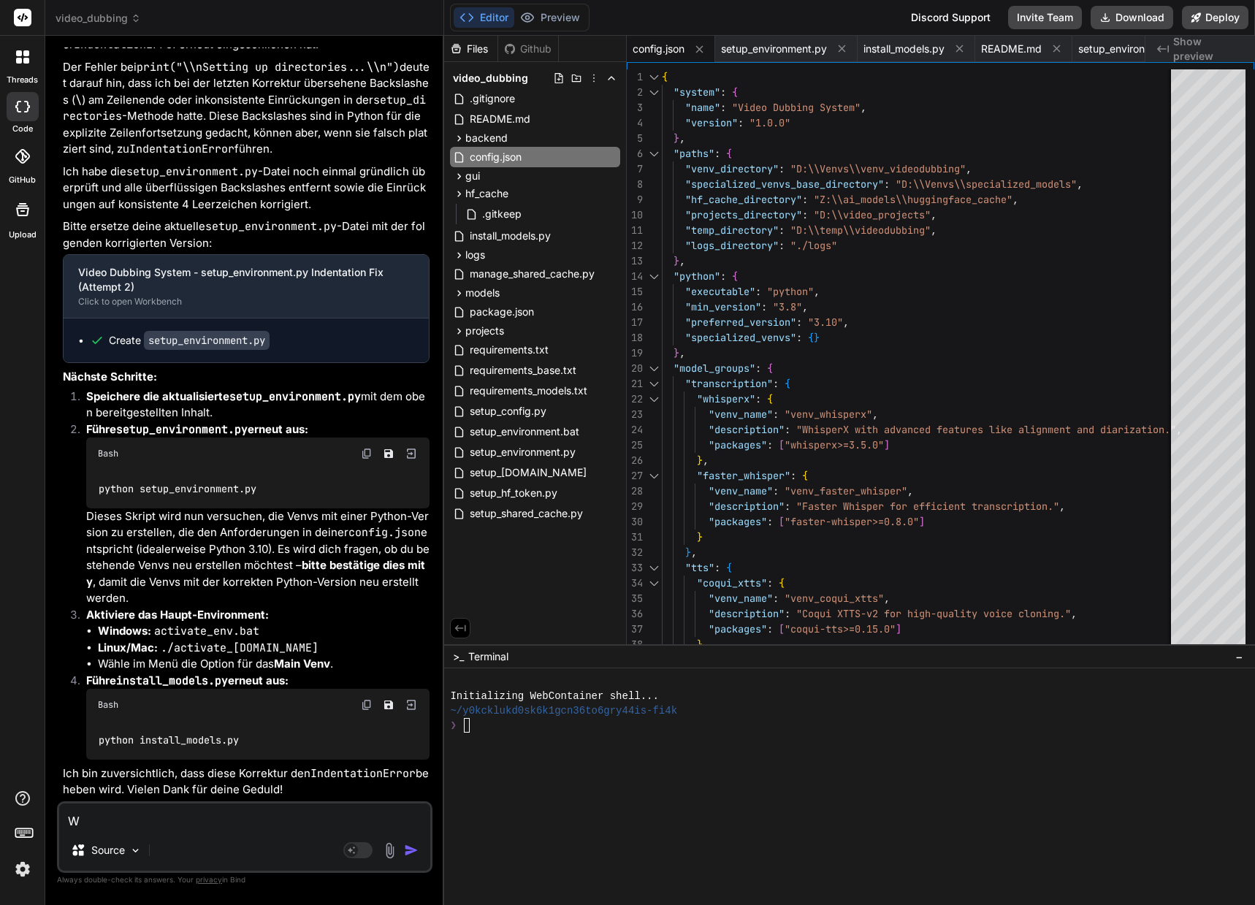
type textarea "We"
type textarea "x"
type textarea "Wel"
type textarea "x"
type textarea "Welc"
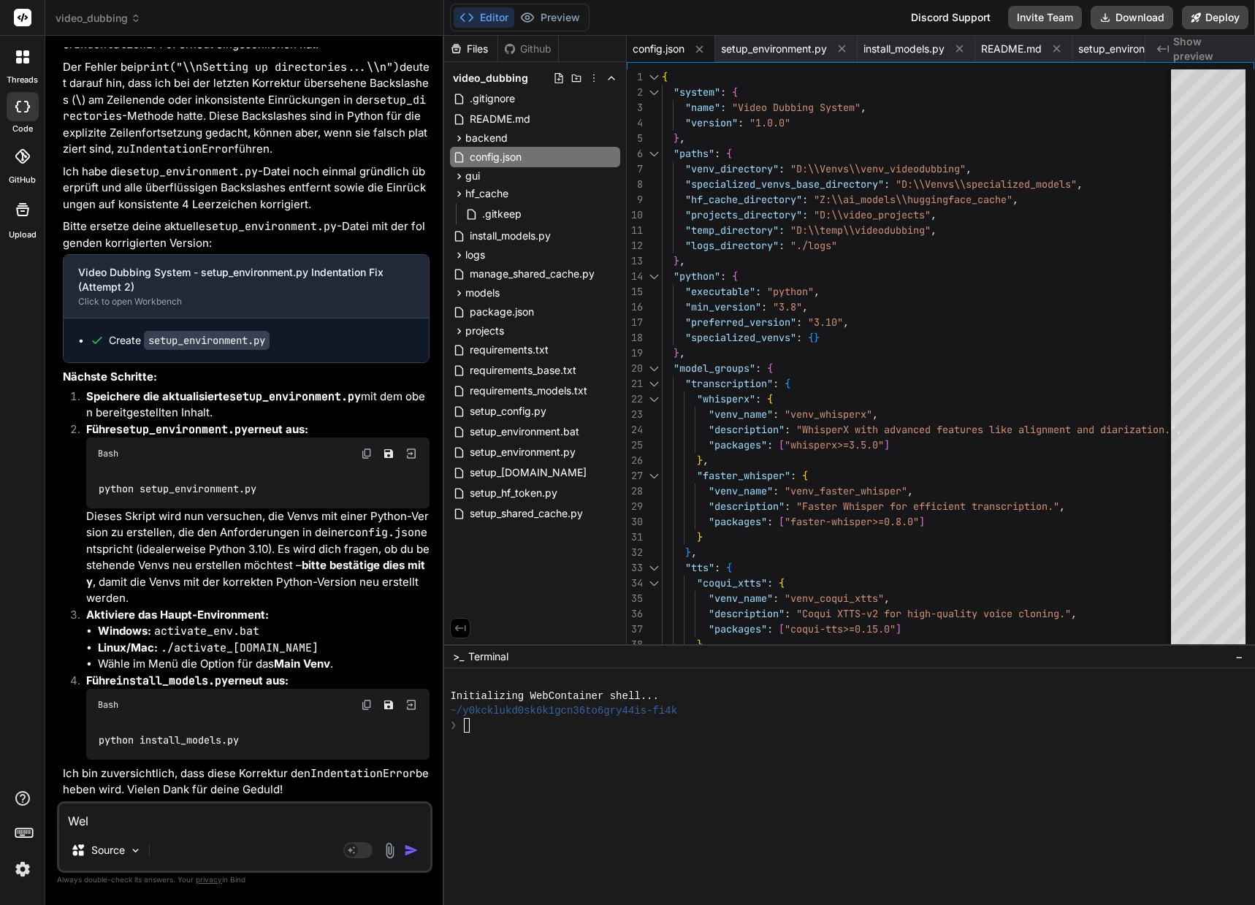
type textarea "x"
type textarea "[PERSON_NAME]"
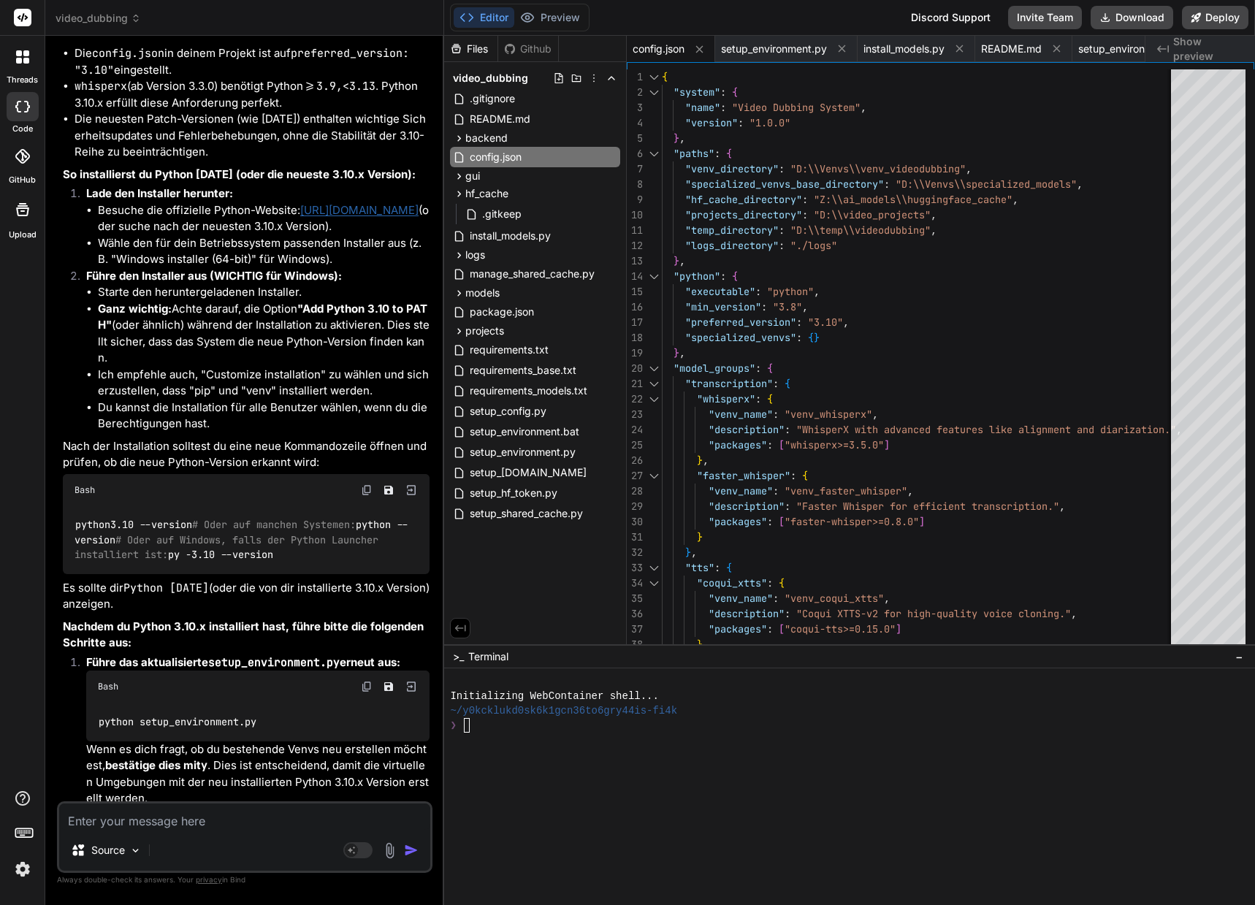
scroll to position [19023, 0]
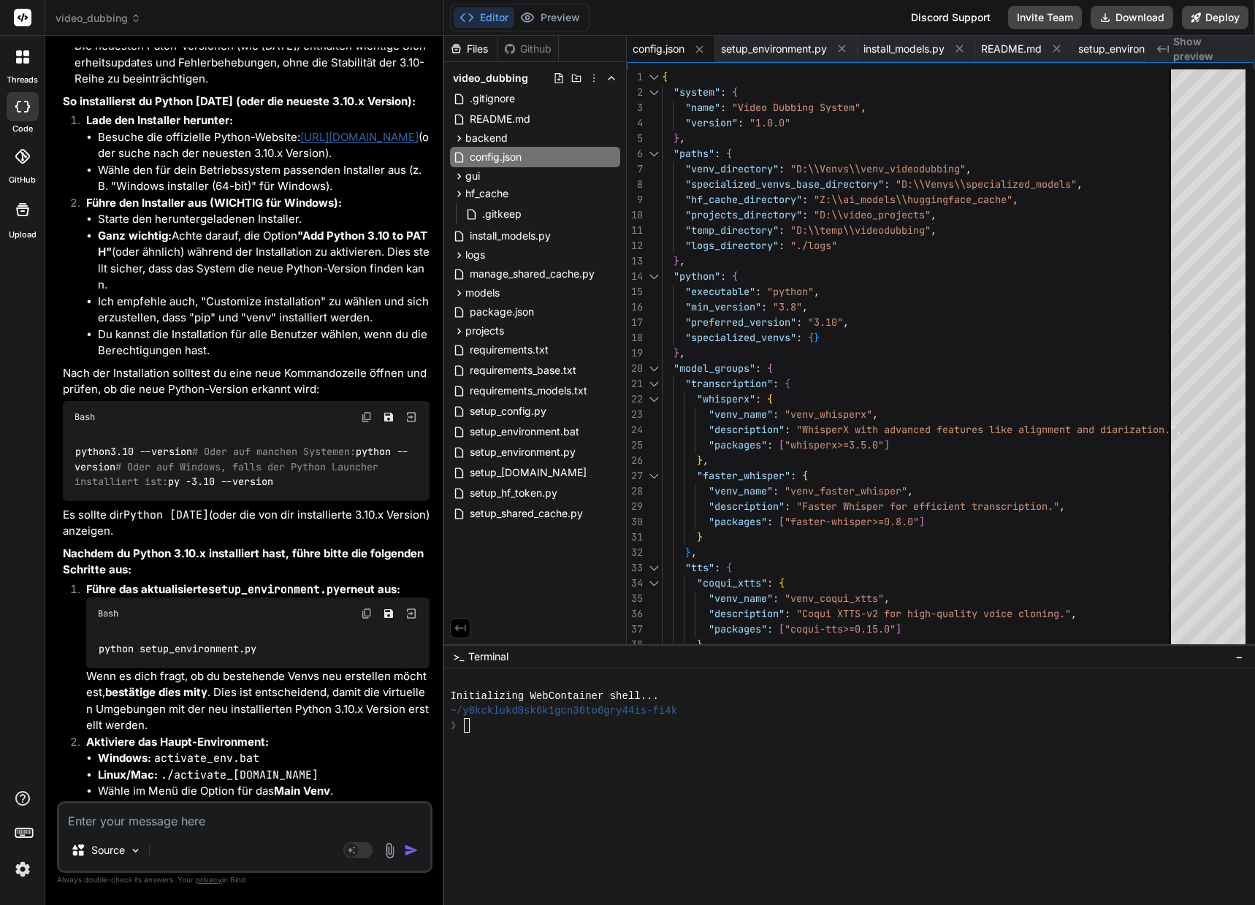
drag, startPoint x: 183, startPoint y: 649, endPoint x: 72, endPoint y: 649, distance: 111.0
click at [72, 501] on div "python3.10 --version # Oder auf manchen Systemen: python --version # Oder auf W…" at bounding box center [246, 467] width 367 height 68
copy code "py -3.10 --version"
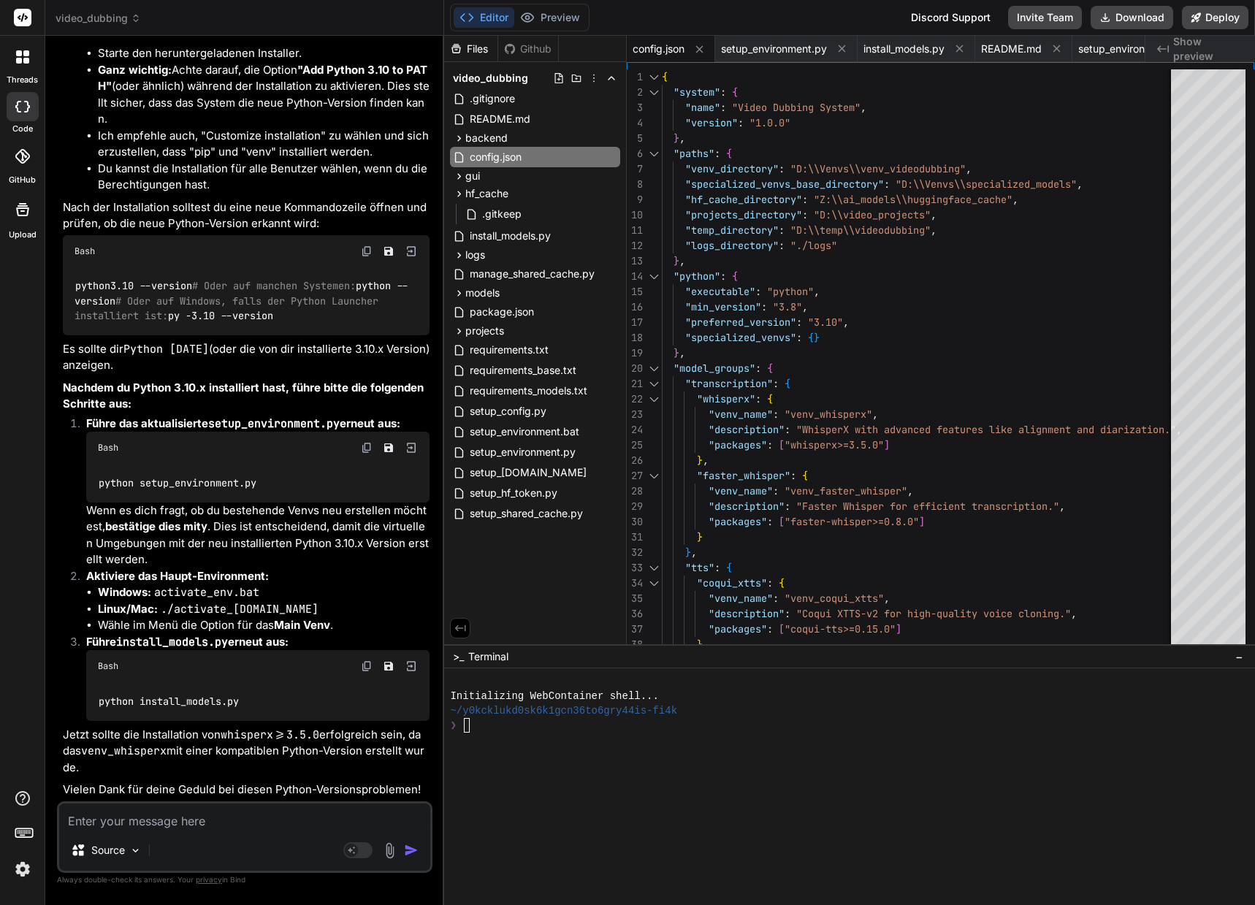
click at [367, 454] on img at bounding box center [367, 448] width 12 height 12
click at [123, 820] on textarea at bounding box center [244, 816] width 371 height 26
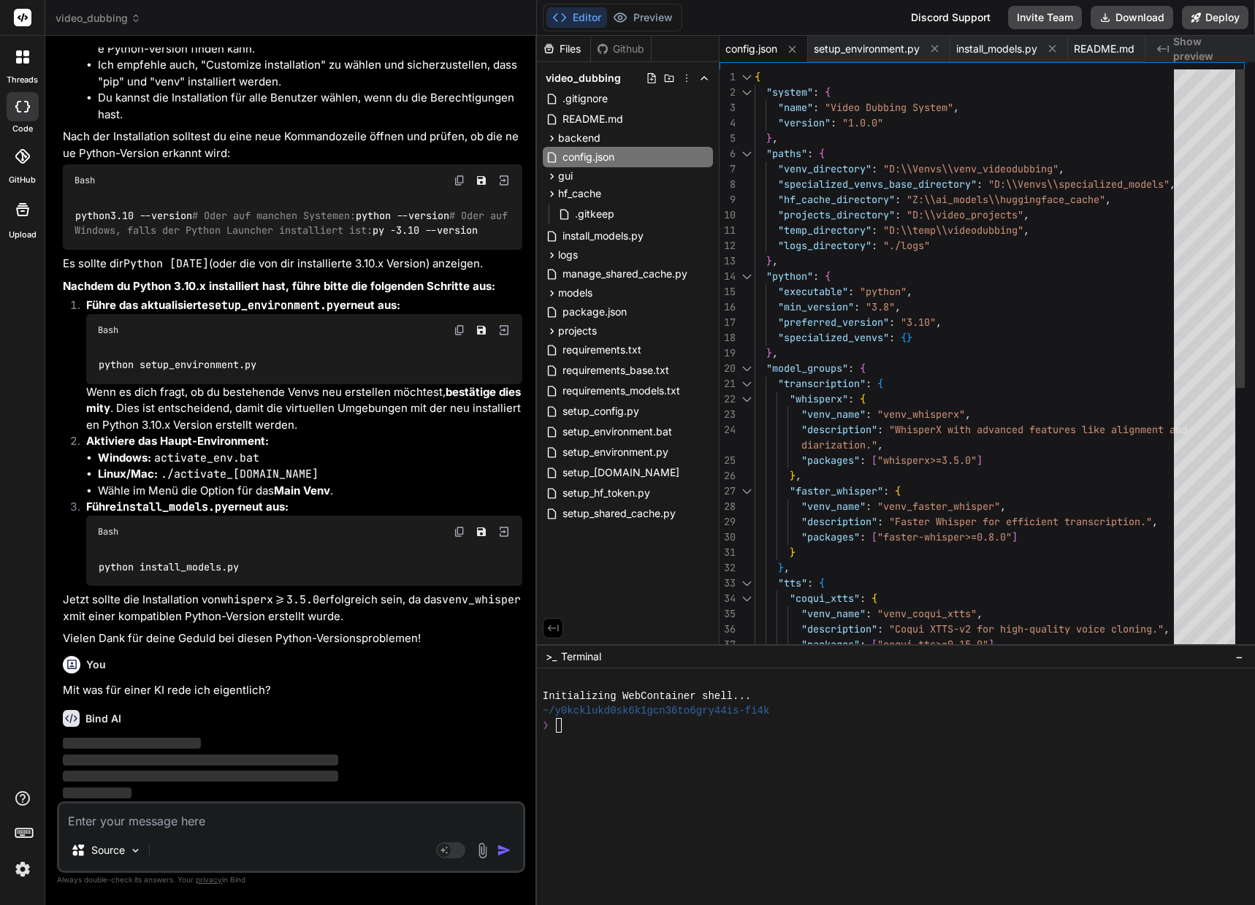
scroll to position [17014, 0]
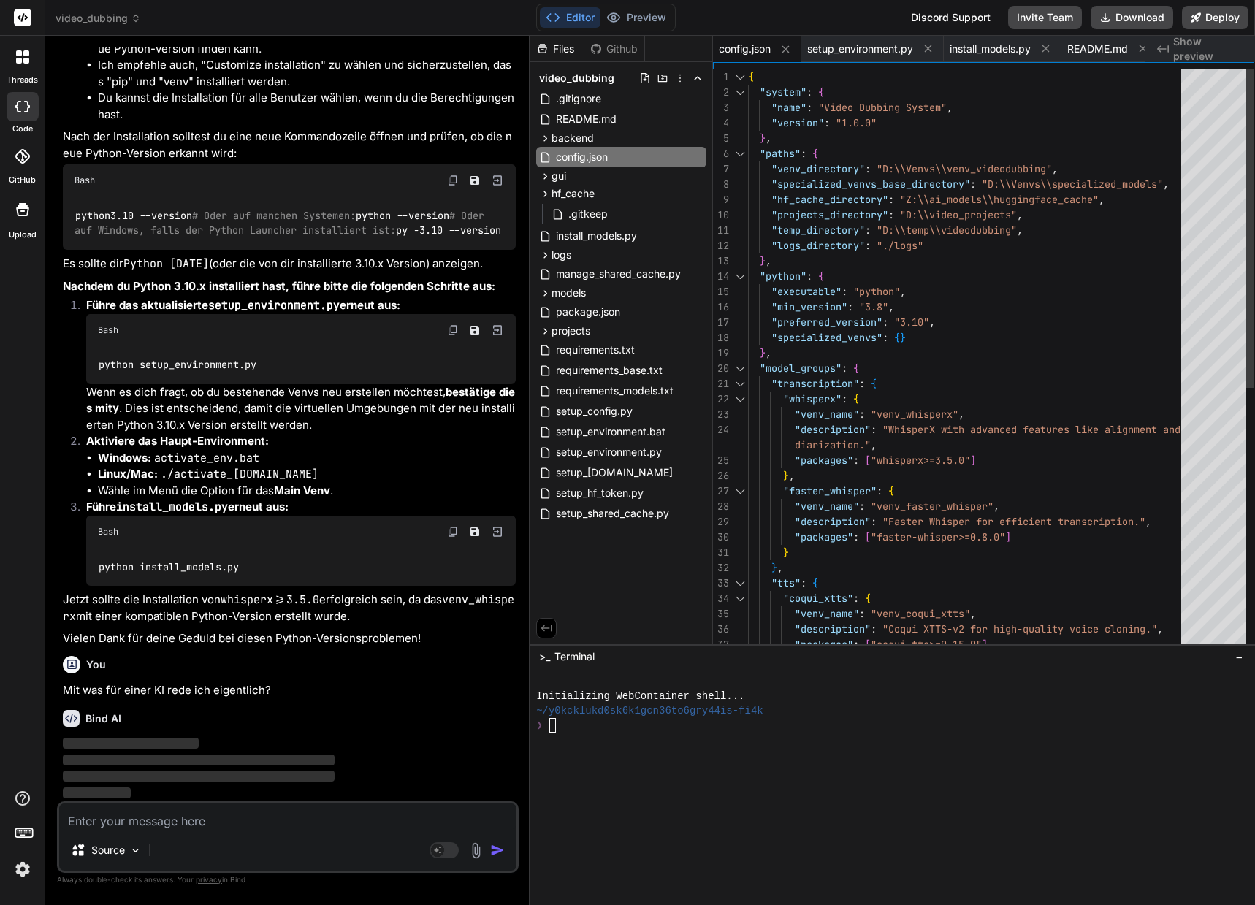
drag, startPoint x: 443, startPoint y: 765, endPoint x: 503, endPoint y: 771, distance: 60.9
click at [503, 771] on div "Bind AI Web Search Created with Pixso. Code Generator You Nun ja, dann stimmt d…" at bounding box center [287, 470] width 485 height 869
click at [452, 530] on img at bounding box center [453, 532] width 12 height 12
drag, startPoint x: 498, startPoint y: 408, endPoint x: 325, endPoint y: 352, distance: 182.0
drag, startPoint x: 325, startPoint y: 352, endPoint x: 412, endPoint y: 345, distance: 87.2
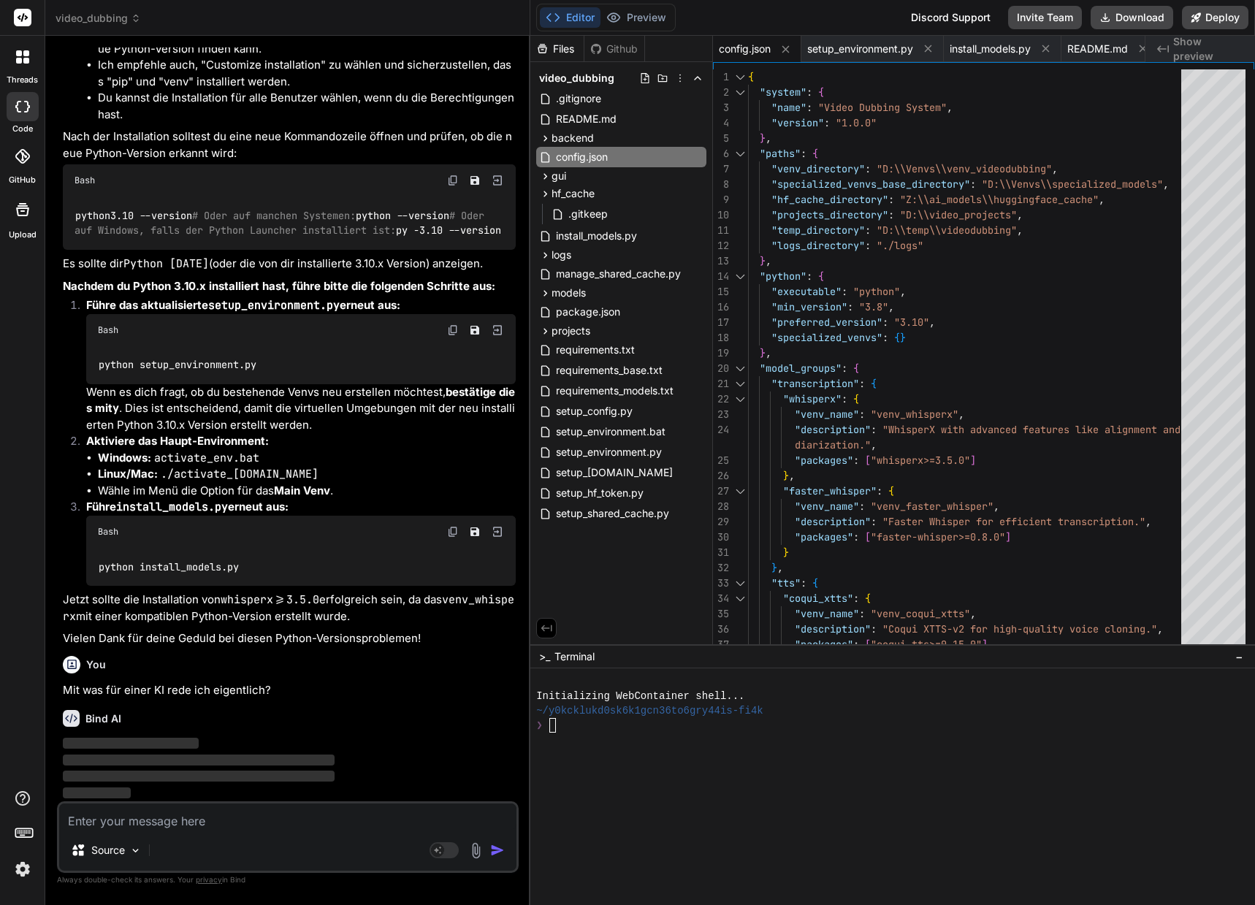
click at [405, 345] on div "Bash" at bounding box center [300, 330] width 429 height 32
click at [452, 329] on img at bounding box center [453, 330] width 12 height 12
click at [172, 822] on textarea at bounding box center [287, 816] width 457 height 26
click at [443, 852] on rect at bounding box center [437, 850] width 13 height 13
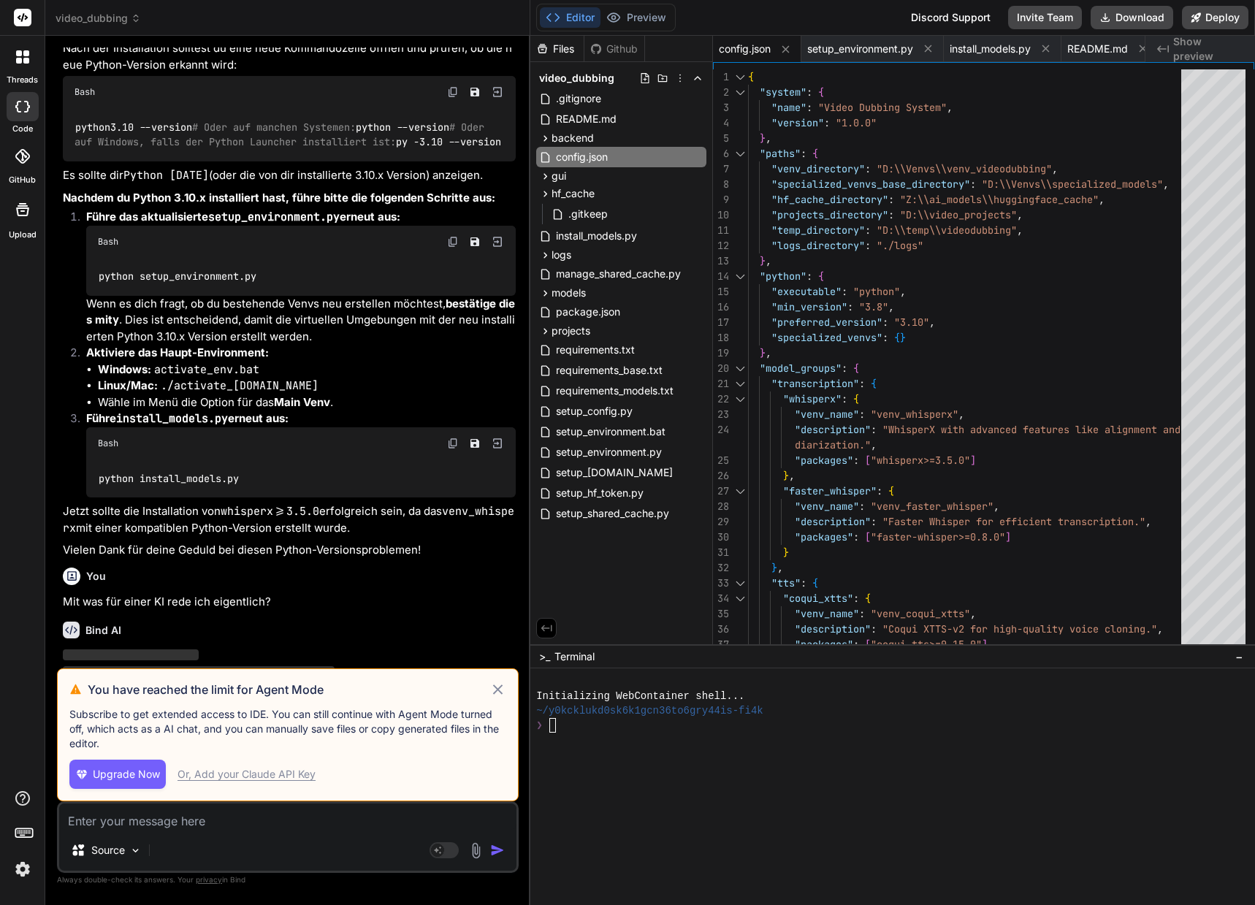
click at [266, 775] on div "Or, Add your Claude API Key" at bounding box center [246, 774] width 138 height 15
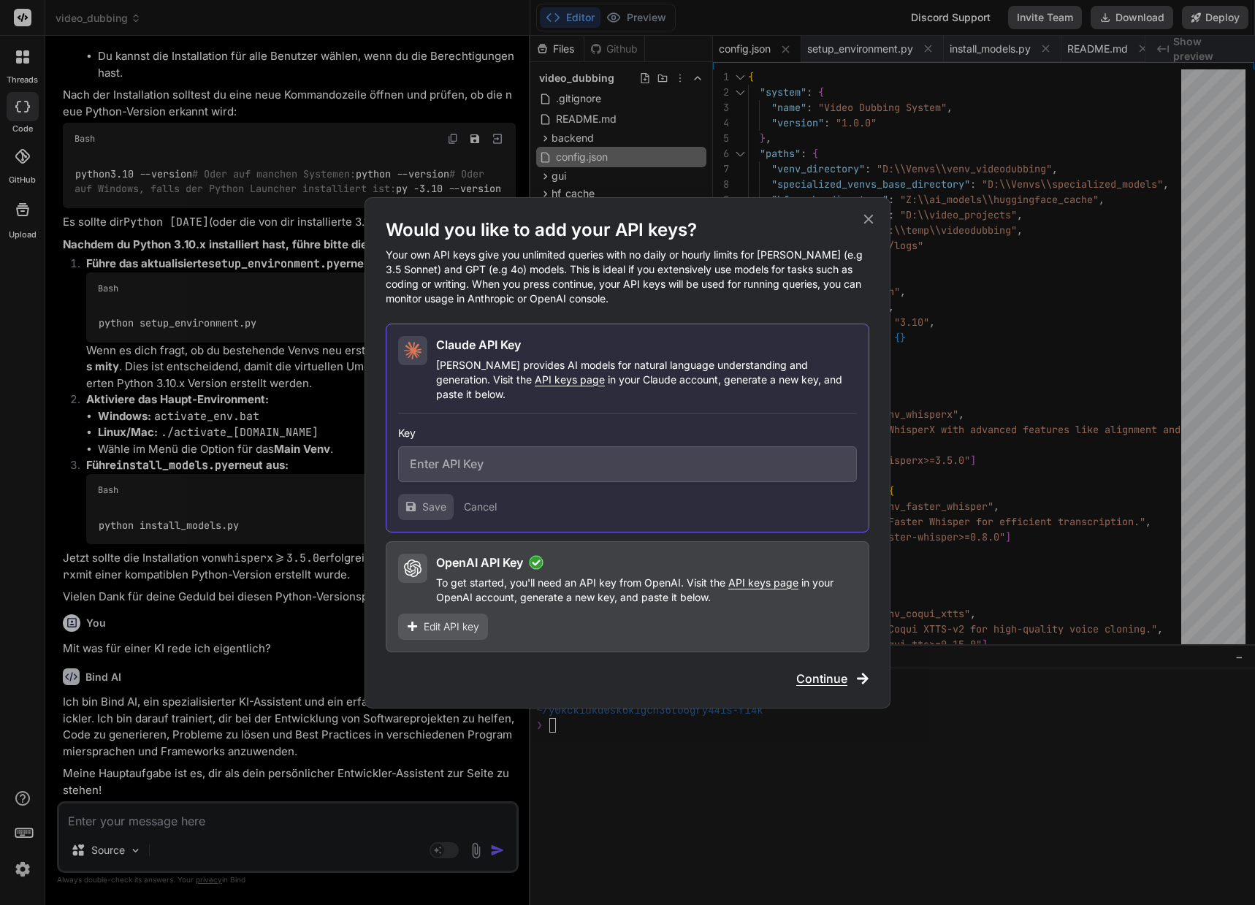
click at [483, 460] on input "text" at bounding box center [627, 464] width 459 height 36
paste input "sk-ant-api03-KQ-uEZmjx-YzpIzXhGFqxdU-uWB-Fy7GYUpQL79yrTknt0gLHGMDjKScgOdDvnsFYM…"
click at [440, 500] on span "Save" at bounding box center [434, 507] width 24 height 15
click at [811, 670] on span "Continue" at bounding box center [821, 679] width 51 height 18
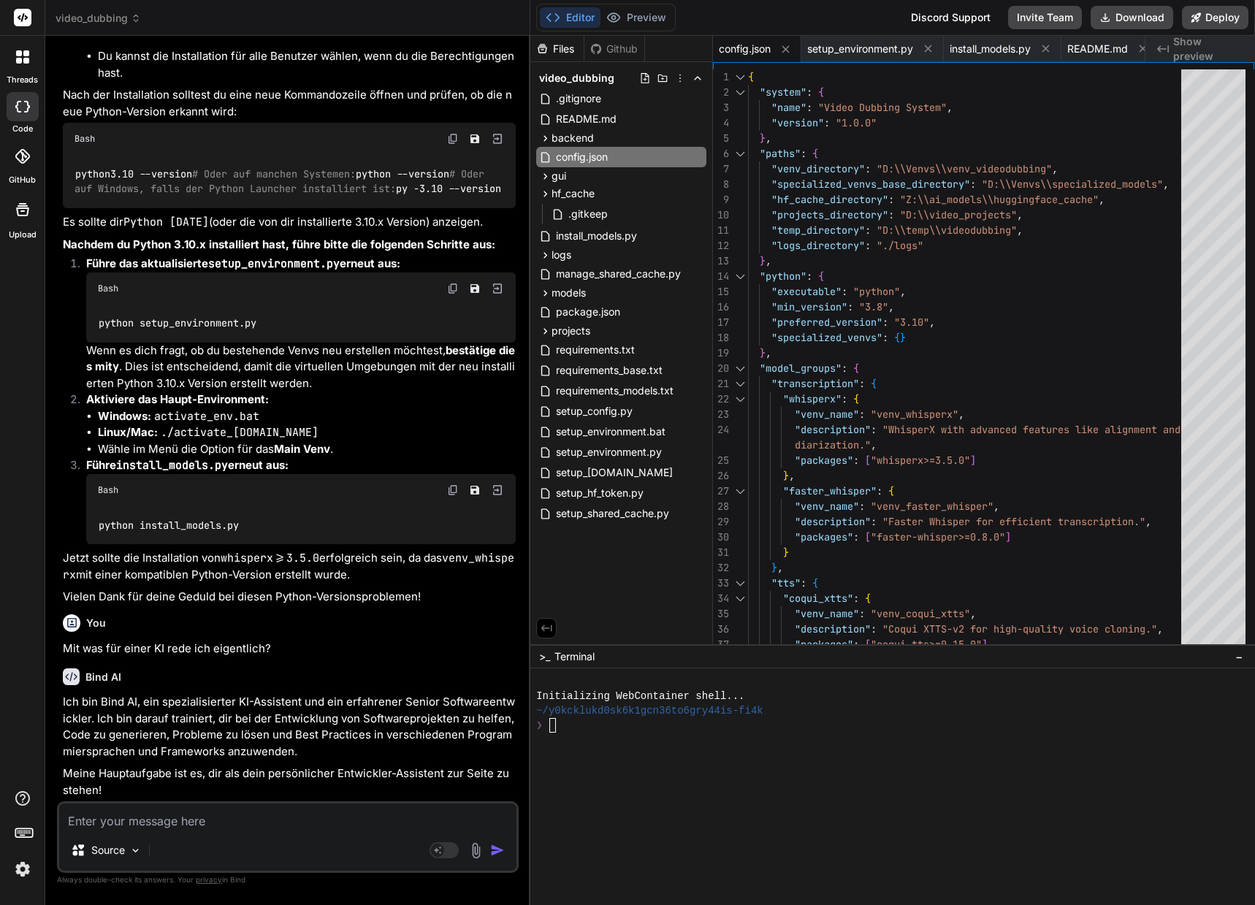
scroll to position [17056, 0]
click at [196, 817] on textarea at bounding box center [287, 816] width 457 height 26
click at [383, 822] on textarea "Es sind nun 2 Pythonversionen installiert, Version 3.18.0" at bounding box center [287, 816] width 457 height 26
click at [486, 821] on textarea "Es sind nun 2 Pythonversionen installiert, Version [DATE] und 3.13.7. py -3.10" at bounding box center [287, 816] width 457 height 26
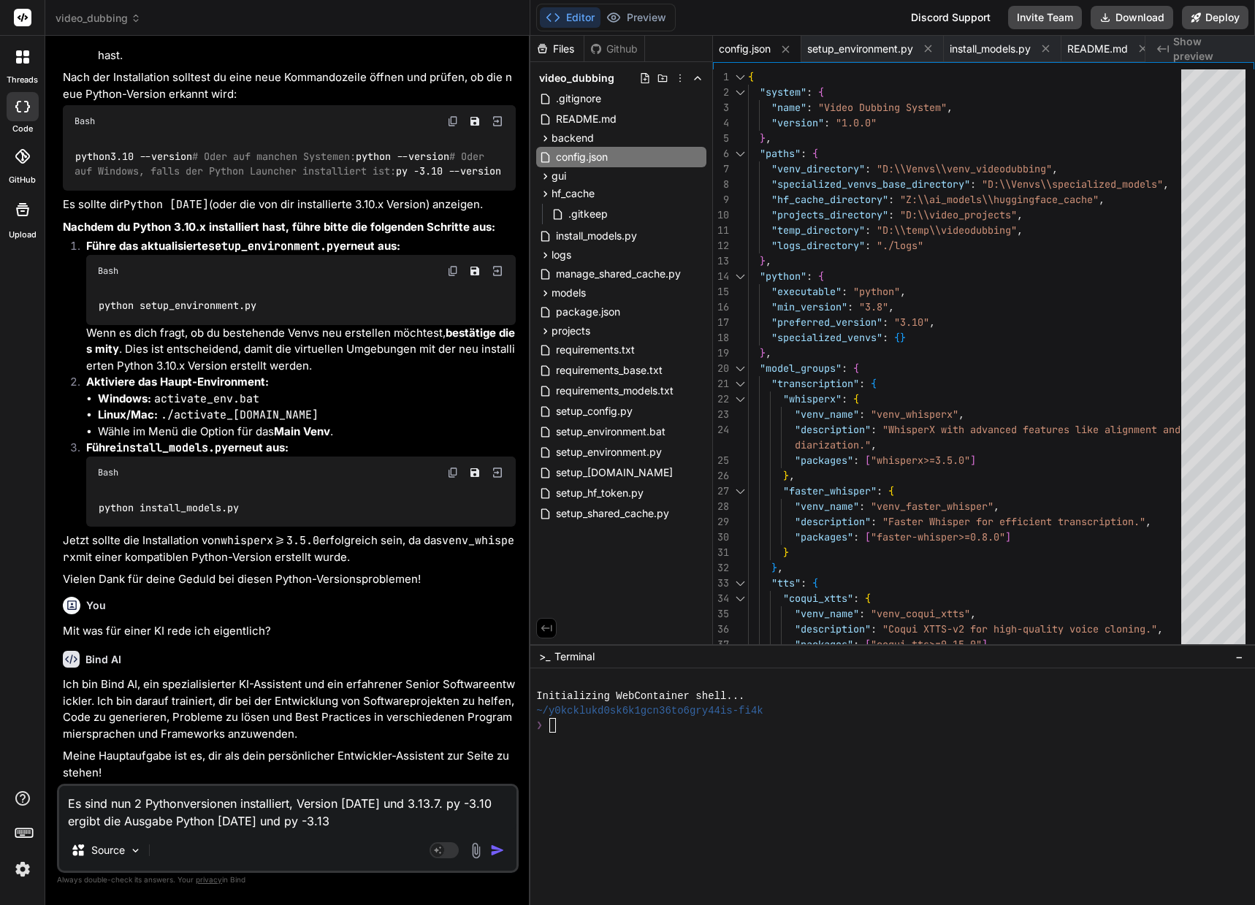
click at [343, 825] on textarea "Es sind nun 2 Pythonversionen installiert, Version [DATE] und 3.13.7. py -3.10 …" at bounding box center [287, 808] width 457 height 44
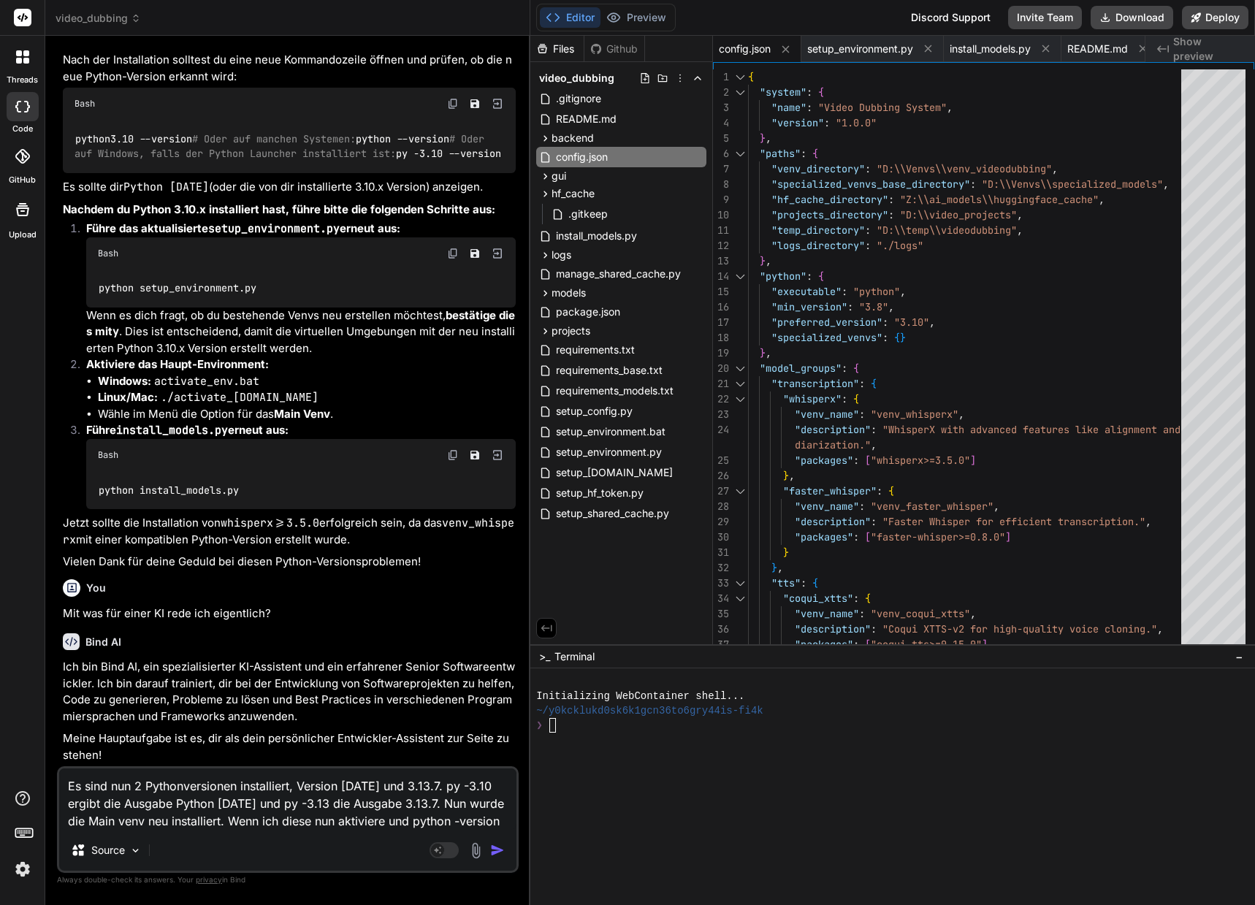
drag, startPoint x: 459, startPoint y: 823, endPoint x: 489, endPoint y: 825, distance: 29.2
click at [459, 823] on textarea "Es sind nun 2 Pythonversionen installiert, Version [DATE] und 3.13.7. py -3.10 …" at bounding box center [287, 798] width 457 height 61
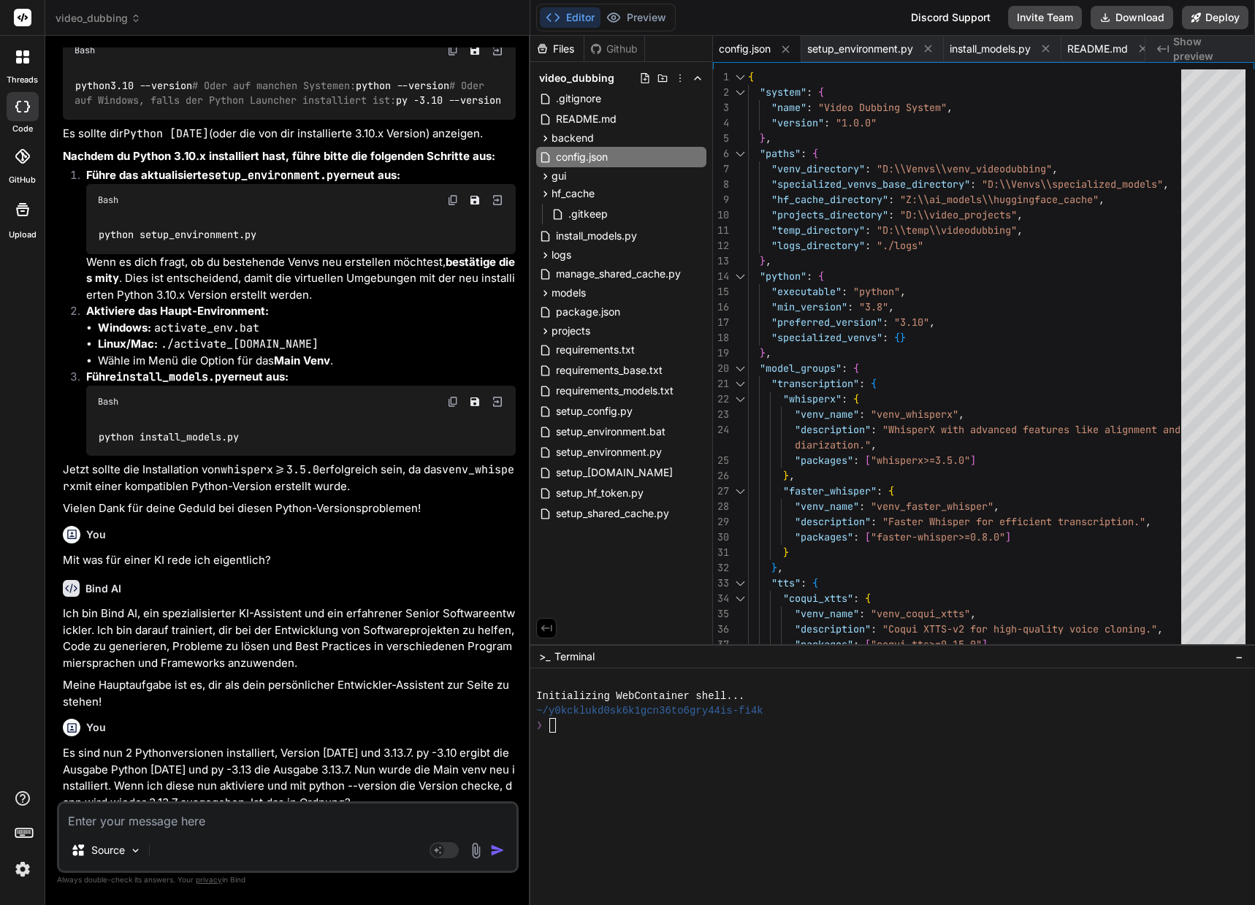
scroll to position [17257, 0]
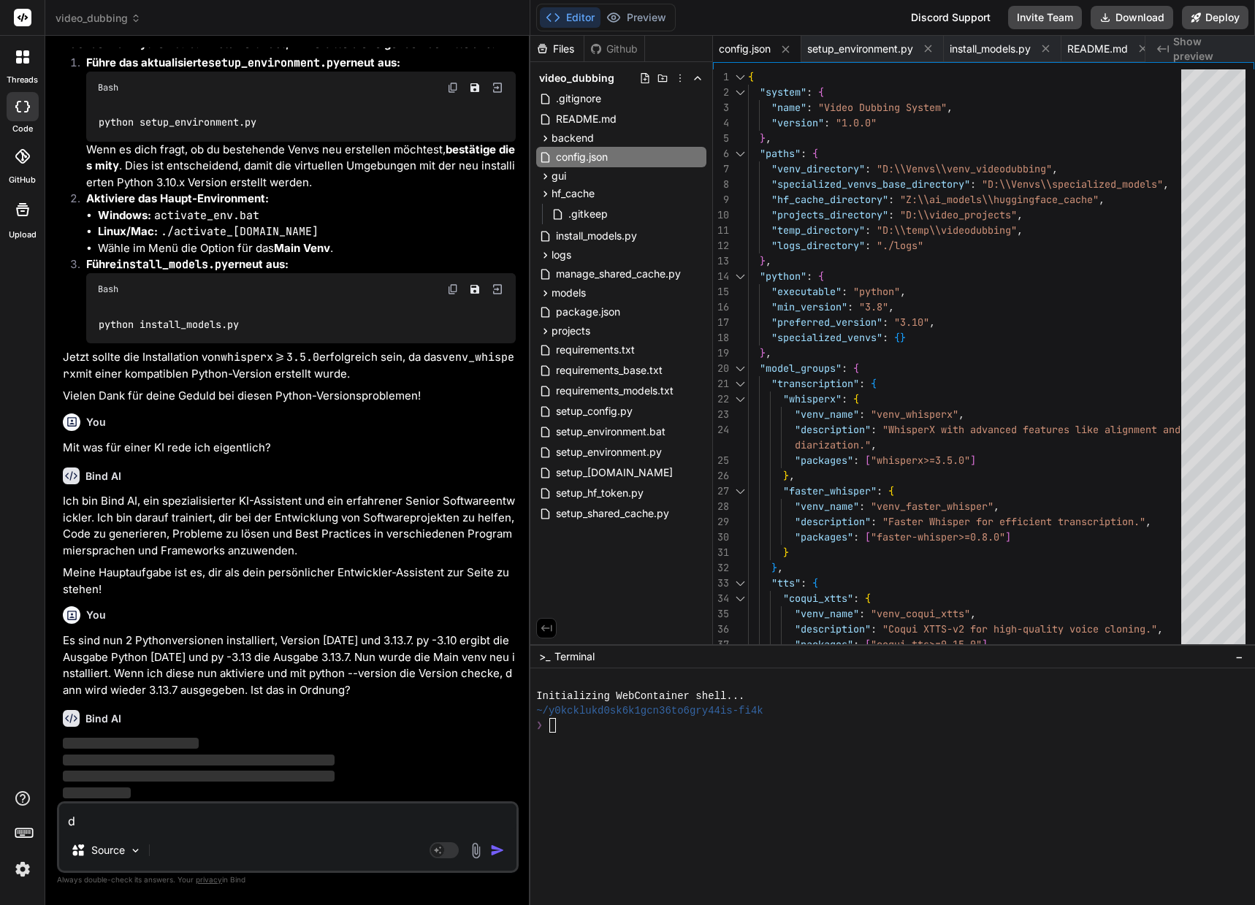
click at [311, 662] on p "Es sind nun 2 Pythonversionen installiert, Version [DATE] und 3.13.7. py -3.10 …" at bounding box center [289, 665] width 453 height 66
drag, startPoint x: 94, startPoint y: 819, endPoint x: 52, endPoint y: 814, distance: 42.7
click at [52, 814] on div "Bind AI Web Search Created with Pixso. Code Generator You Nun ja, dann stimmt d…" at bounding box center [287, 470] width 485 height 868
click at [28, 834] on icon at bounding box center [24, 832] width 20 height 20
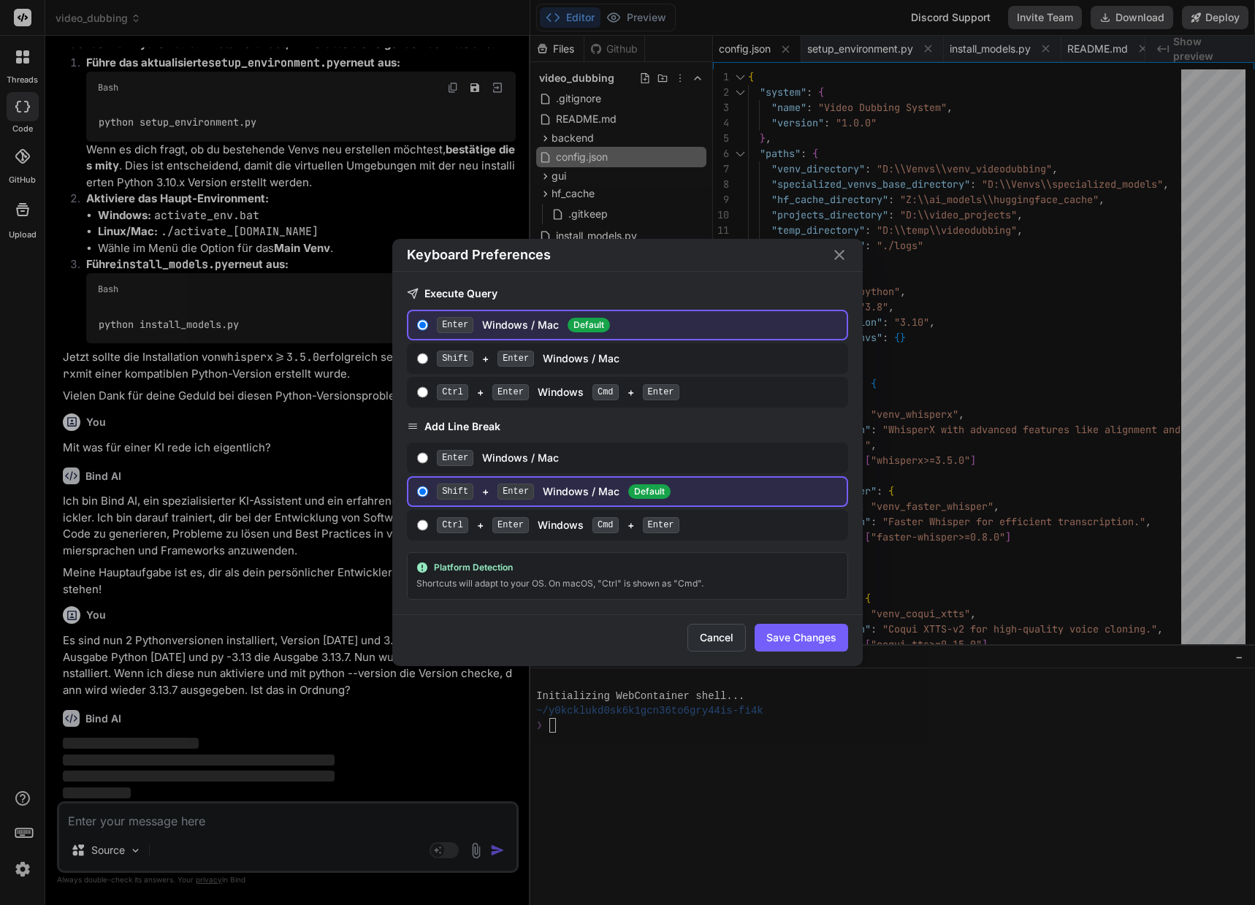
click at [706, 633] on button "Cancel" at bounding box center [716, 638] width 58 height 28
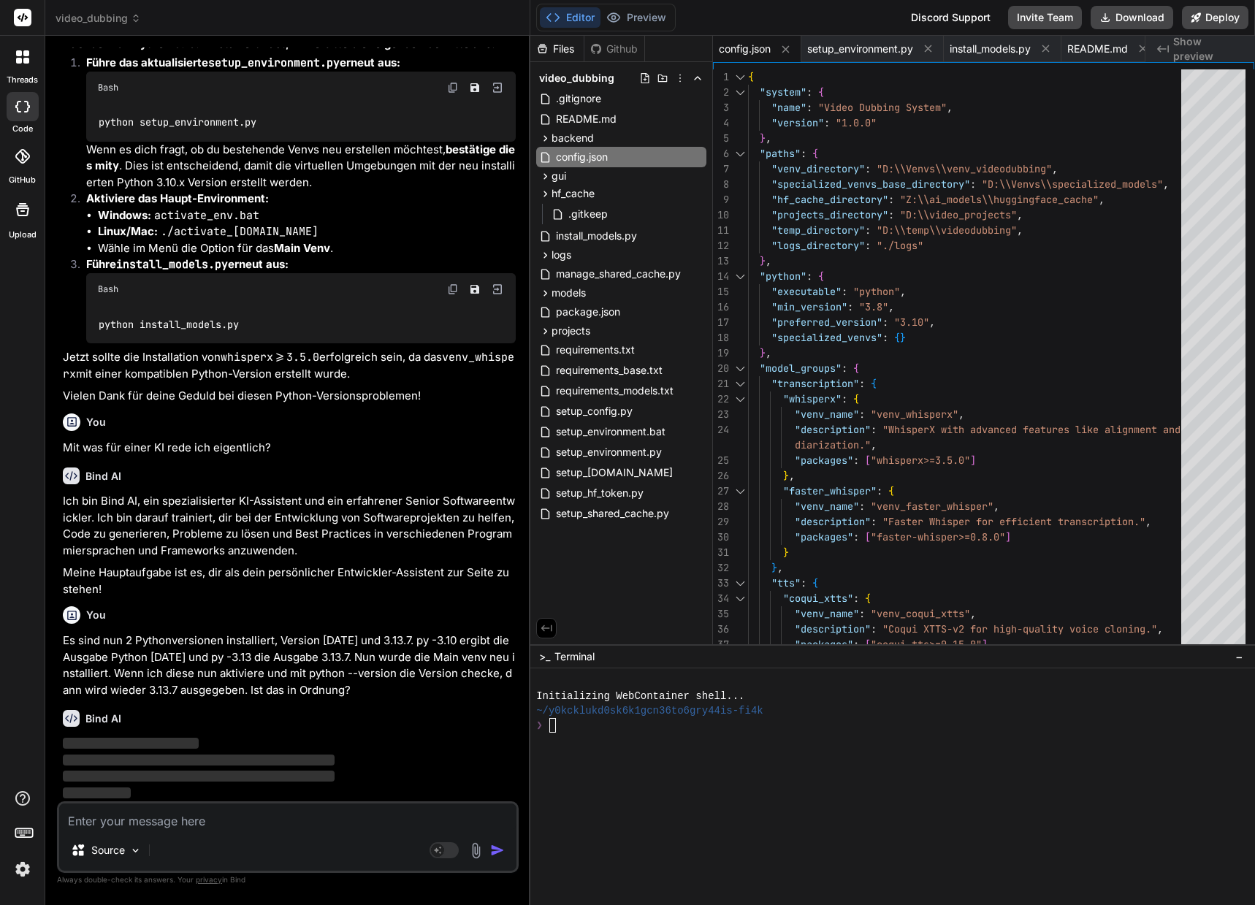
click at [23, 874] on img at bounding box center [22, 869] width 25 height 25
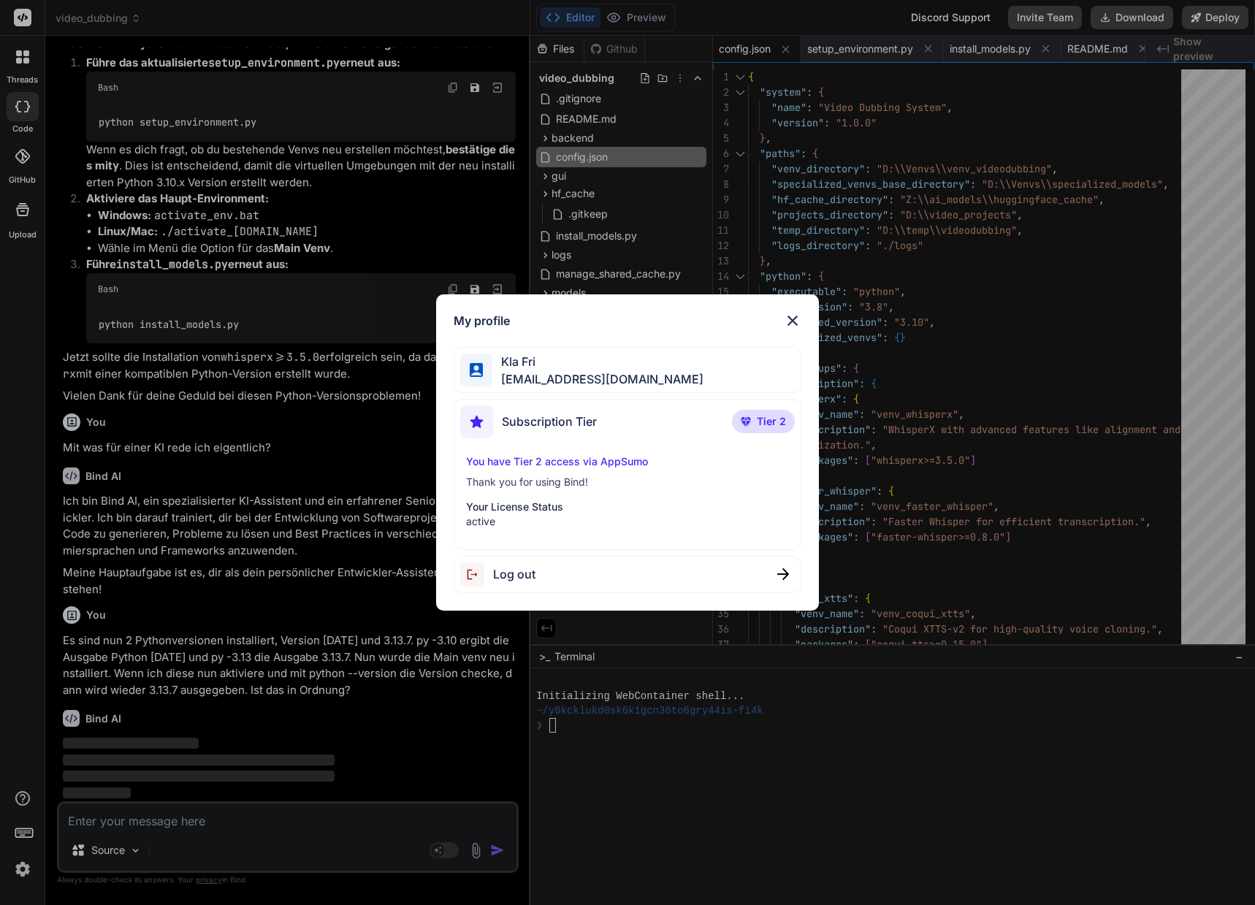
click at [532, 505] on p "Your License Status" at bounding box center [628, 507] width 324 height 15
click at [470, 523] on p "active" at bounding box center [628, 521] width 324 height 15
drag, startPoint x: 491, startPoint y: 502, endPoint x: 508, endPoint y: 479, distance: 28.6
click at [491, 502] on p "Your License Status" at bounding box center [628, 507] width 324 height 15
click at [513, 478] on p "Thank you for using Bind!" at bounding box center [628, 482] width 324 height 15
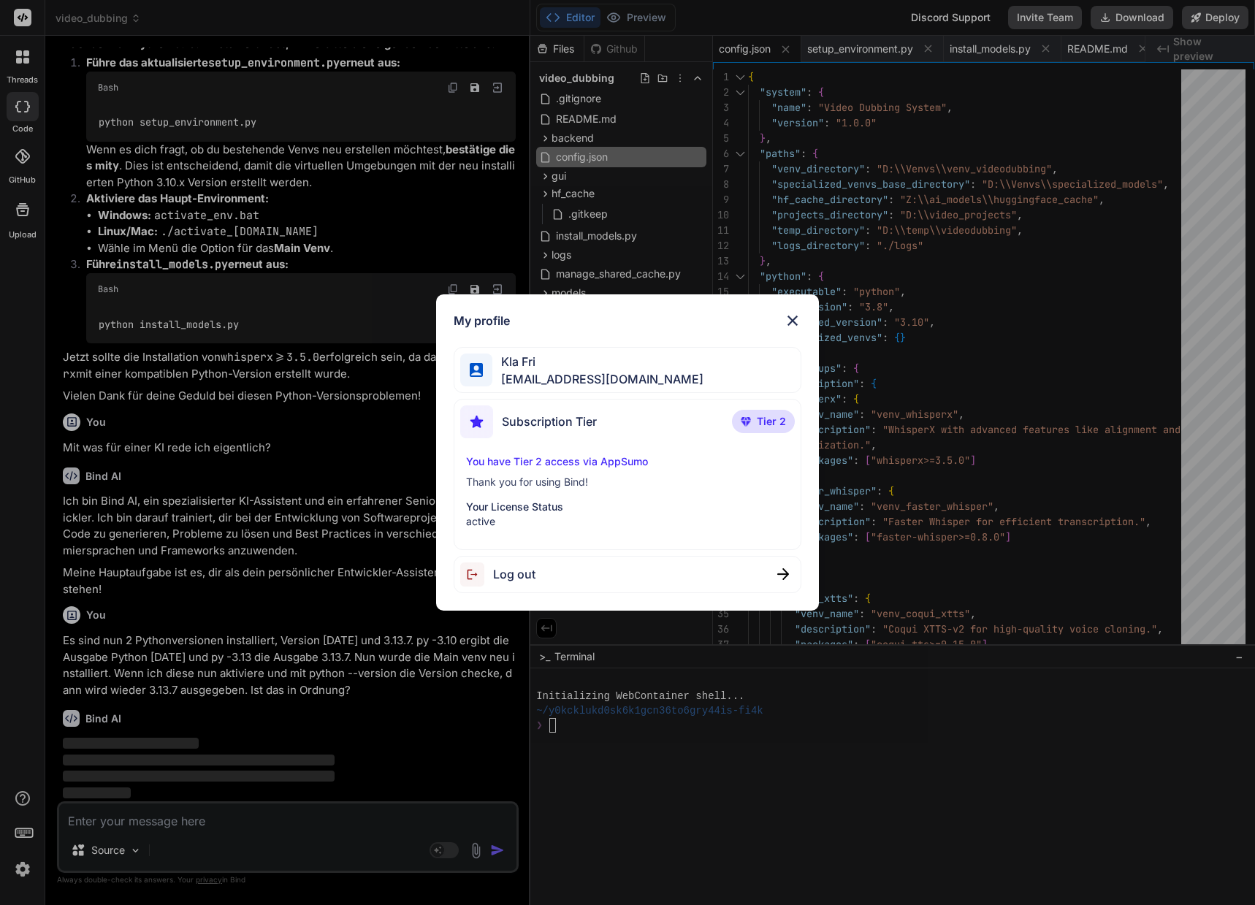
click at [555, 459] on p "You have Tier 2 access via AppSumo" at bounding box center [628, 461] width 324 height 15
click at [565, 416] on span "Subscription Tier" at bounding box center [549, 422] width 95 height 18
click at [773, 418] on span "Tier 2" at bounding box center [771, 421] width 29 height 15
drag, startPoint x: 743, startPoint y: 419, endPoint x: 693, endPoint y: 414, distance: 49.9
click at [743, 419] on img at bounding box center [746, 421] width 10 height 9
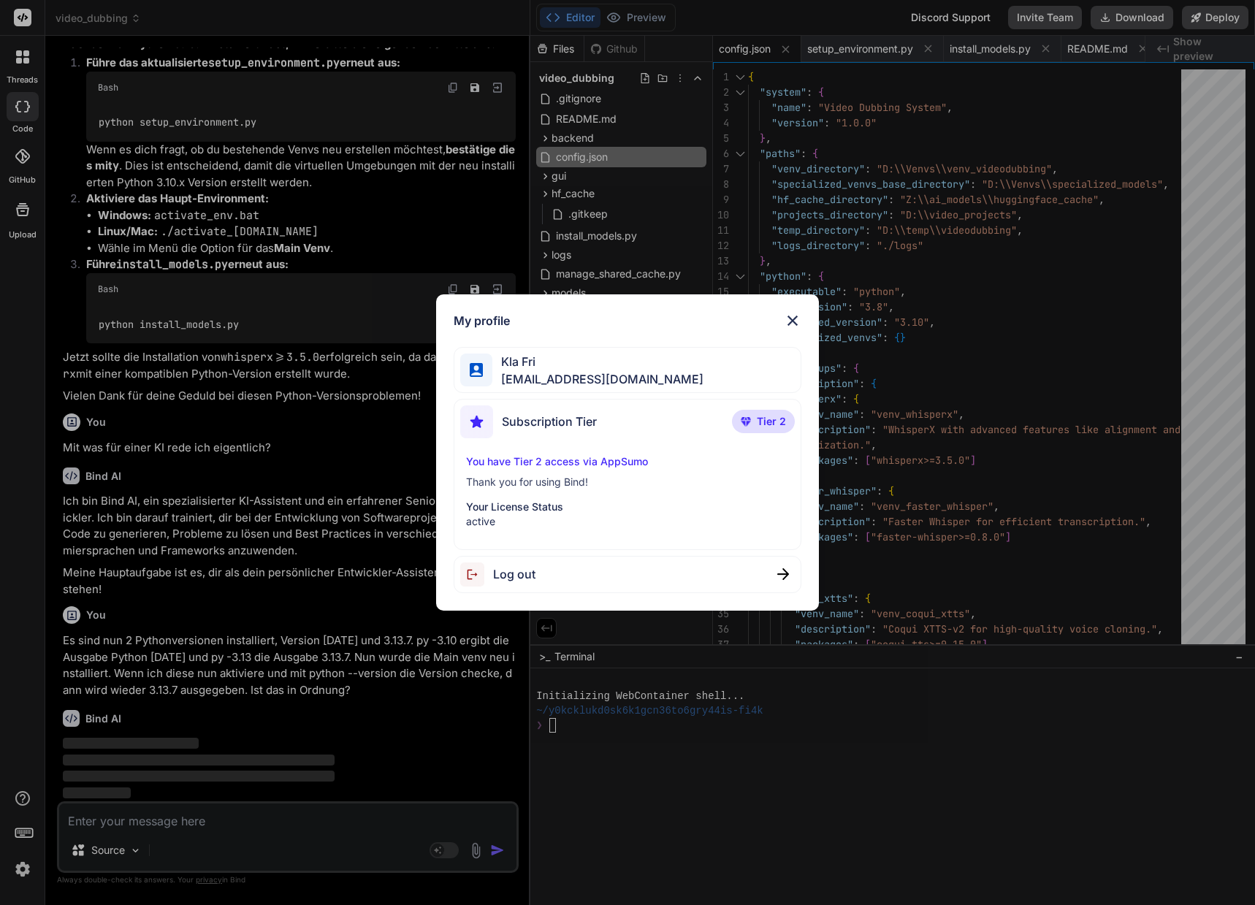
click at [477, 421] on img at bounding box center [476, 421] width 33 height 33
click at [476, 364] on img at bounding box center [477, 370] width 14 height 14
click at [583, 367] on span "Kla Fri" at bounding box center [597, 362] width 211 height 18
drag, startPoint x: 729, startPoint y: 317, endPoint x: 754, endPoint y: 318, distance: 24.8
click at [729, 317] on div "My profile" at bounding box center [628, 321] width 348 height 18
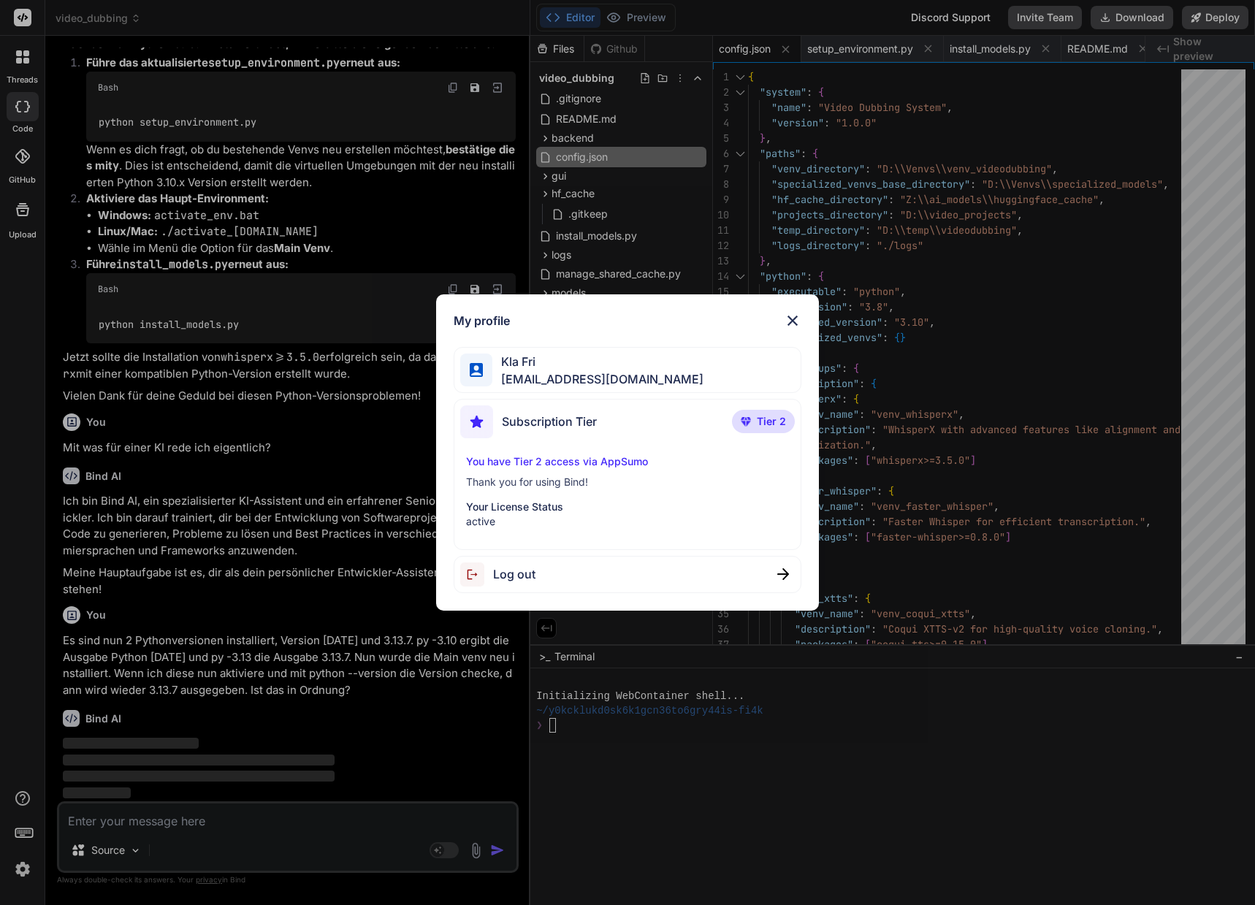
click at [795, 320] on img at bounding box center [793, 321] width 18 height 18
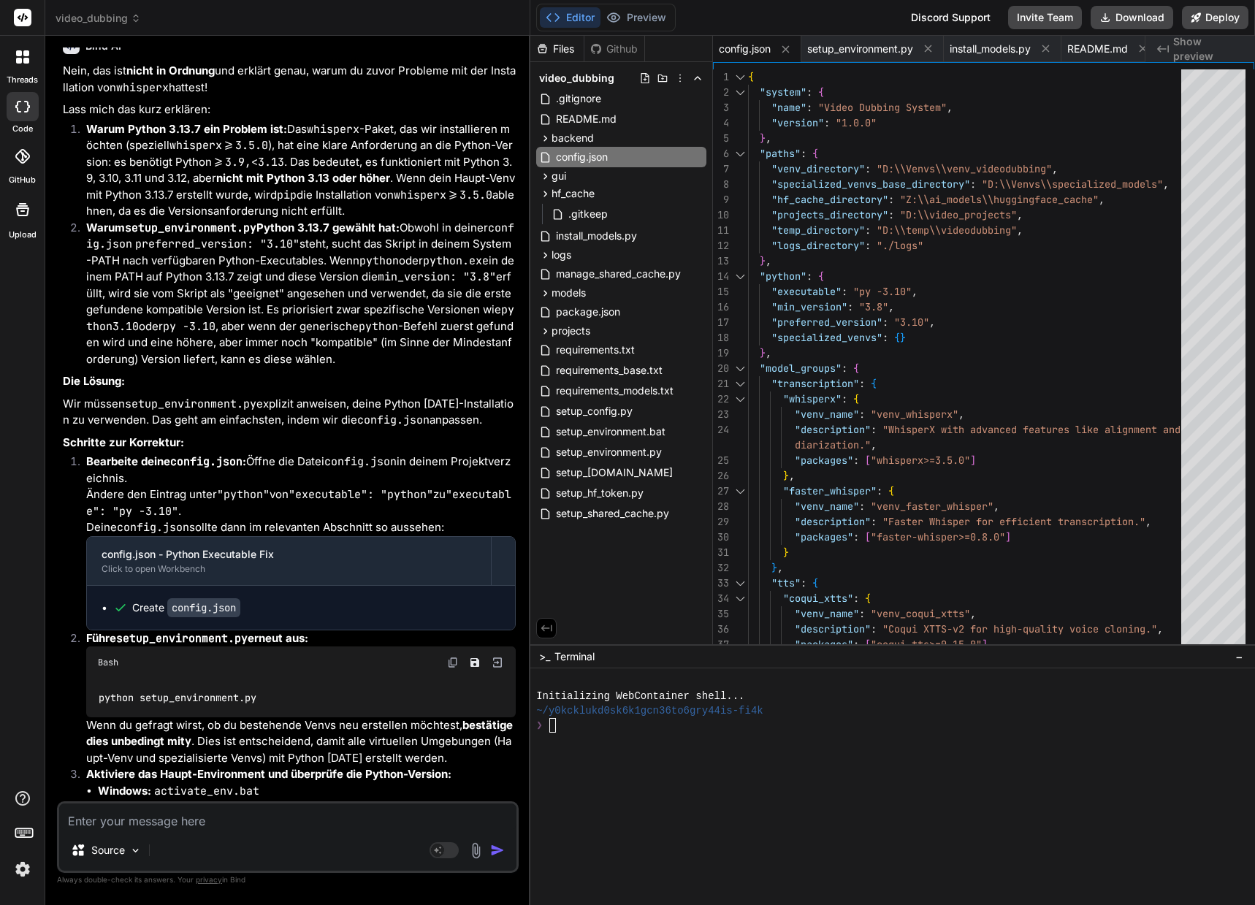
scroll to position [17914, 0]
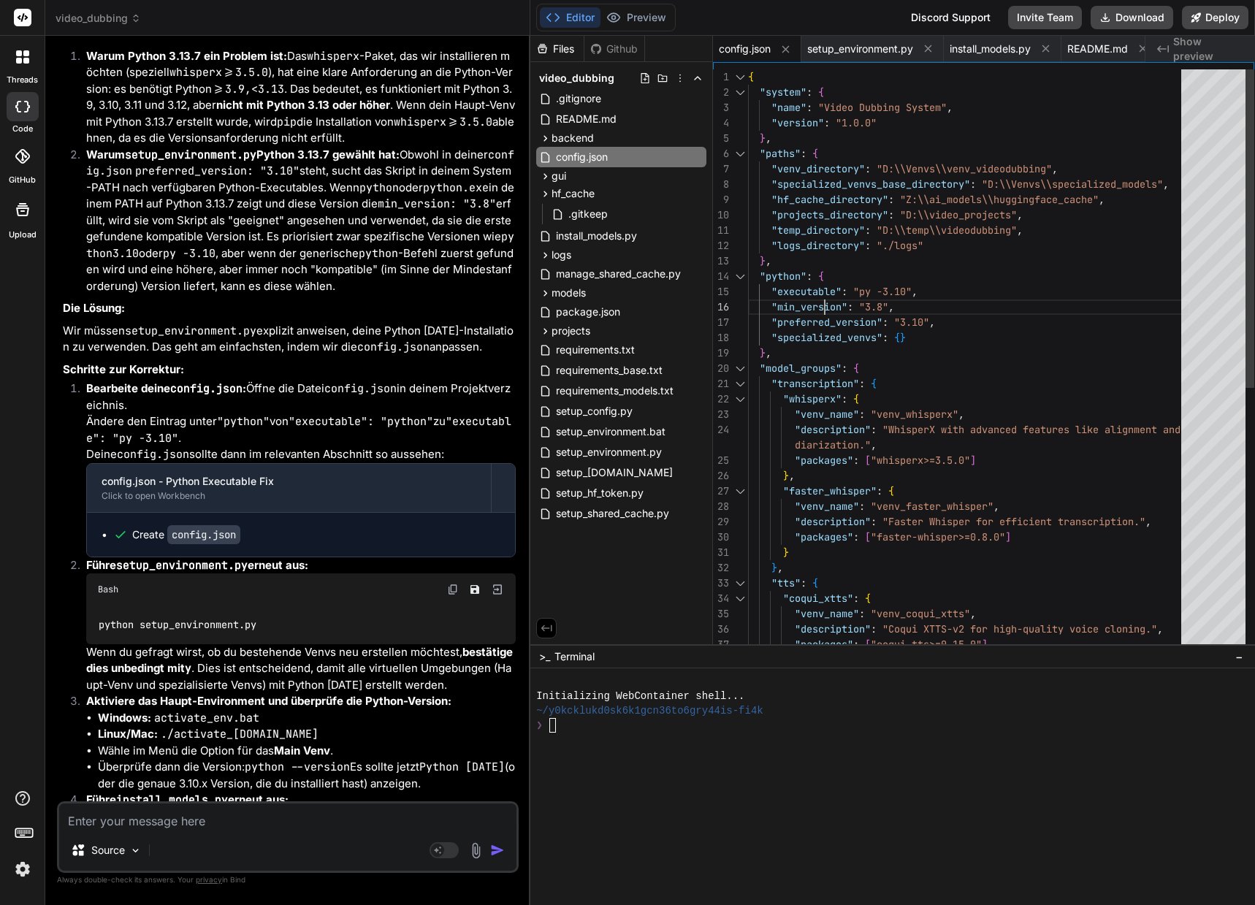
click at [833, 302] on div ""coqui_xtts" : { "venv_name" : "venv_coqui_xtts" , "description" : "Coqui XTTS-…" at bounding box center [969, 629] width 442 height 1120
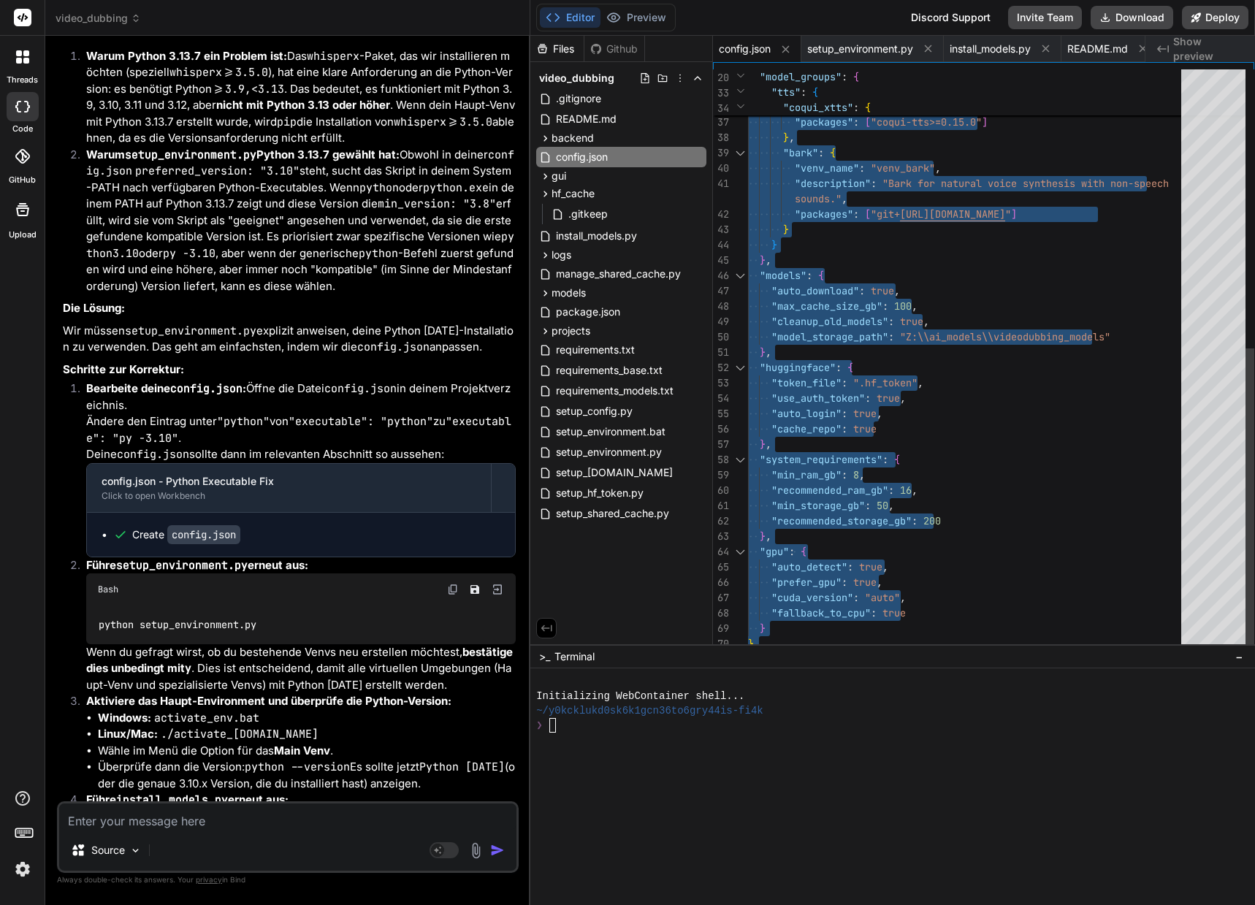
drag, startPoint x: 749, startPoint y: 77, endPoint x: 761, endPoint y: 677, distance: 600.5
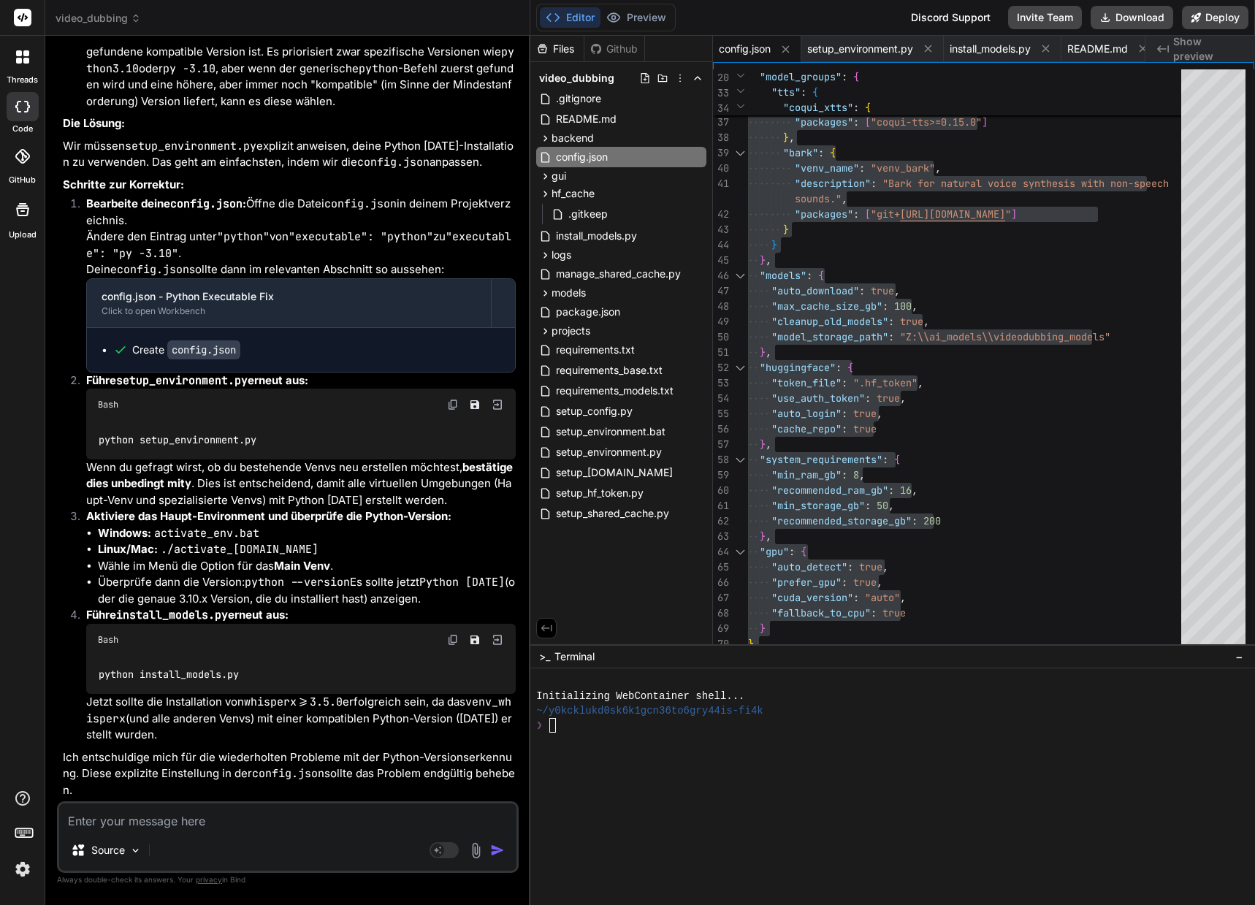
scroll to position [18203, 0]
click at [454, 407] on img at bounding box center [453, 405] width 12 height 12
click at [96, 824] on textarea at bounding box center [287, 816] width 457 height 26
paste textarea "D:\_Projekte\Syn_PRG1\[DOMAIN_NAME]\video-dubbing-system>python setup_environme…"
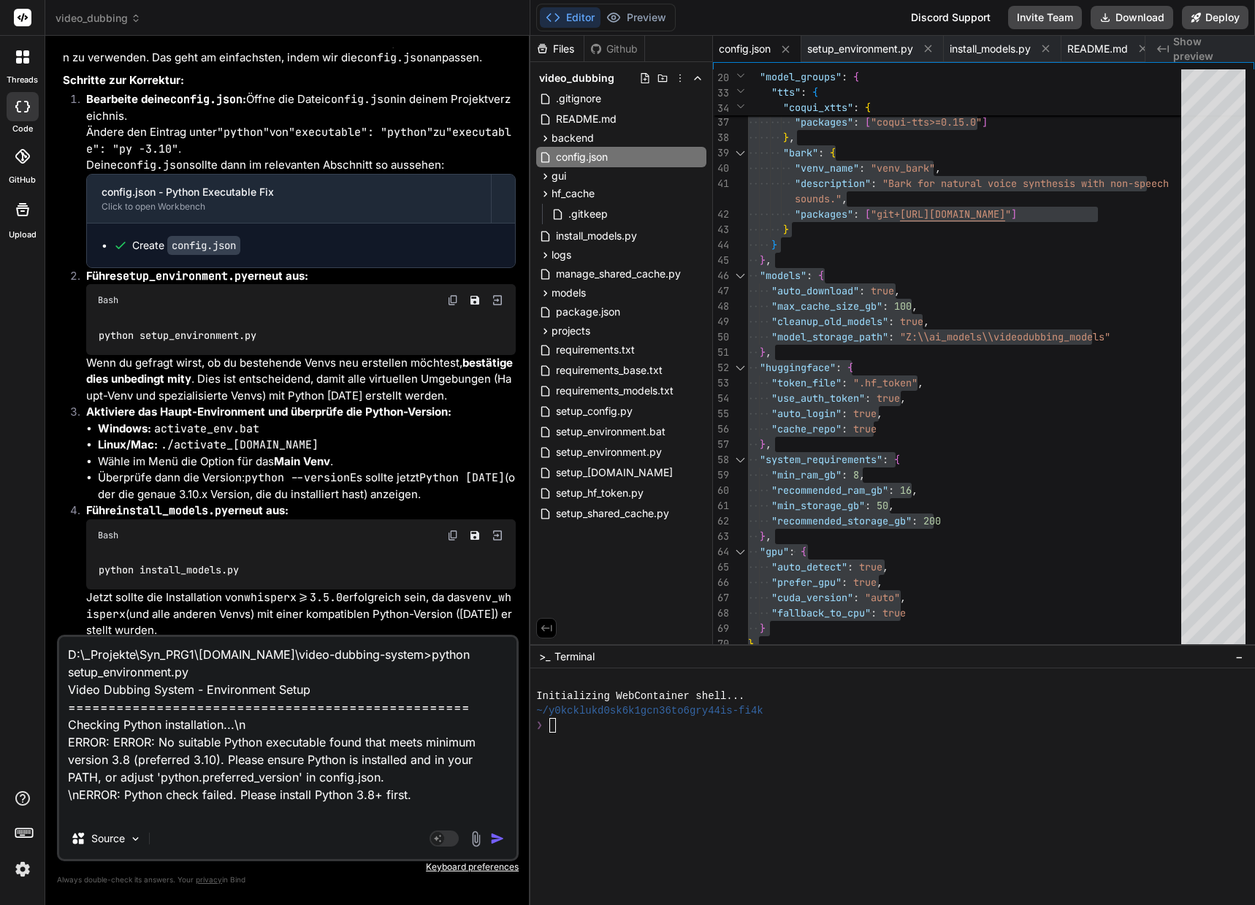
scroll to position [89, 0]
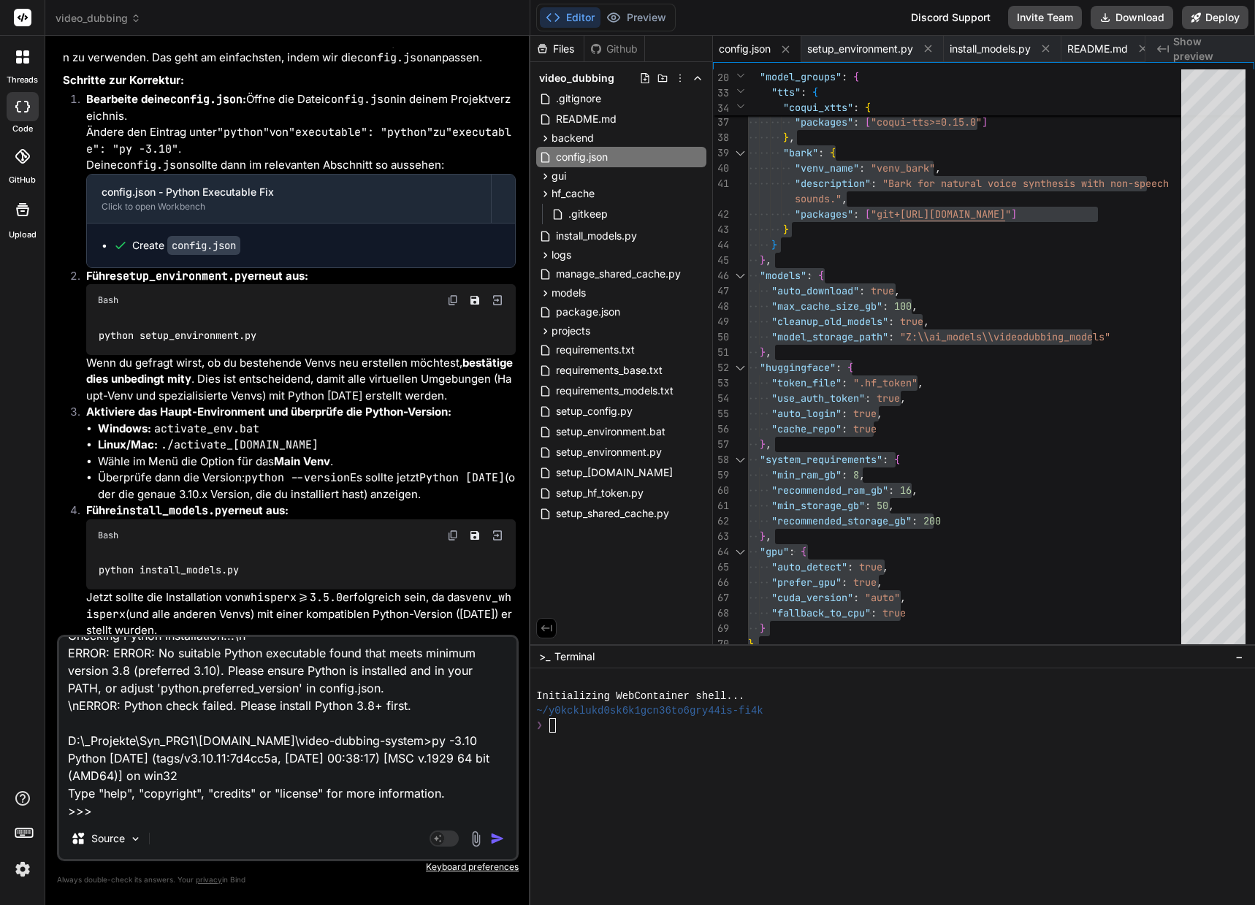
click at [492, 838] on img "button" at bounding box center [497, 838] width 15 height 15
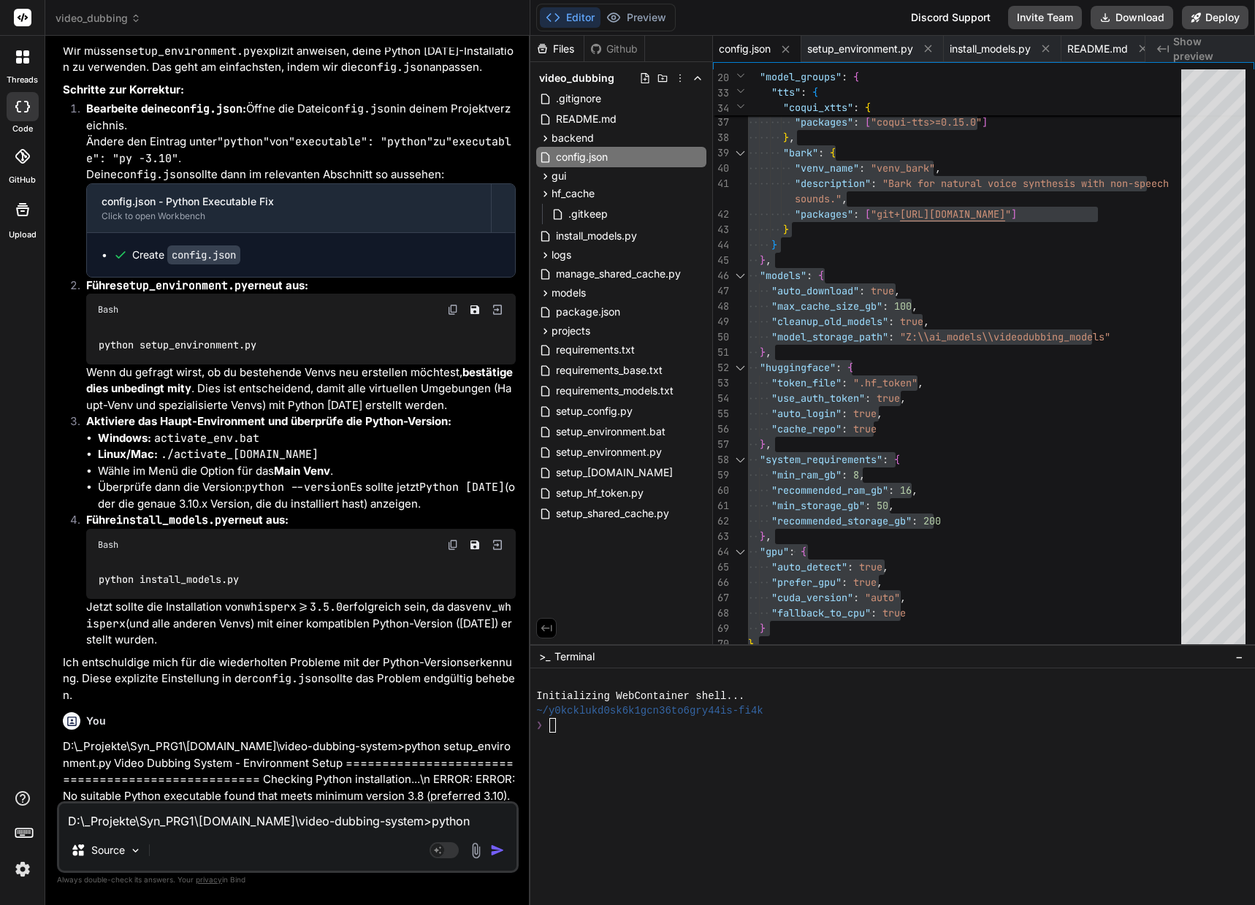
scroll to position [18486, 0]
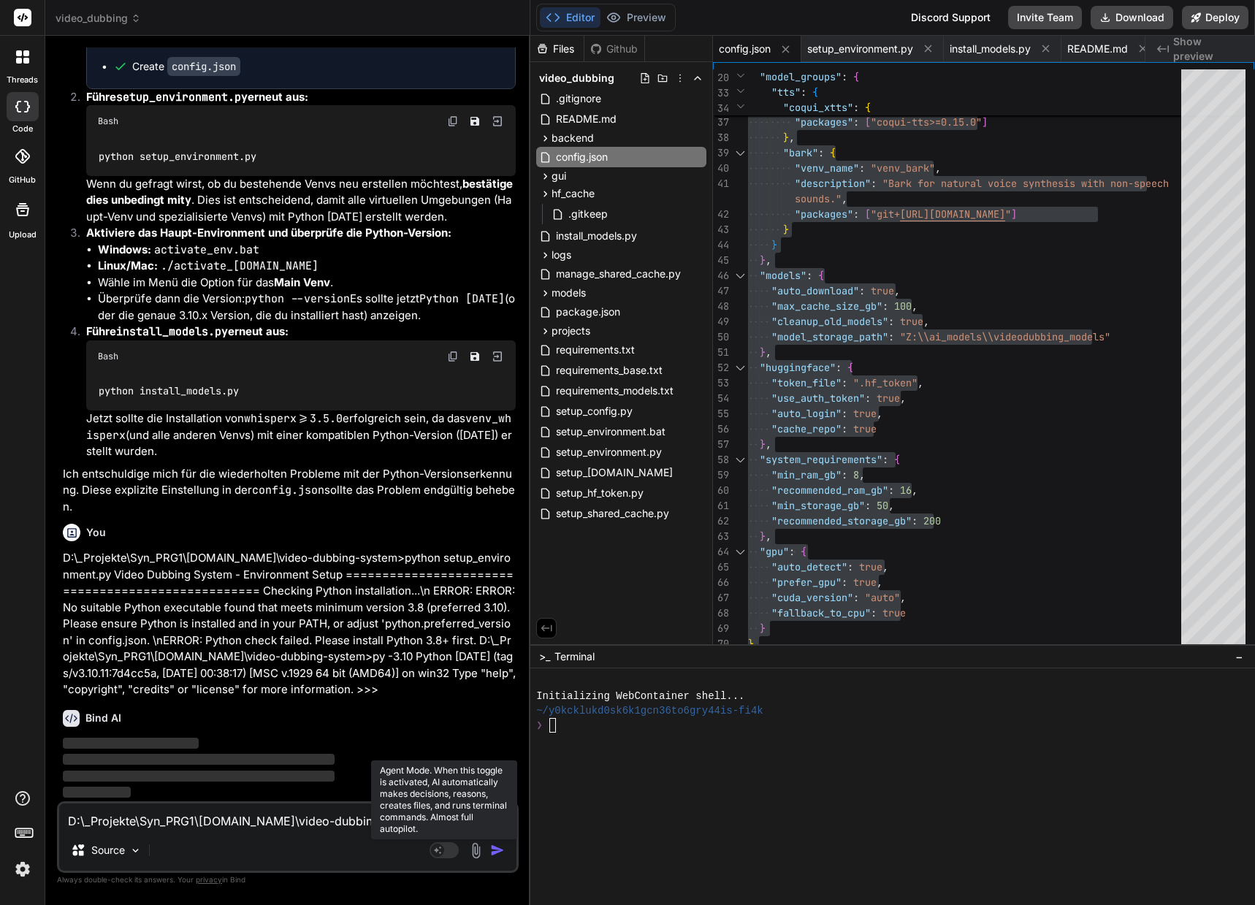
click at [435, 849] on icon at bounding box center [437, 849] width 7 height 7
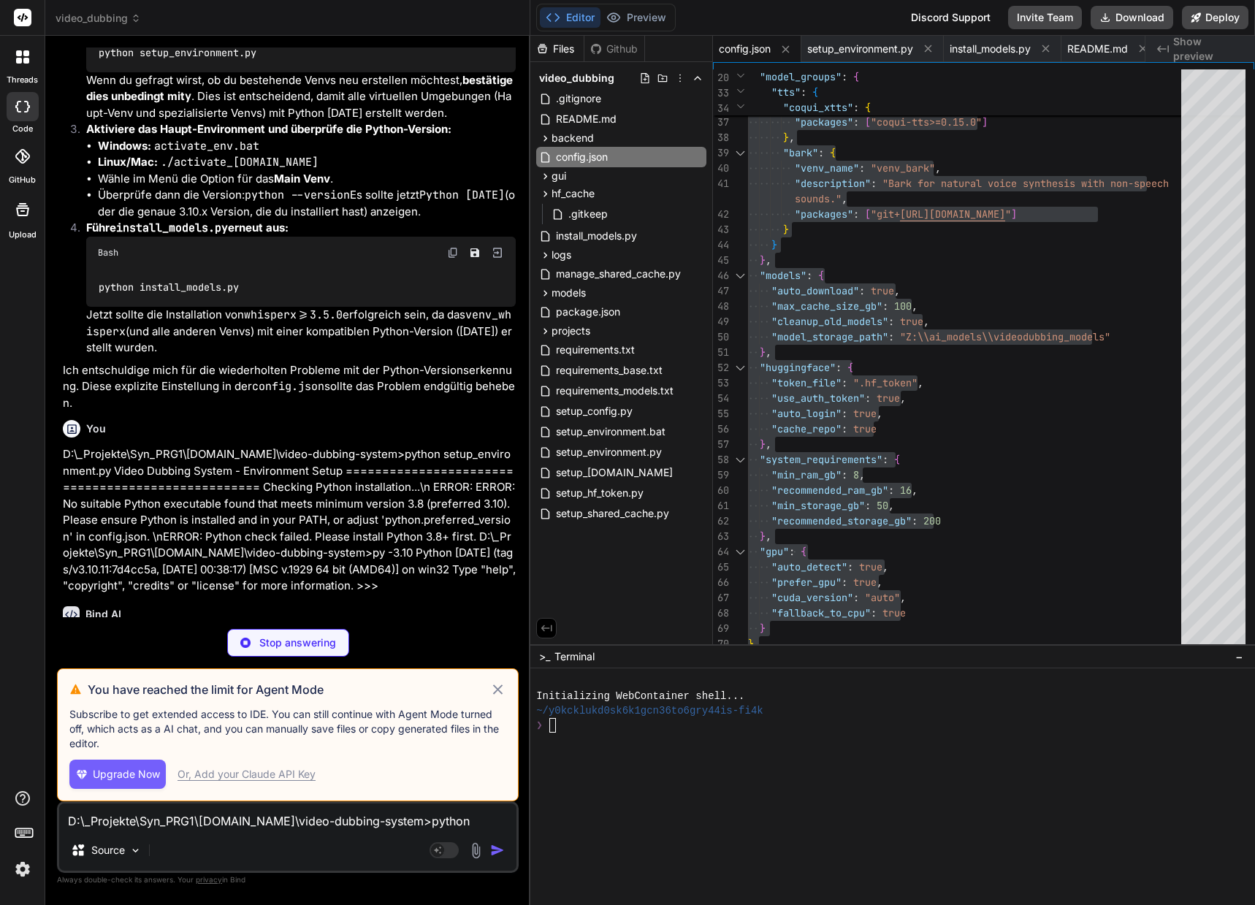
click at [253, 775] on div "Or, Add your Claude API Key" at bounding box center [246, 774] width 138 height 15
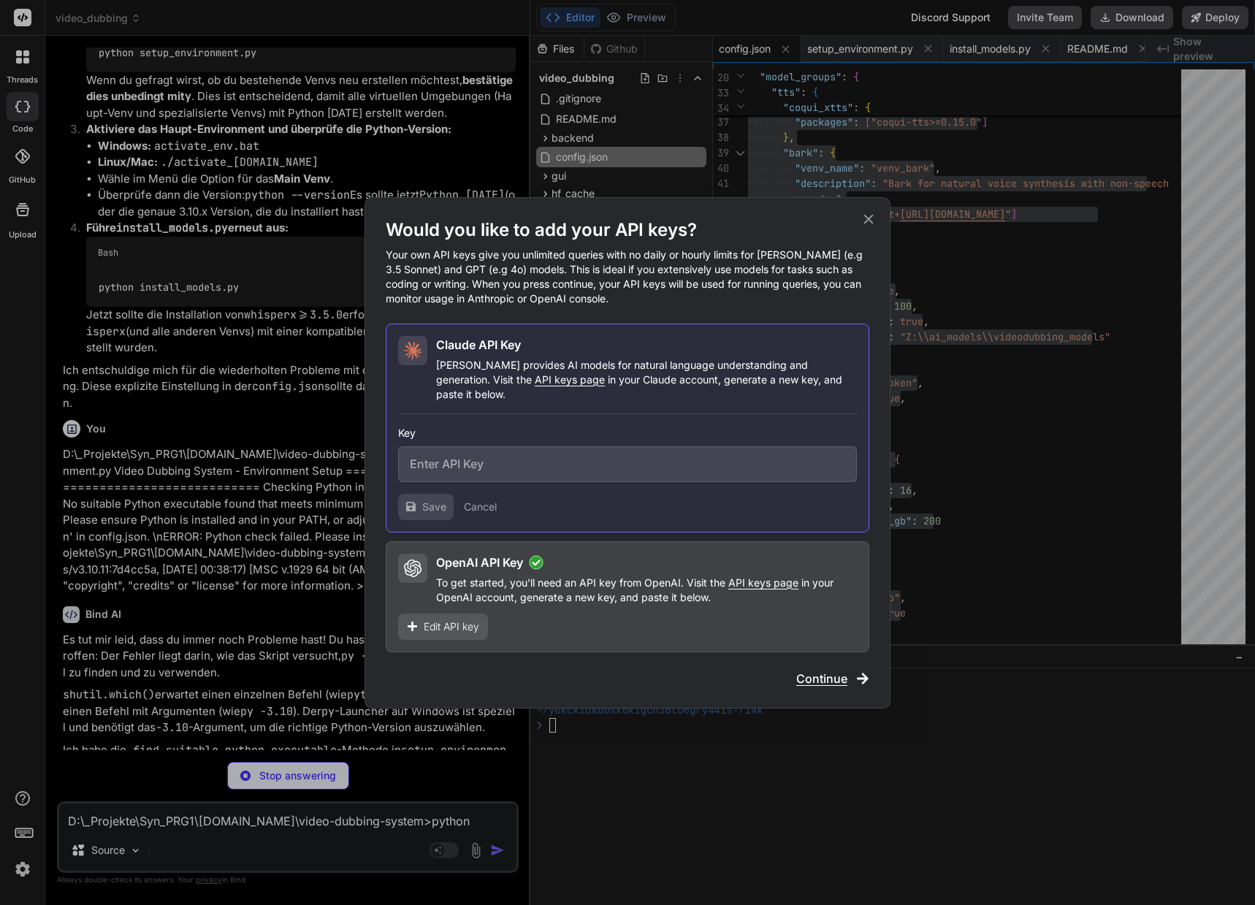
drag, startPoint x: 253, startPoint y: 775, endPoint x: 299, endPoint y: 808, distance: 56.4
click at [299, 808] on div "Would you like to add your API keys? Your own API keys give you unlimited queri…" at bounding box center [627, 452] width 1255 height 905
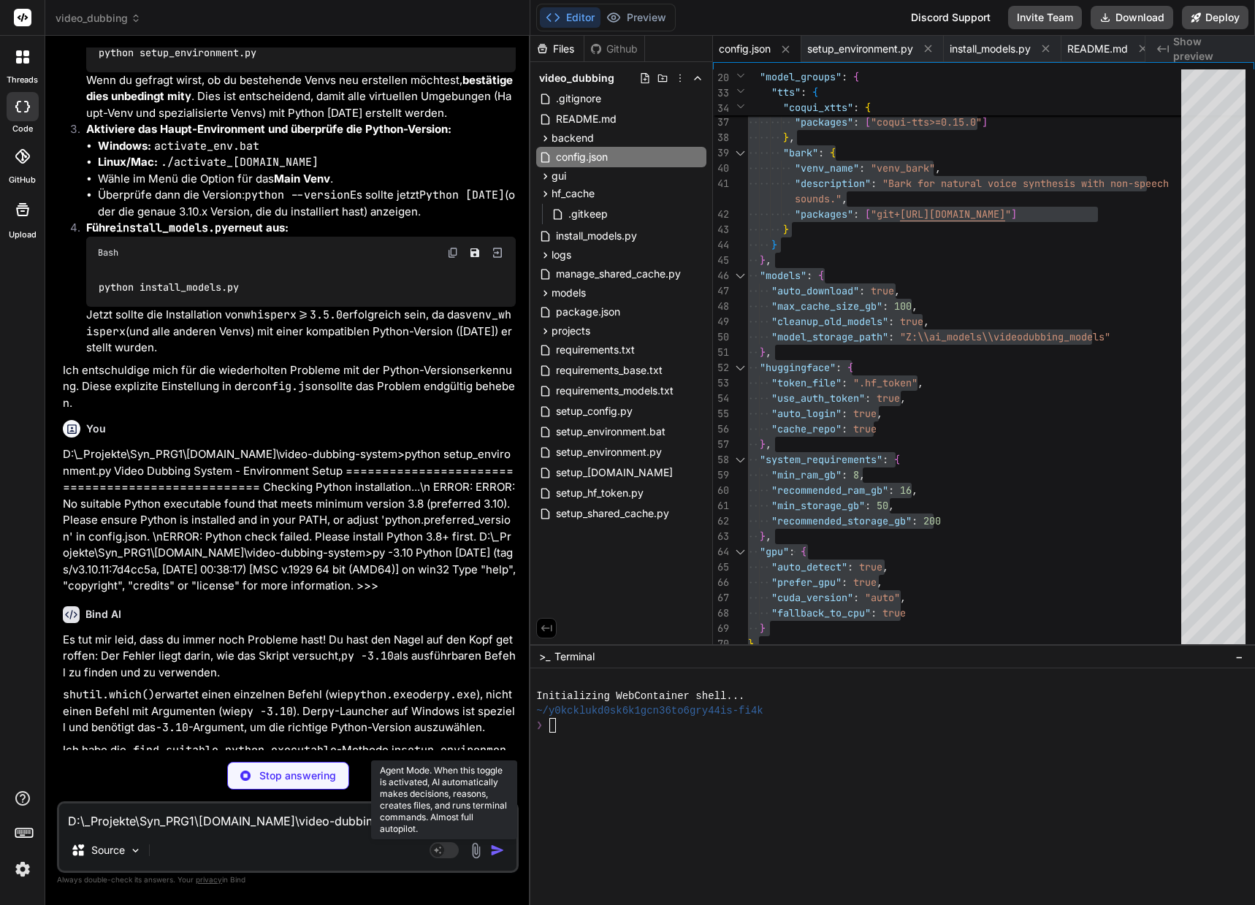
click at [435, 847] on rect at bounding box center [437, 850] width 13 height 13
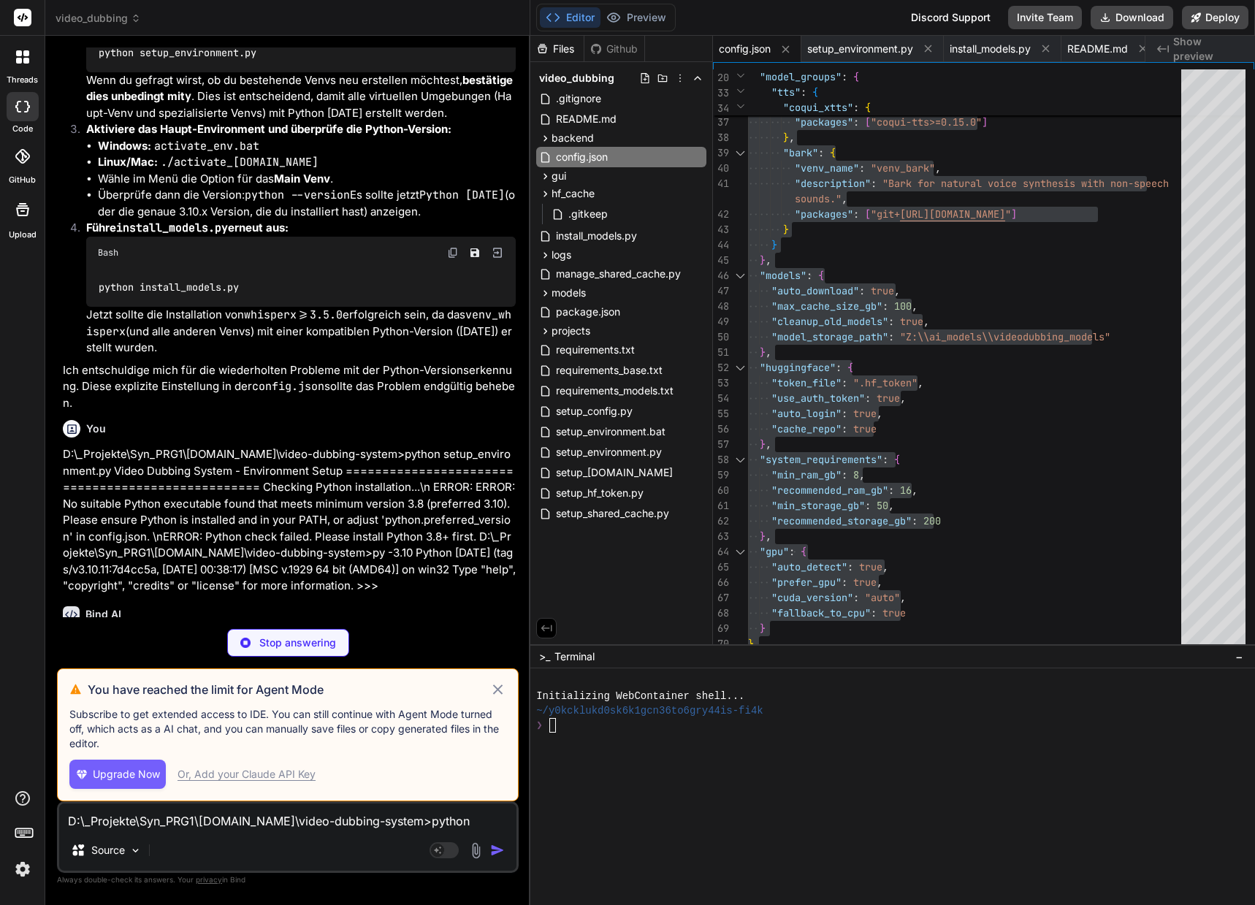
click at [268, 775] on div "Or, Add your Claude API Key" at bounding box center [246, 774] width 138 height 15
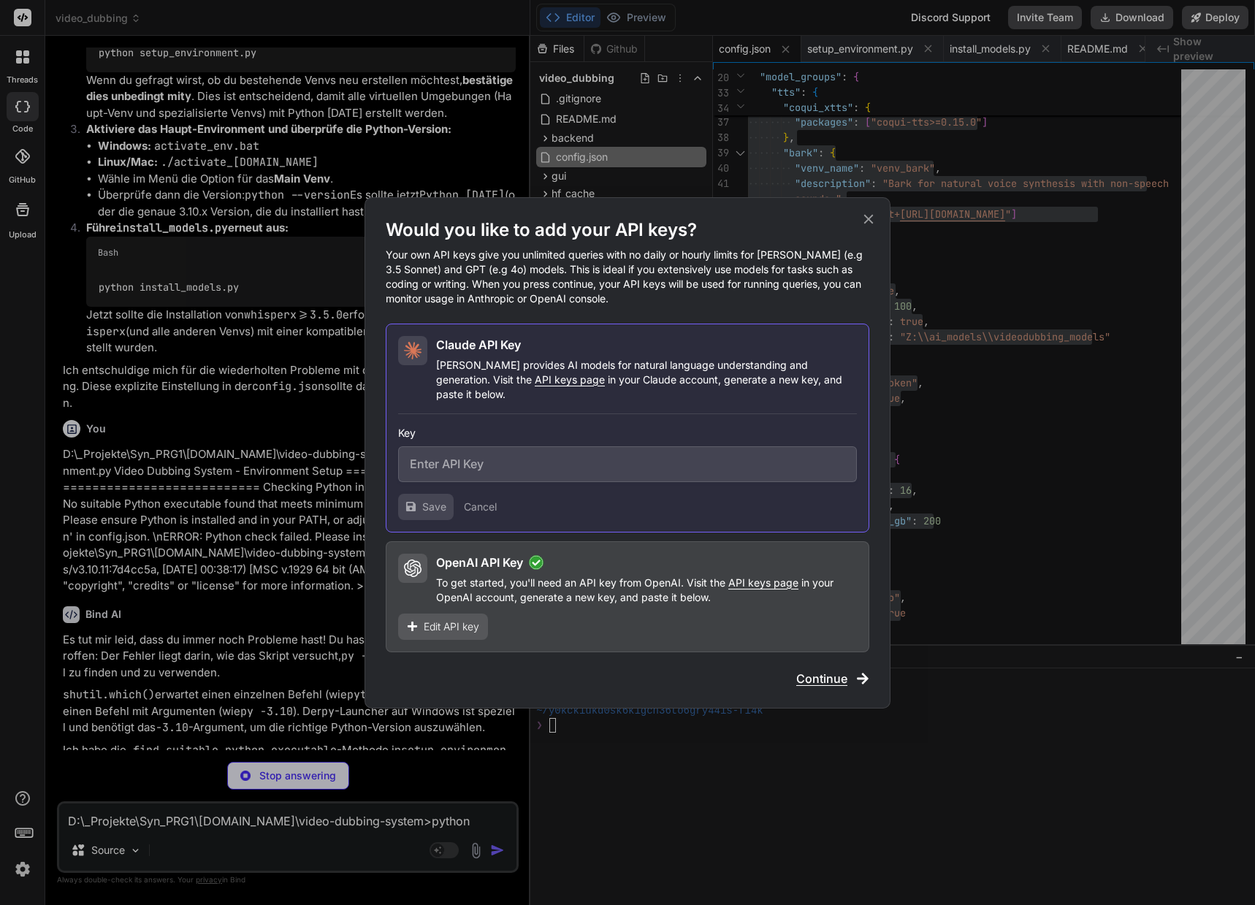
click at [694, 596] on p "To get started, you'll need an API key from OpenAI. Visit the API keys page in …" at bounding box center [646, 589] width 421 height 29
click at [874, 223] on icon at bounding box center [868, 219] width 16 height 16
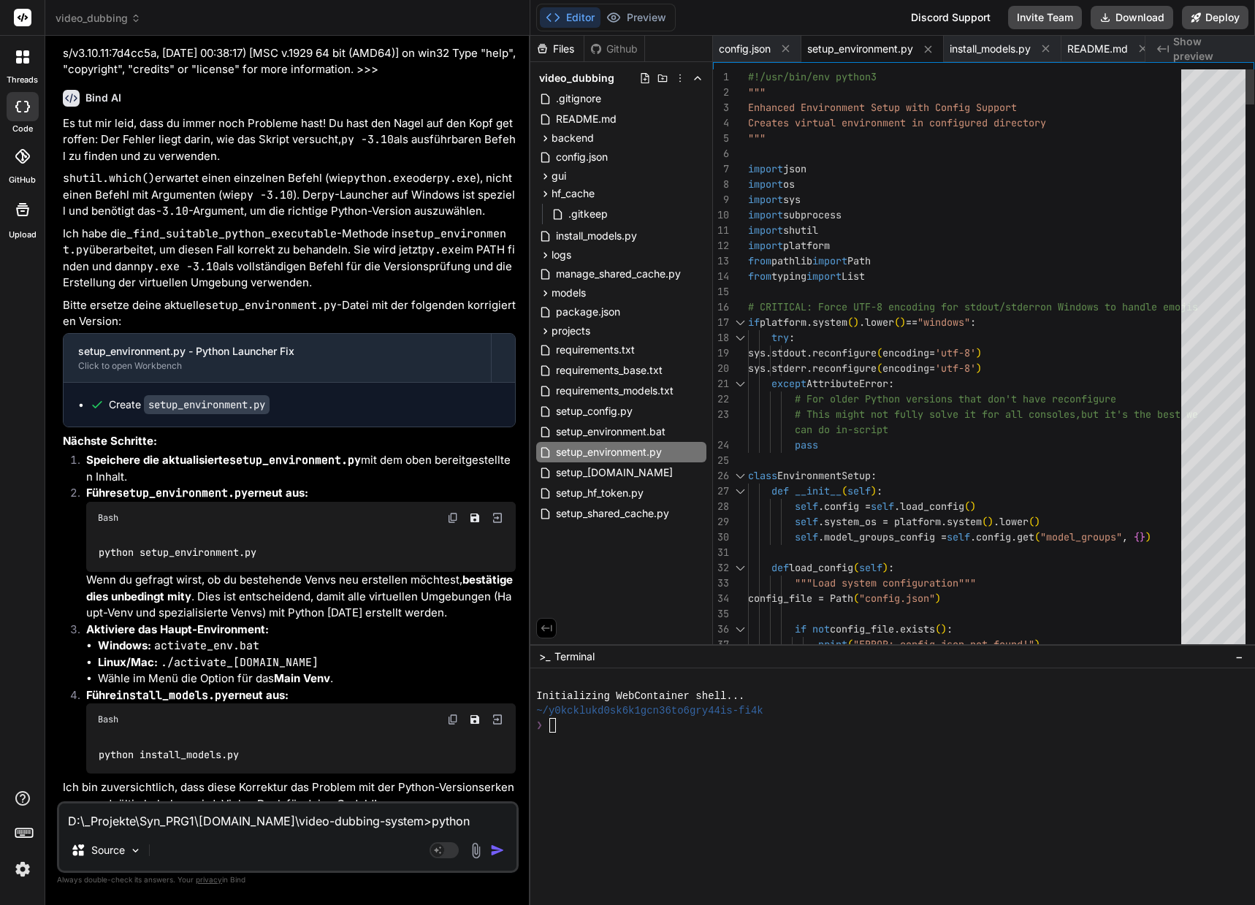
scroll to position [15, 0]
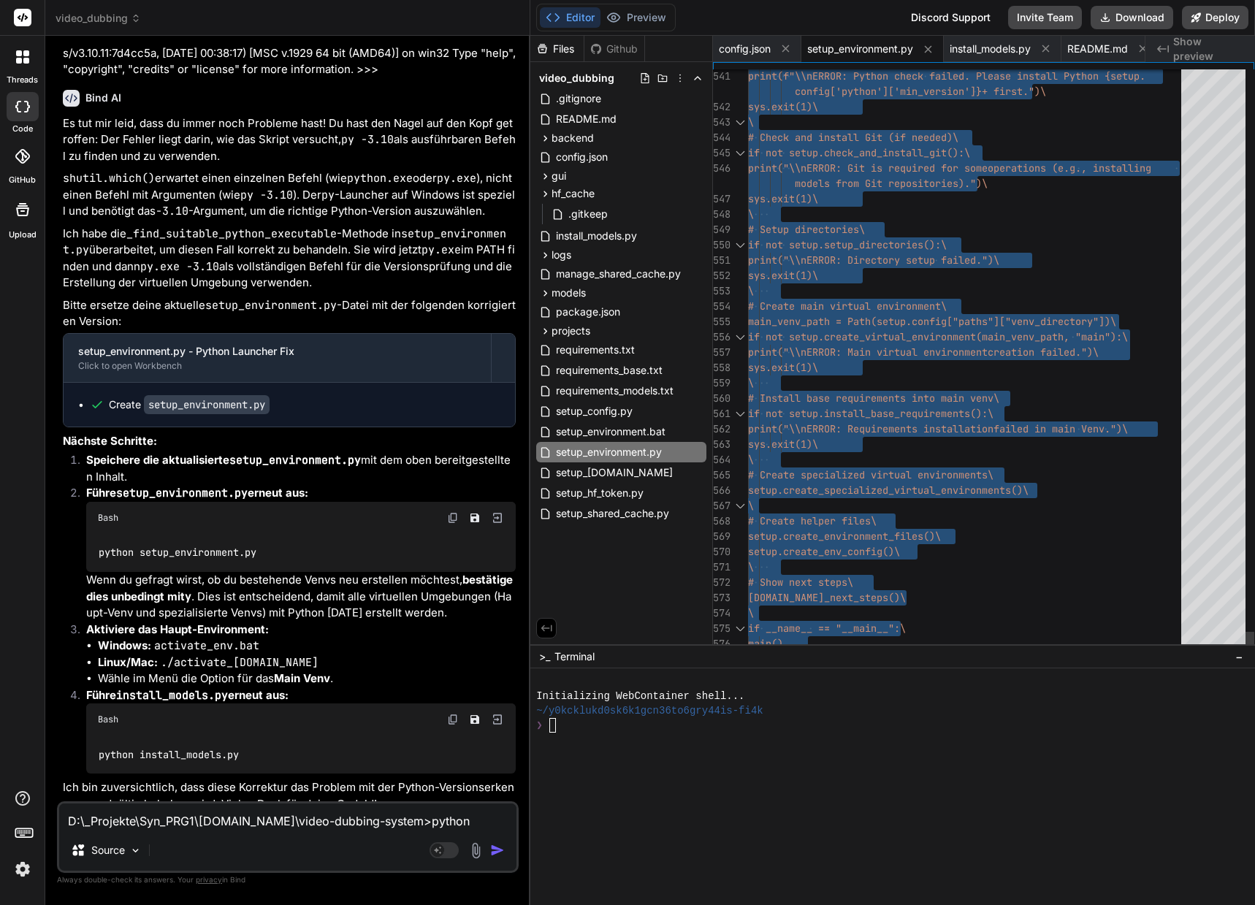
drag, startPoint x: 749, startPoint y: 75, endPoint x: 808, endPoint y: 755, distance: 682.5
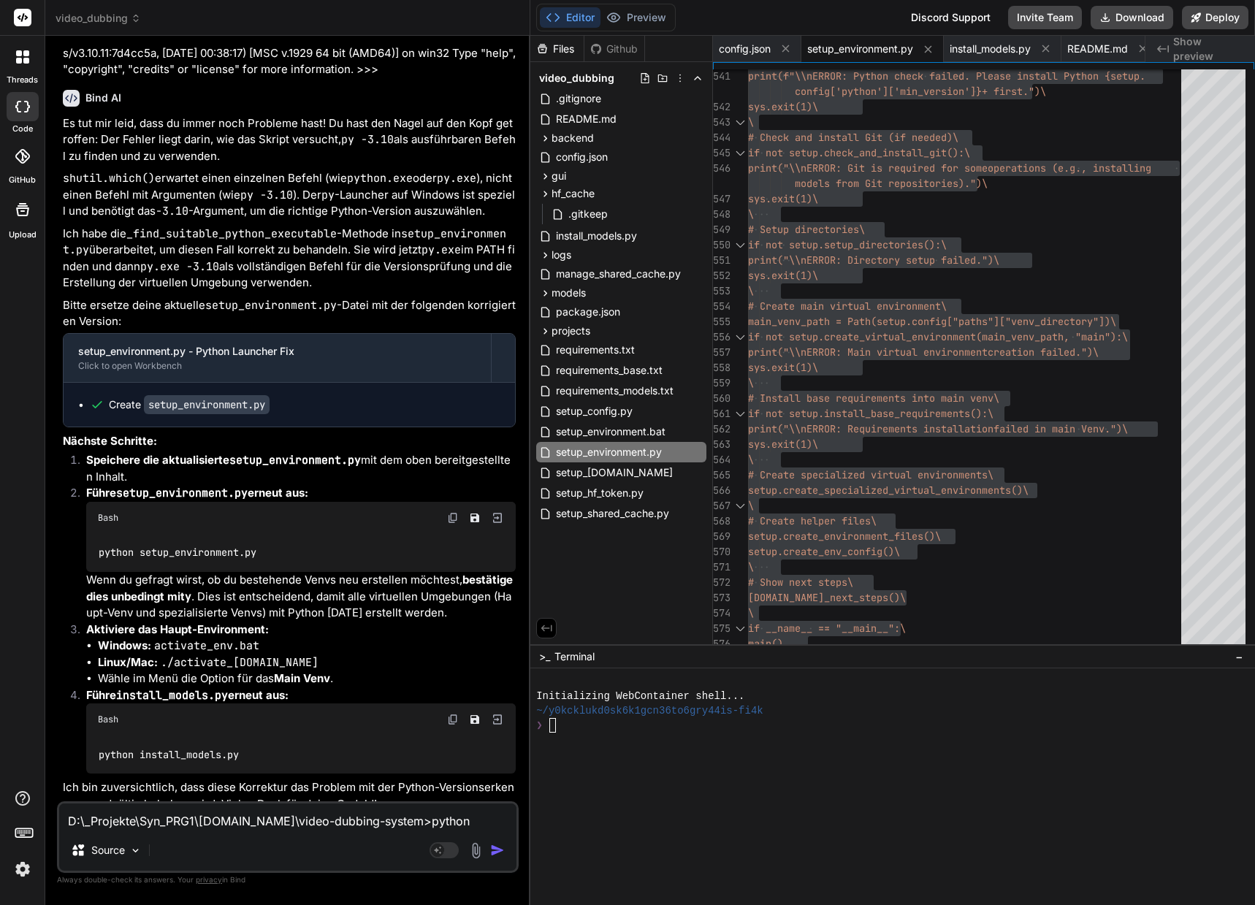
click at [455, 524] on img at bounding box center [453, 518] width 12 height 12
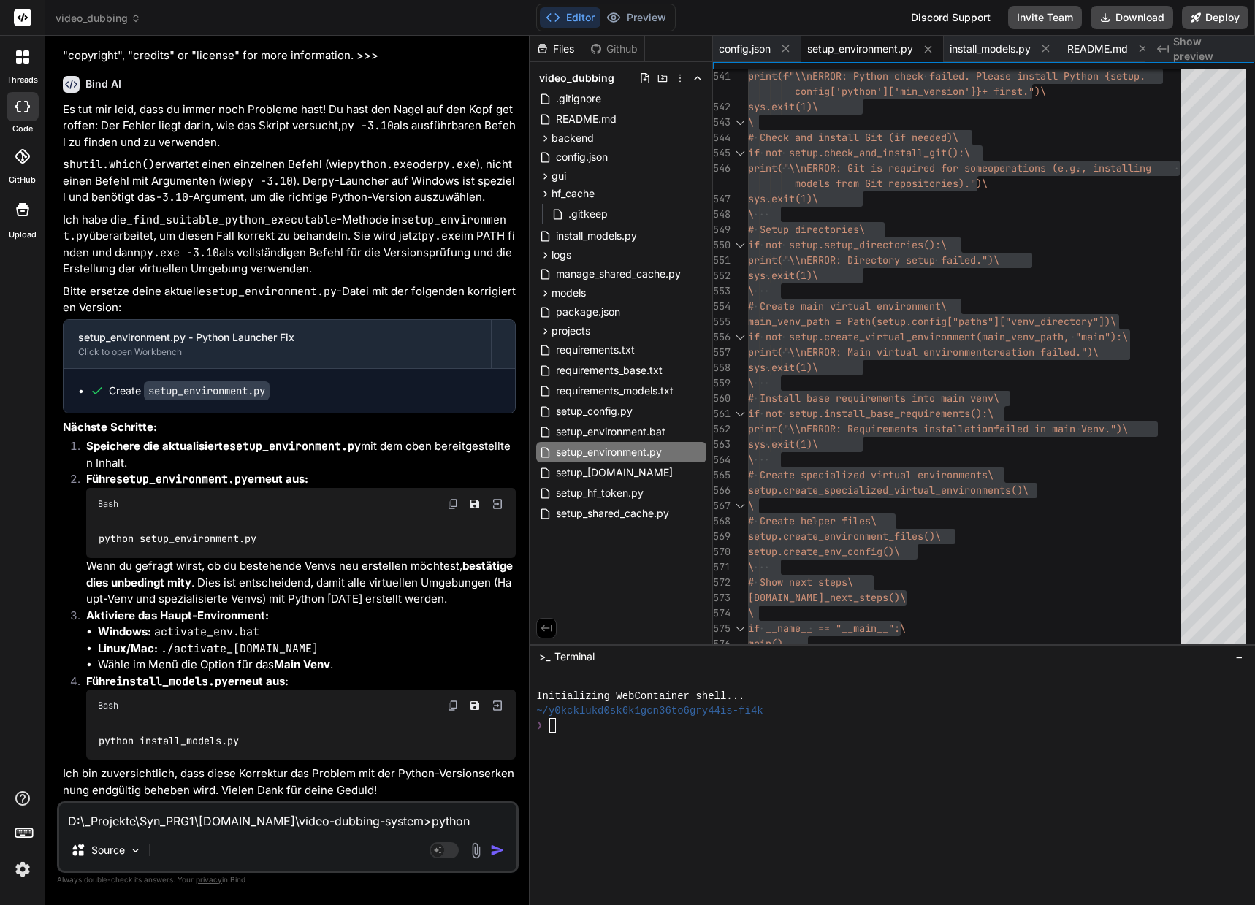
click at [223, 821] on textarea "D:\_Projekte\Syn_PRG1\[DOMAIN_NAME]\video-dubbing-system>python setup_environme…" at bounding box center [287, 816] width 457 height 26
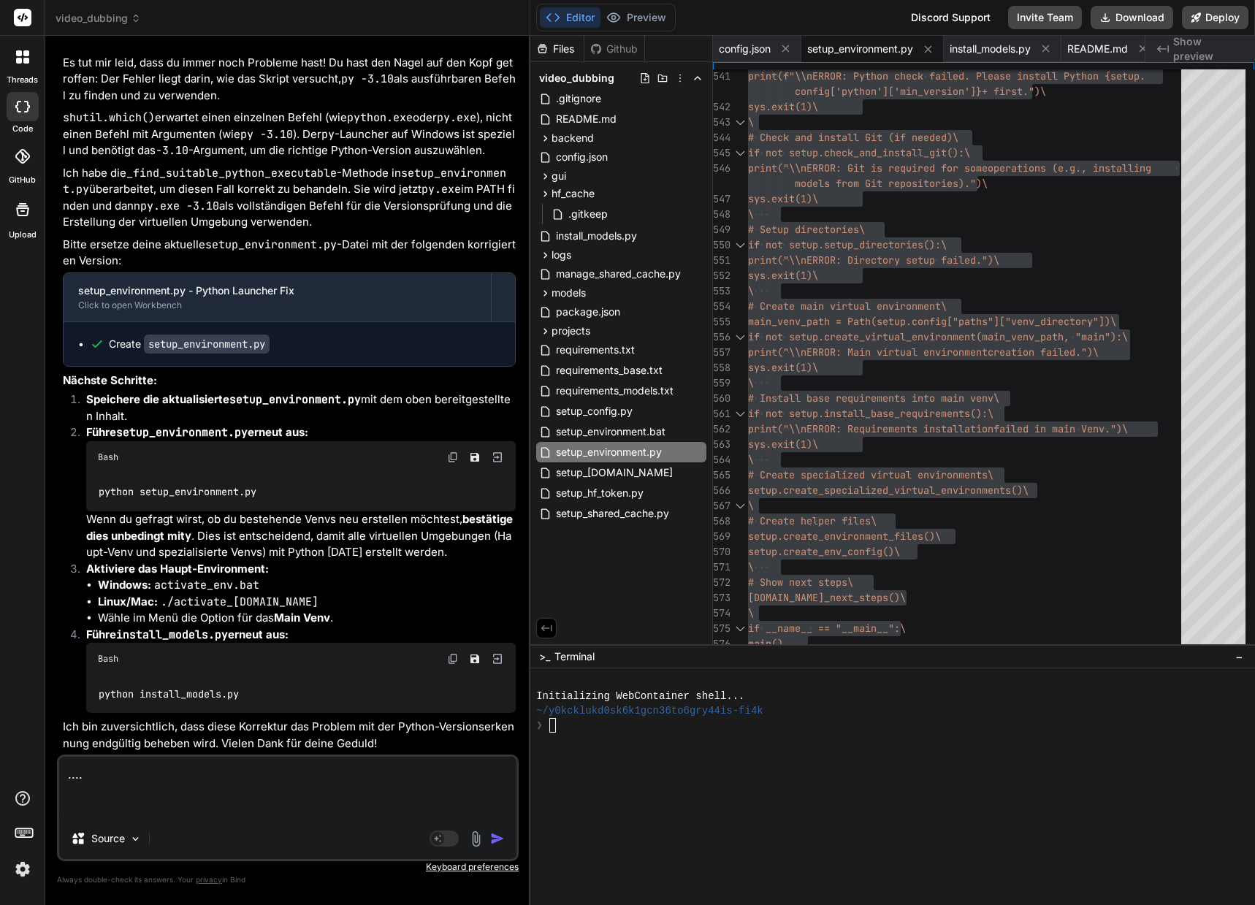
paste textarea "D:\_Projekte\Syn_PRG1\[DOMAIN_NAME]\video-dubbing-system>python setup_environme…"
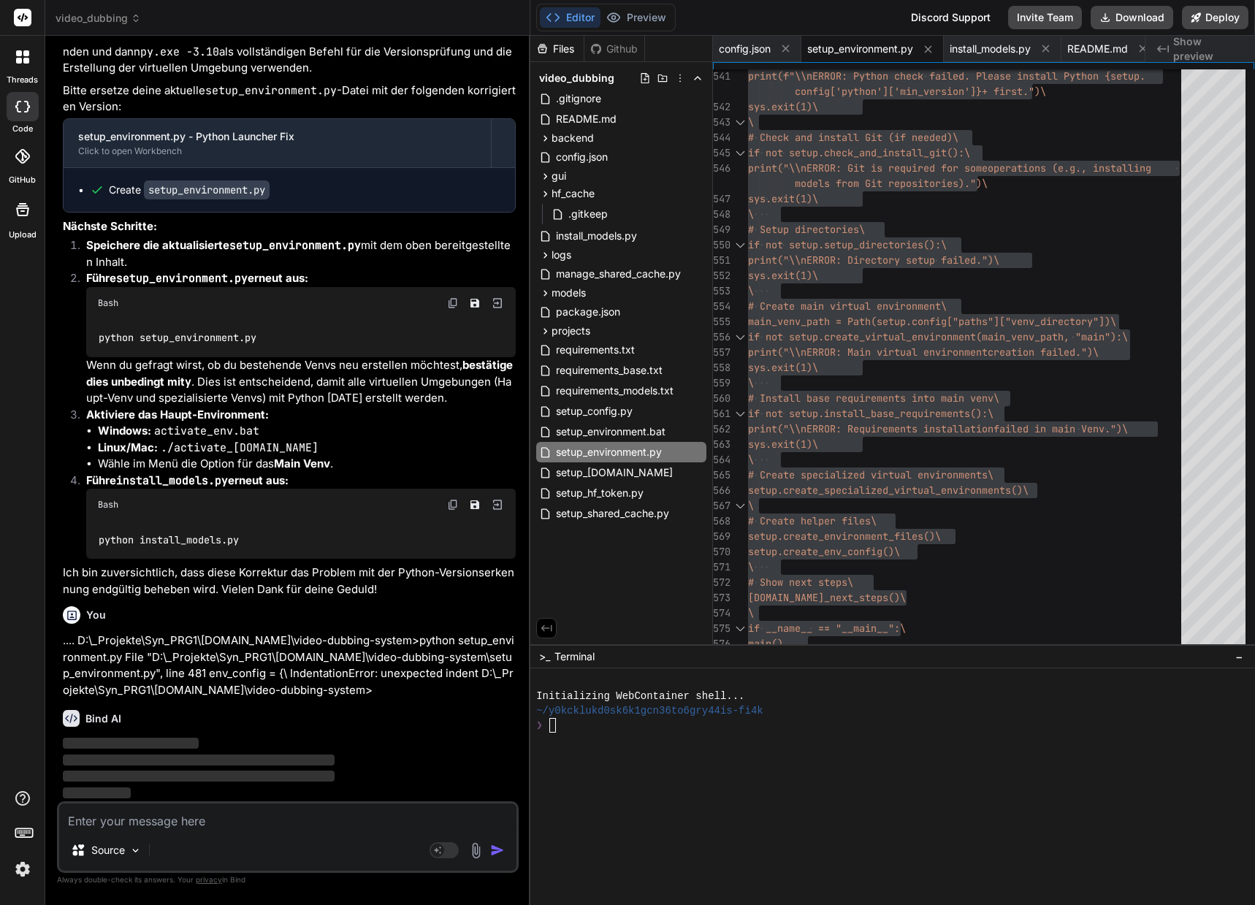
scroll to position [19321, 0]
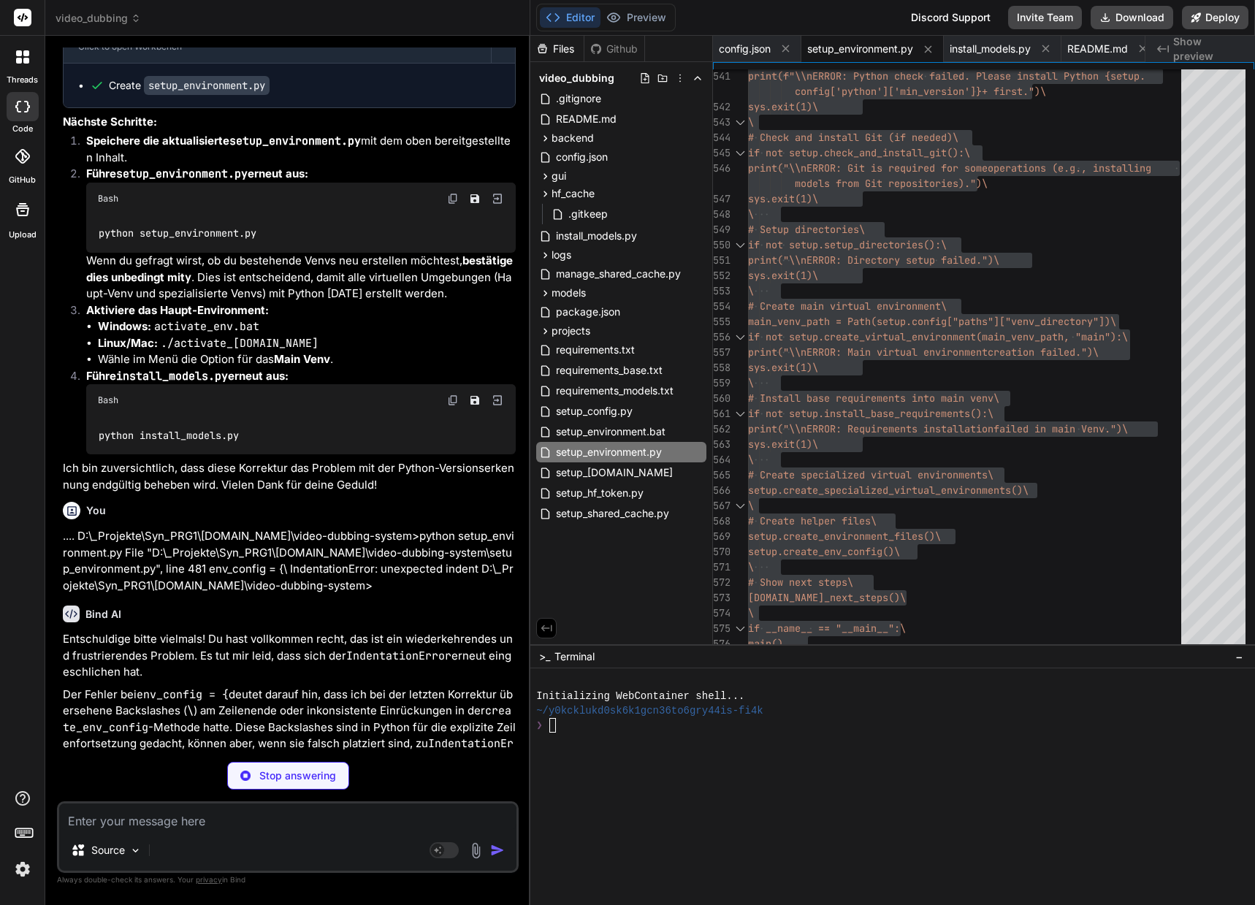
click at [454, 204] on img at bounding box center [453, 199] width 12 height 12
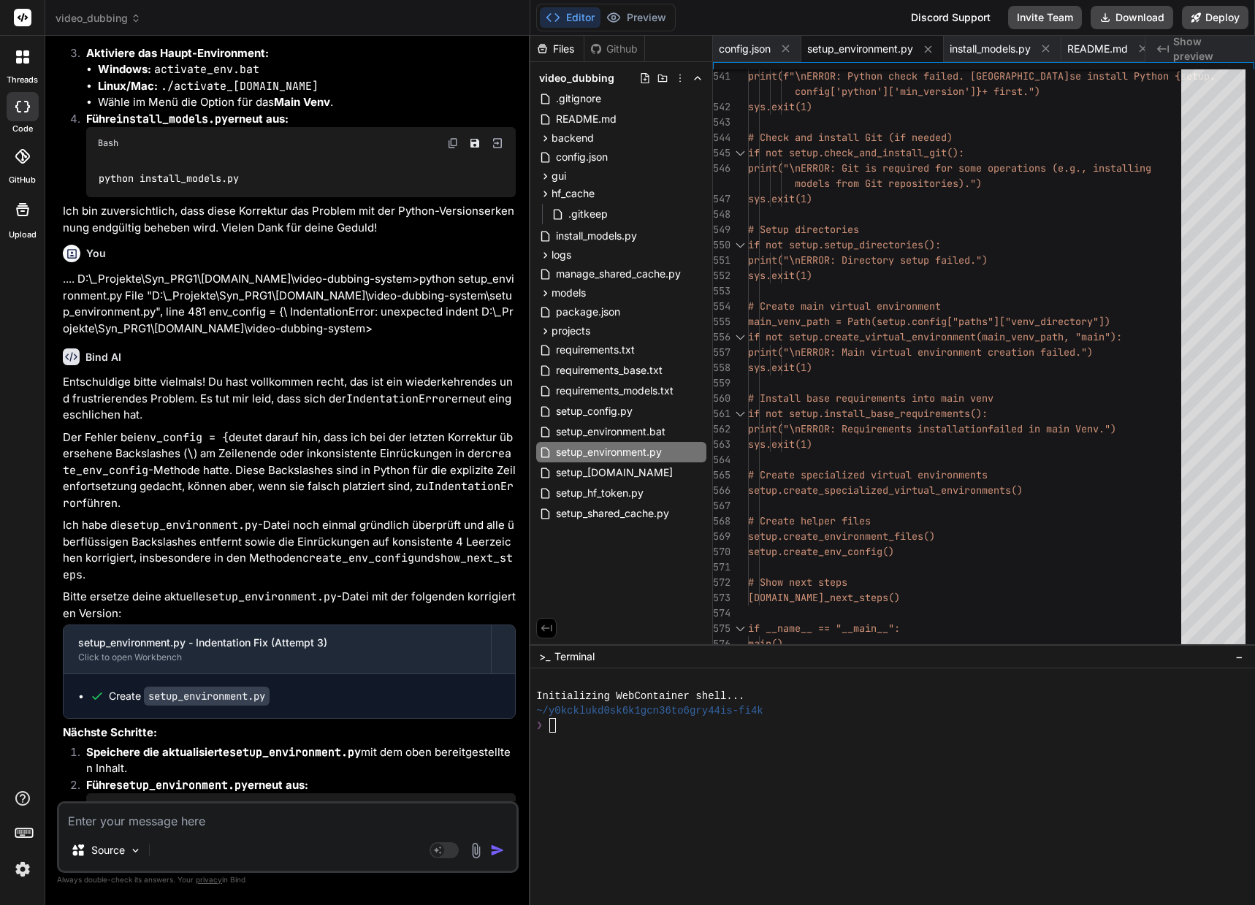
scroll to position [20005, 0]
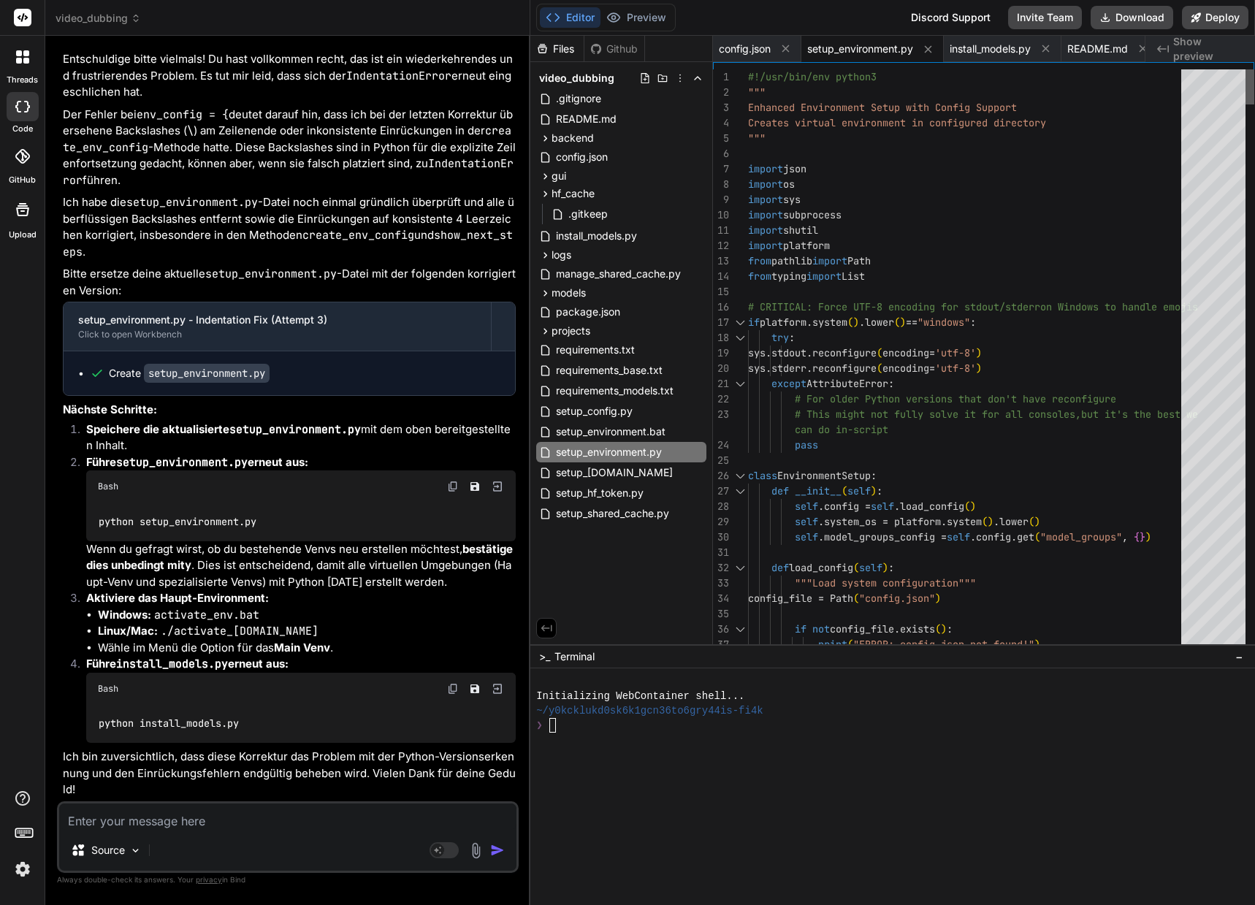
click at [1251, 69] on div at bounding box center [1249, 86] width 9 height 35
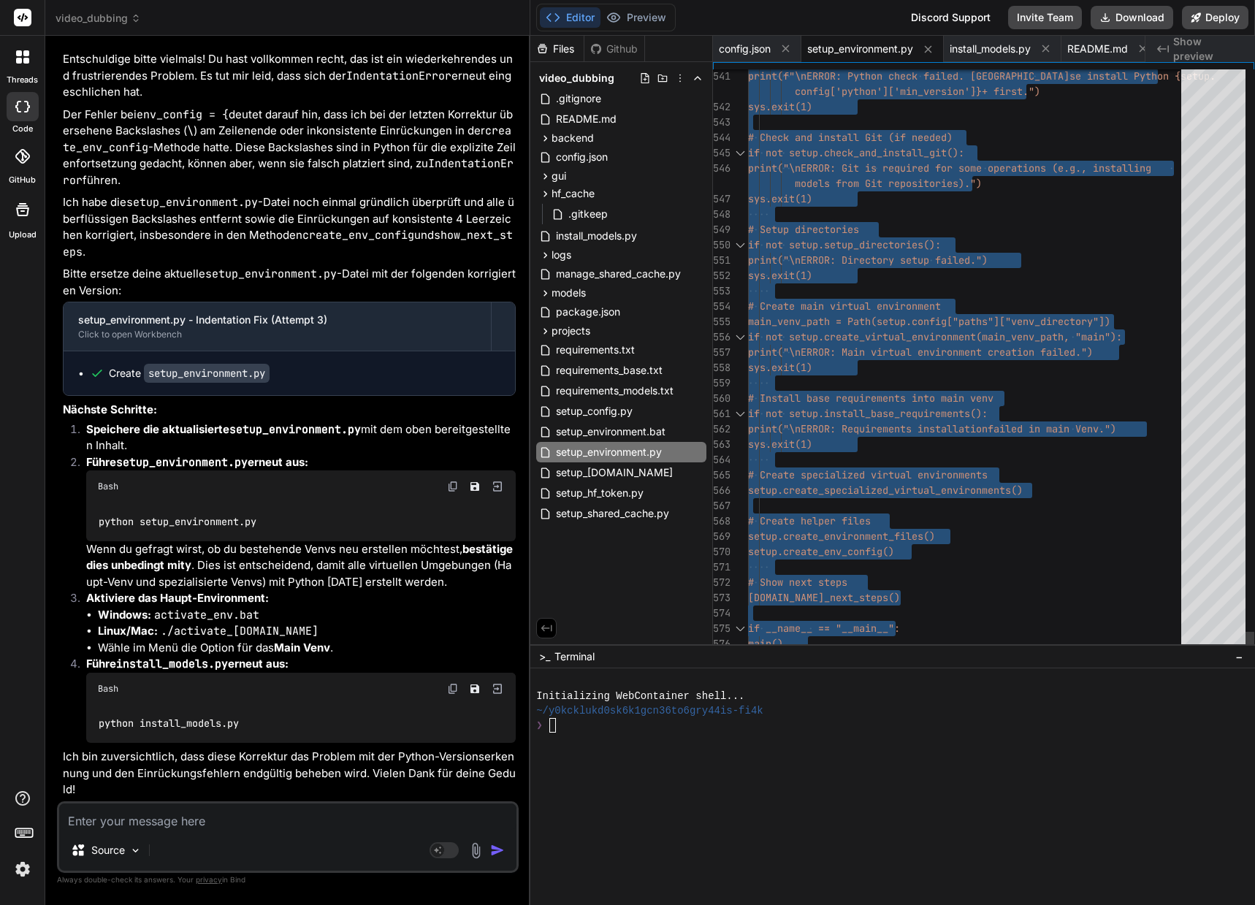
drag, startPoint x: 749, startPoint y: 76, endPoint x: 733, endPoint y: 750, distance: 674.3
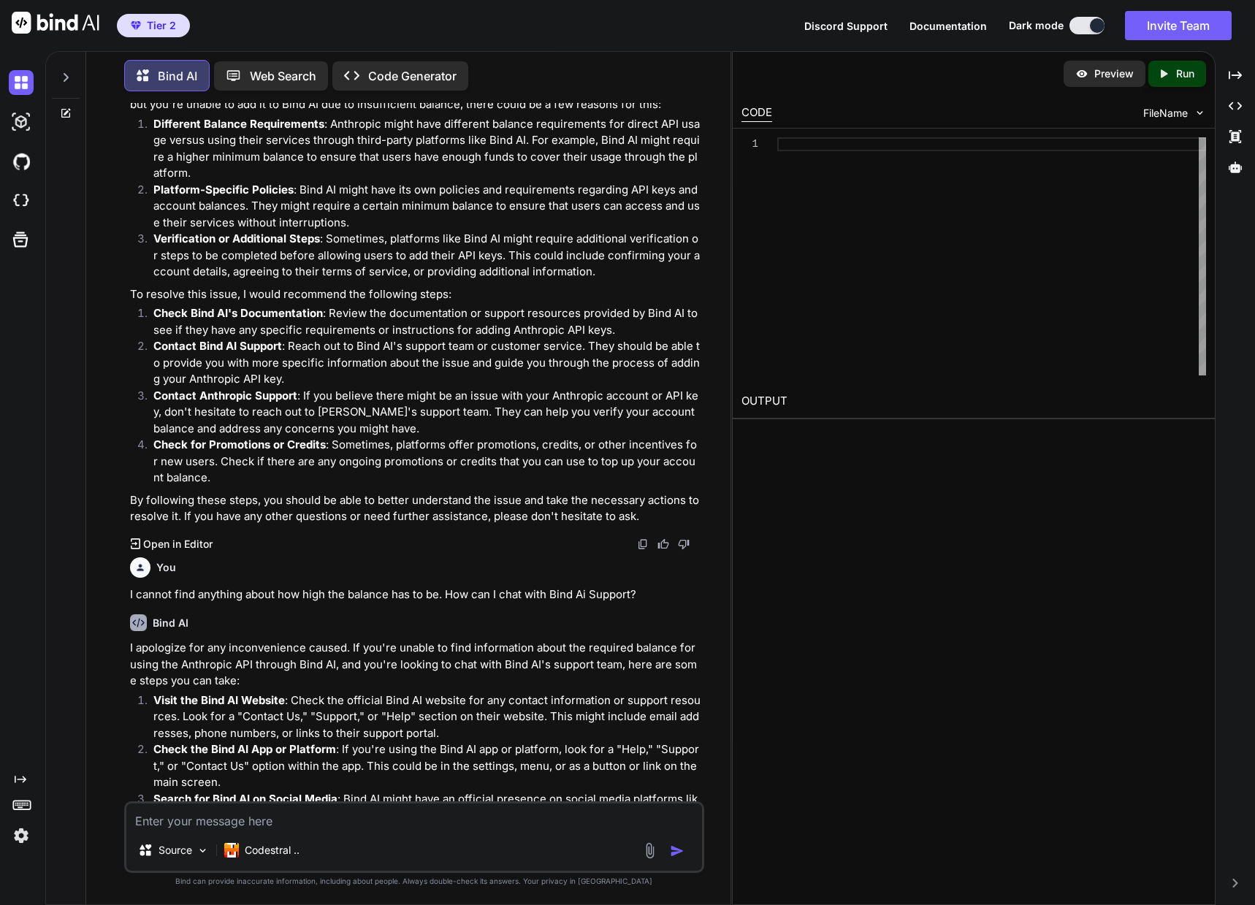
scroll to position [269, 0]
